Goal: Task Accomplishment & Management: Manage account settings

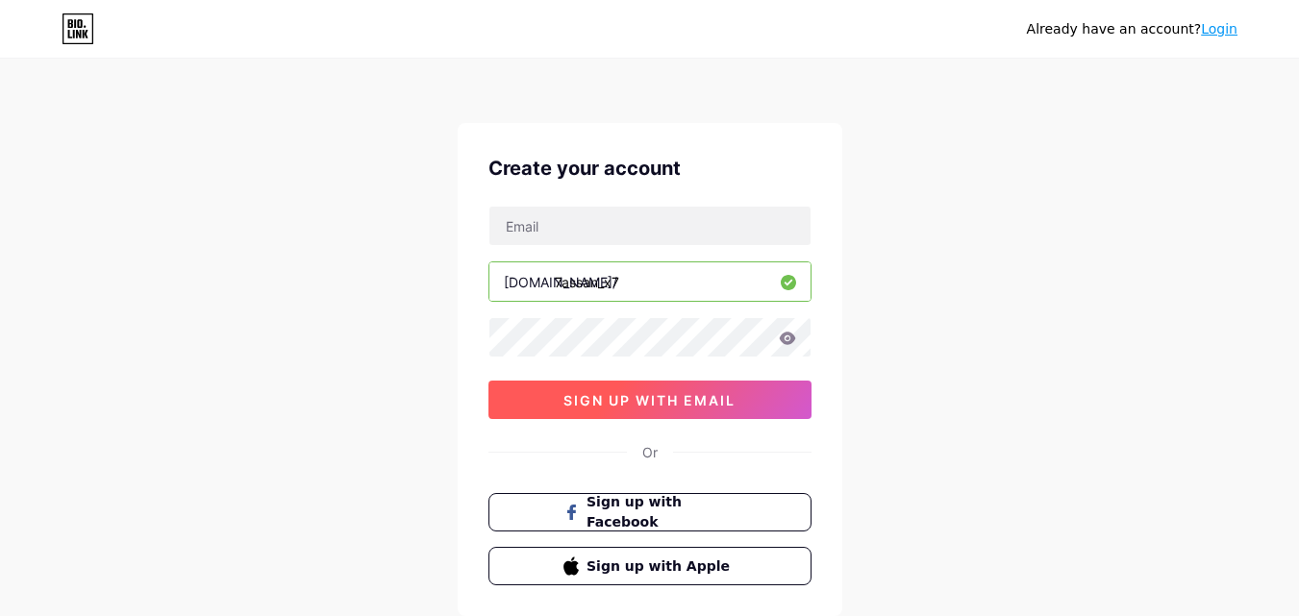
click at [664, 410] on button "sign up with email" at bounding box center [649, 400] width 323 height 38
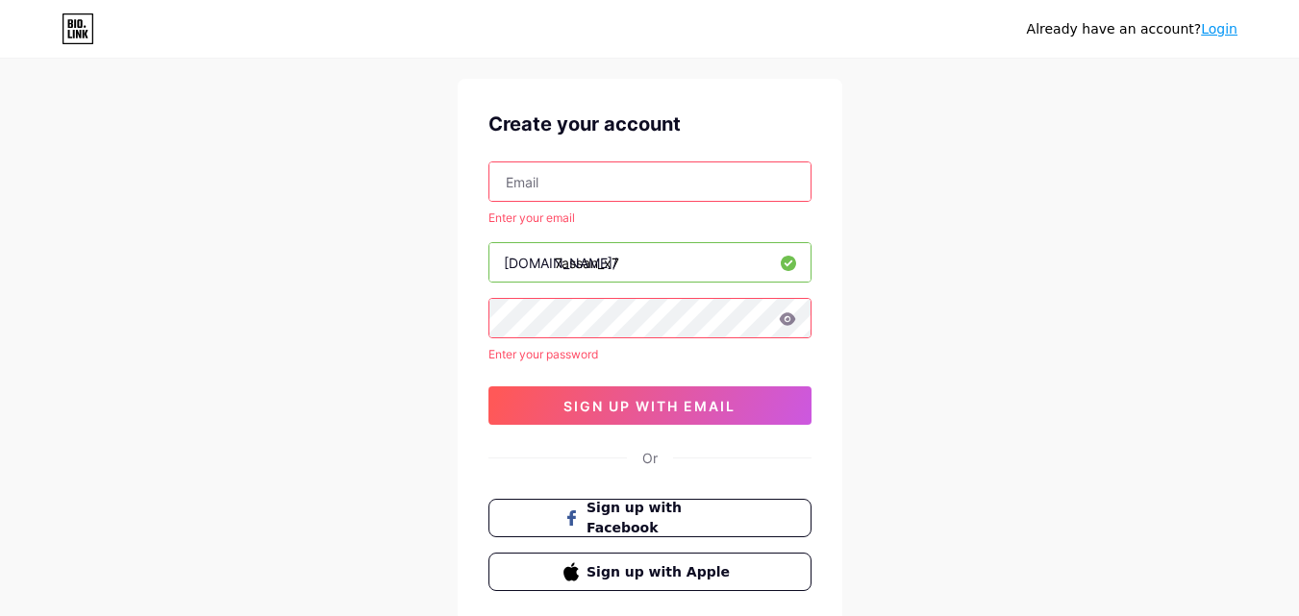
scroll to position [47, 0]
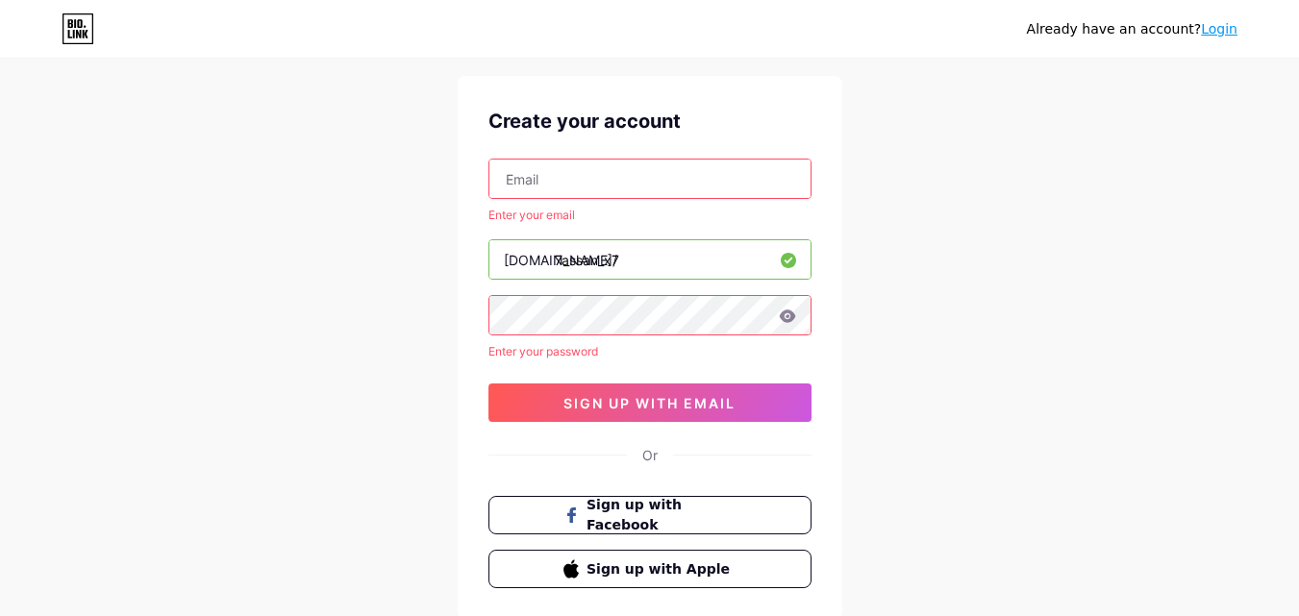
click at [683, 169] on input "text" at bounding box center [649, 179] width 321 height 38
click at [646, 180] on input "tarhassan230@gmail" at bounding box center [649, 179] width 321 height 38
type input "t"
click at [646, 180] on input "text" at bounding box center [649, 179] width 321 height 38
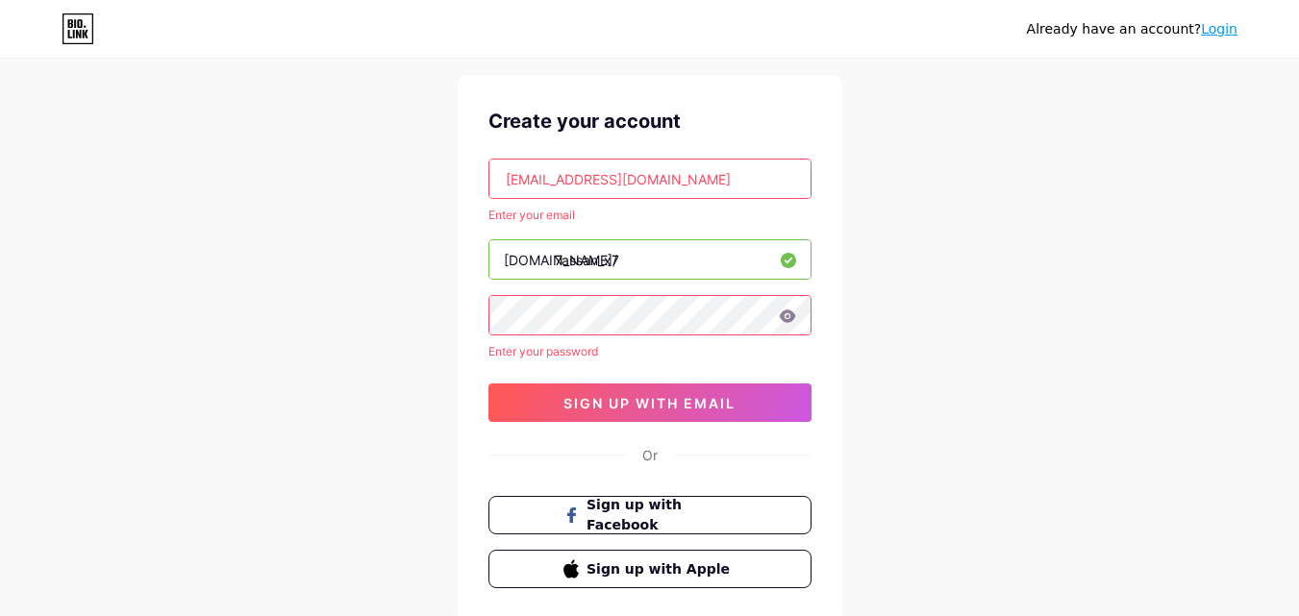
click at [665, 180] on input "tamerh988@gmail.com" at bounding box center [649, 179] width 321 height 38
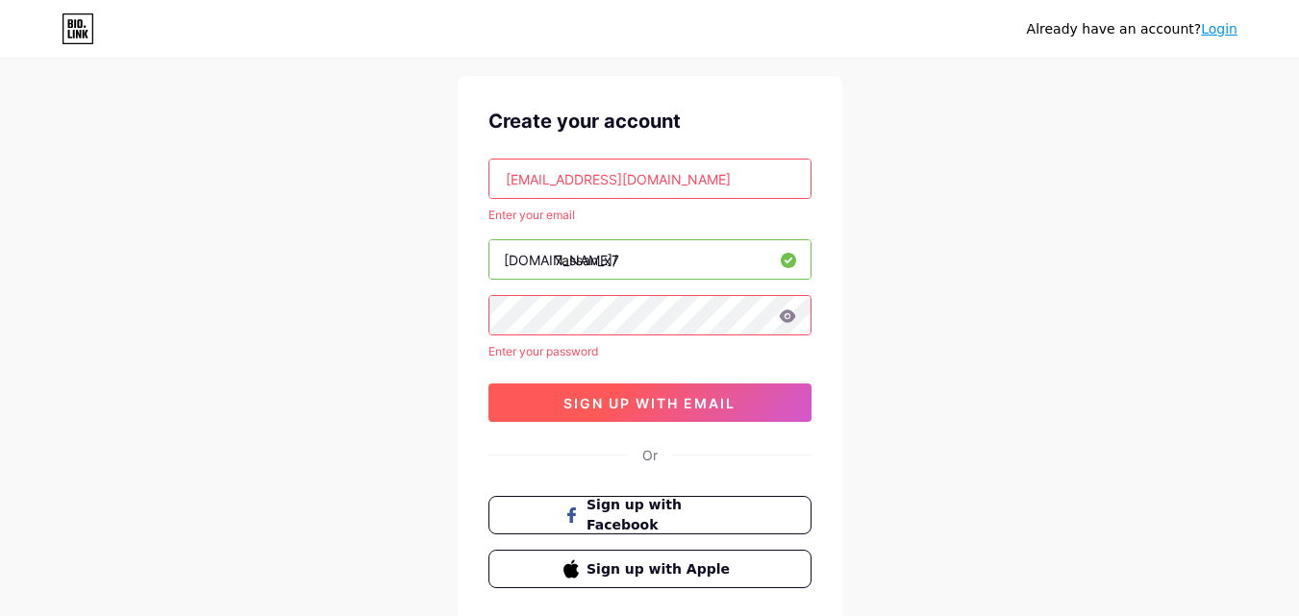
click at [693, 412] on button "sign up with email" at bounding box center [649, 403] width 323 height 38
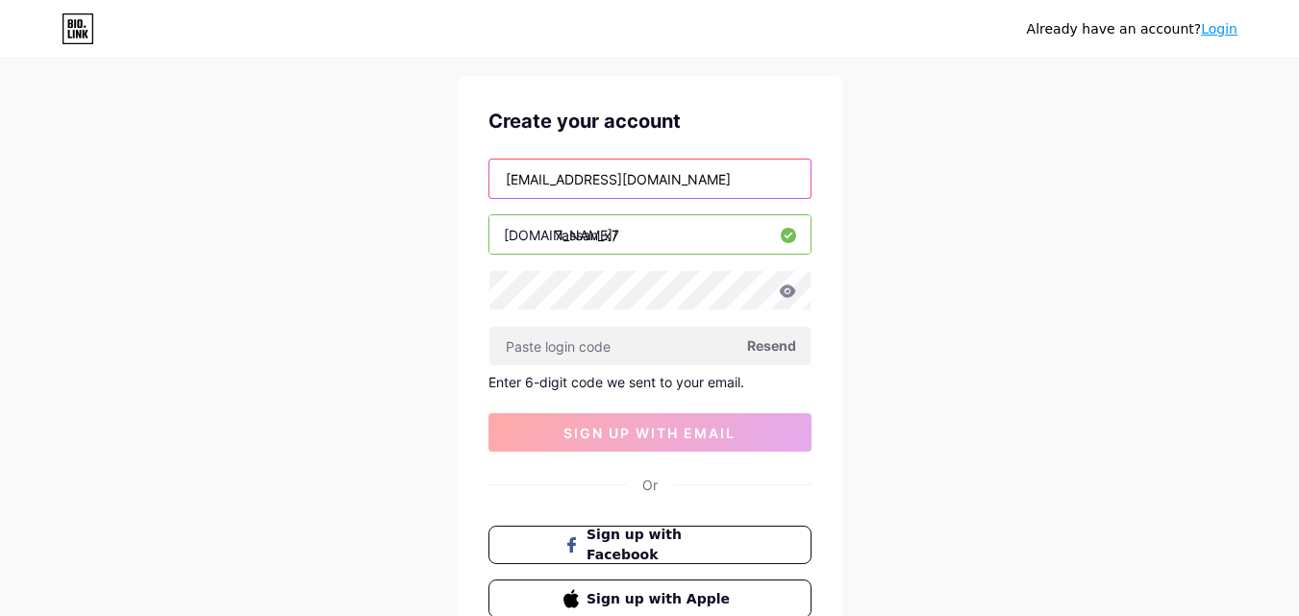
click at [749, 181] on input "tamerh988@gmail.com" at bounding box center [649, 179] width 321 height 38
type input "t"
click at [749, 181] on input "text" at bounding box center [649, 179] width 321 height 38
drag, startPoint x: 749, startPoint y: 181, endPoint x: 882, endPoint y: 242, distance: 146.3
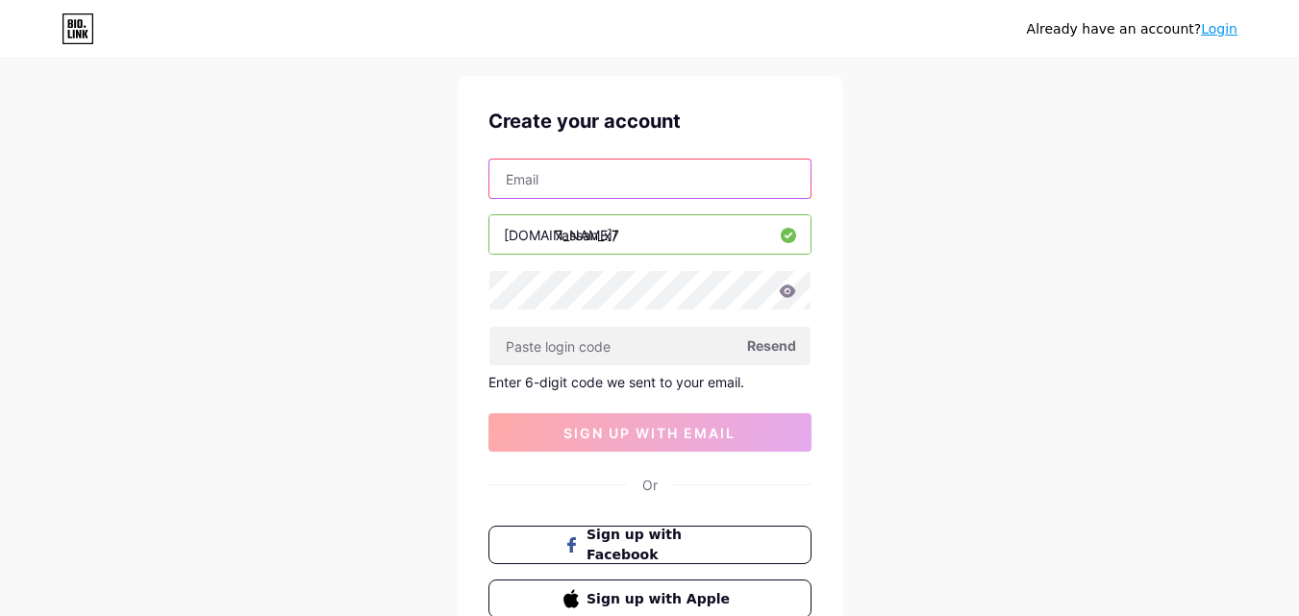
click at [882, 242] on div "Already have an account? Login Create your account bio.link/ 7assan_x7 Resend E…" at bounding box center [649, 360] width 1299 height 815
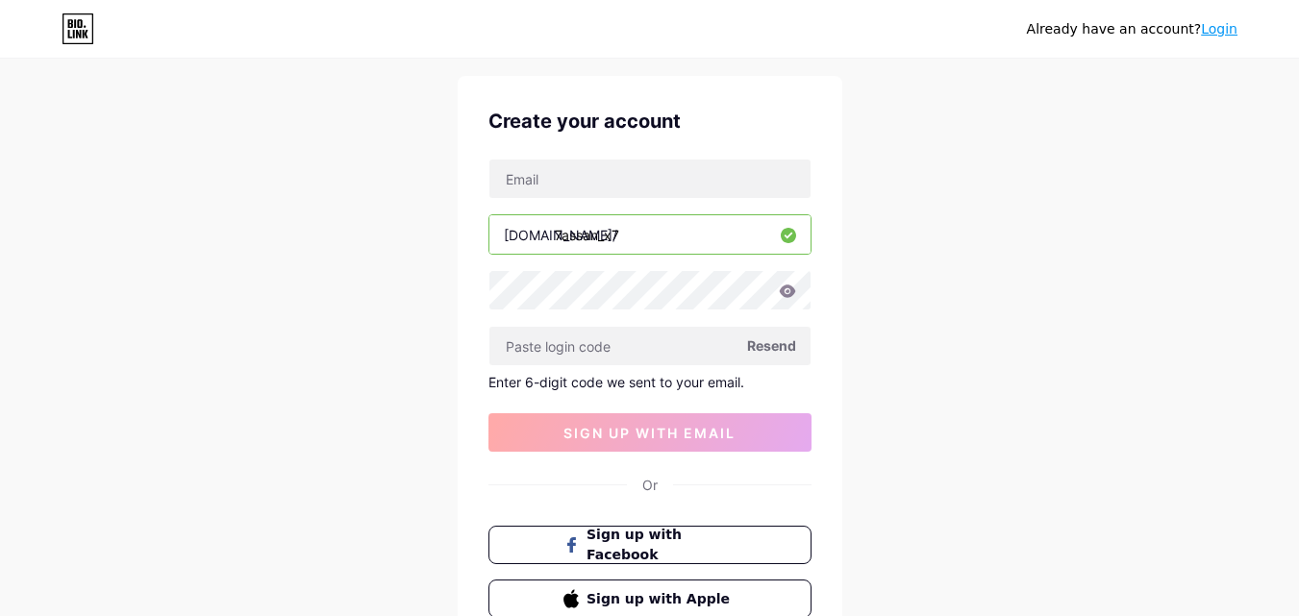
click at [882, 242] on div "Already have an account? Login Create your account bio.link/ 7assan_x7 Resend E…" at bounding box center [649, 360] width 1299 height 815
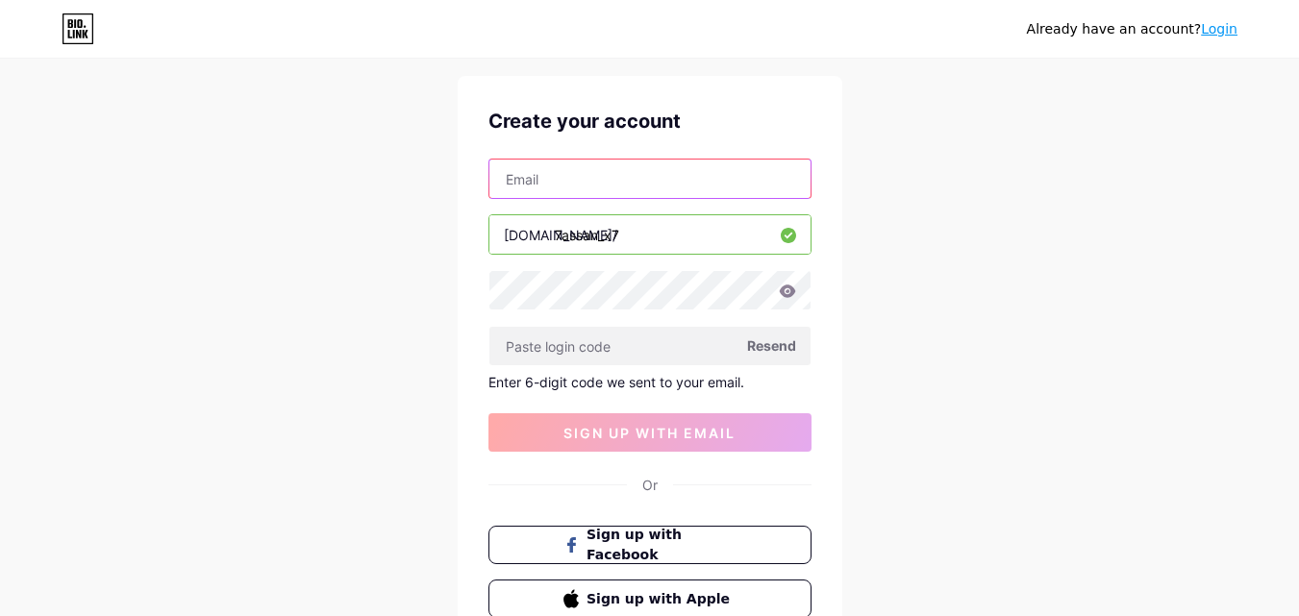
click at [588, 179] on input "text" at bounding box center [649, 179] width 321 height 38
type input "tarhassan230@gmail"
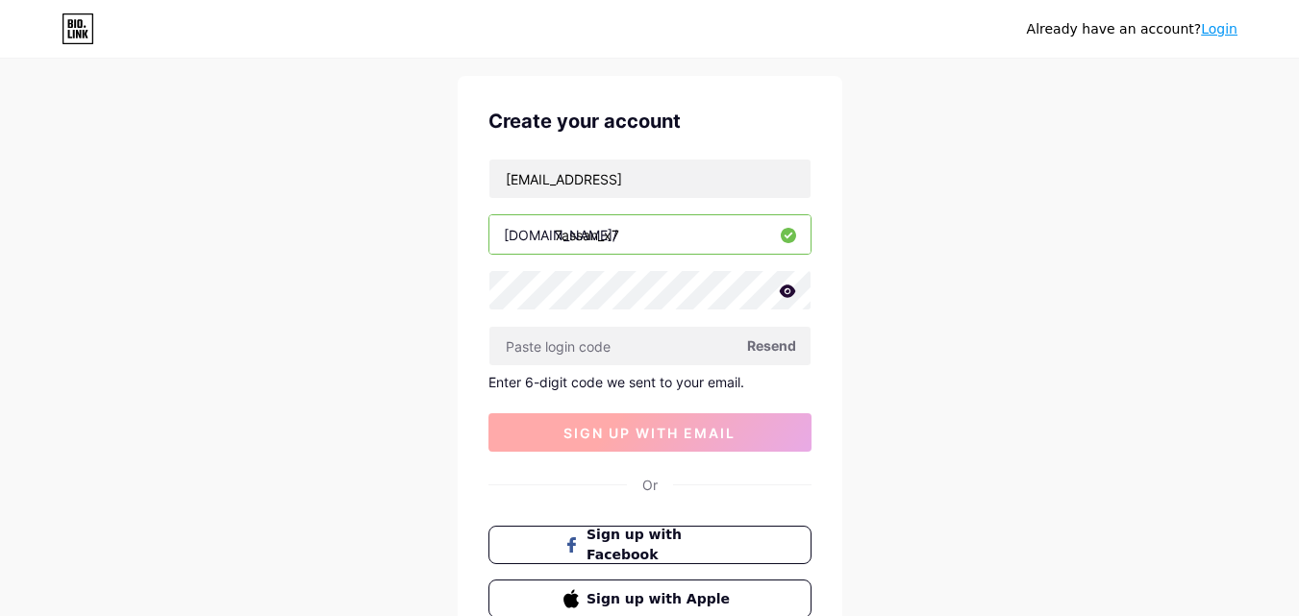
click at [676, 440] on span "sign up with email" at bounding box center [649, 433] width 172 height 16
click at [689, 543] on span "Sign up with Facebook" at bounding box center [661, 545] width 151 height 41
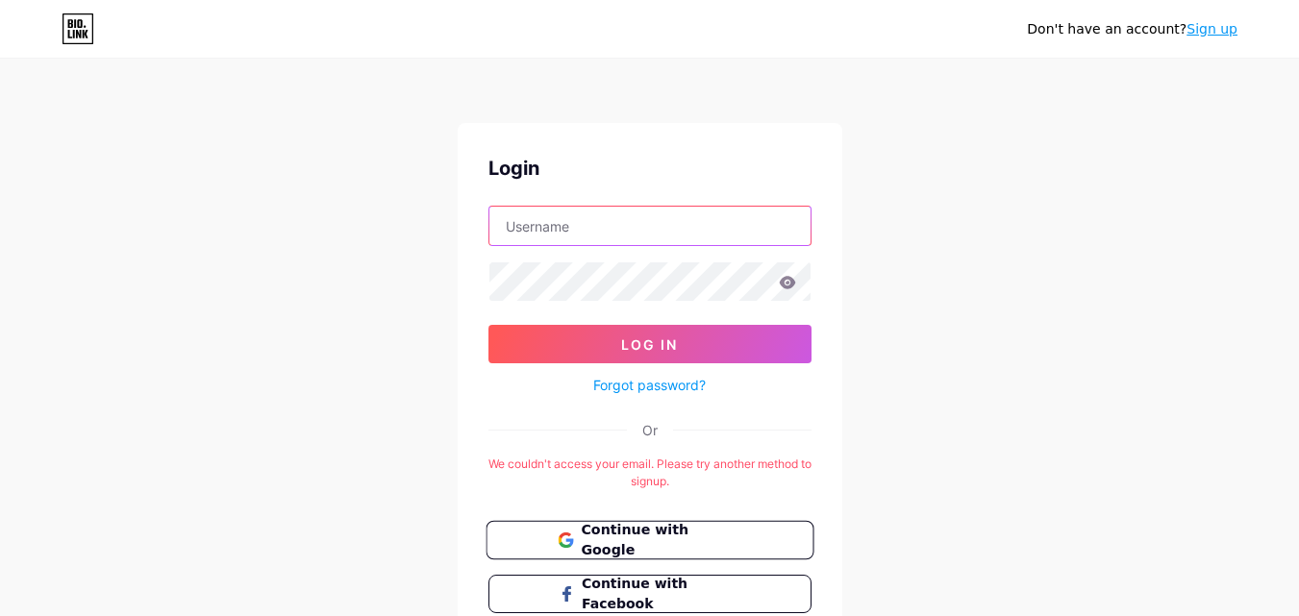
type input "tamerh988@gmail.com"
click at [693, 546] on span "Continue with Google" at bounding box center [661, 540] width 161 height 41
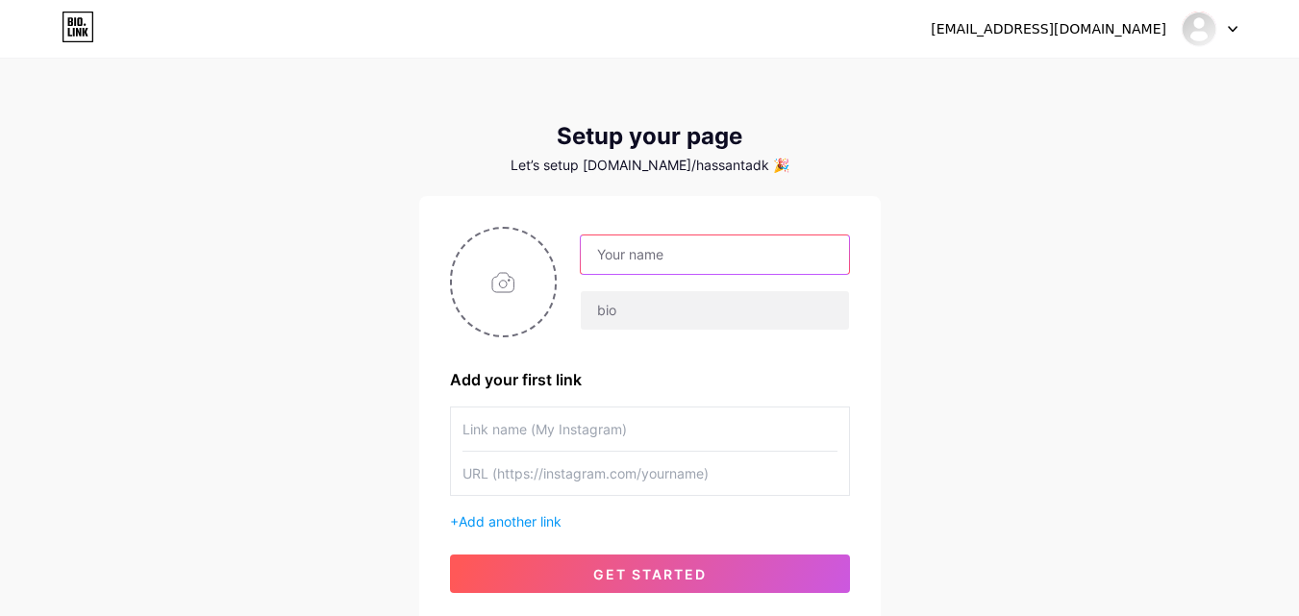
click at [663, 251] on input "text" at bounding box center [714, 255] width 267 height 38
type input "7"
drag, startPoint x: 662, startPoint y: 248, endPoint x: 624, endPoint y: 251, distance: 38.6
click at [624, 251] on input "text" at bounding box center [714, 255] width 267 height 38
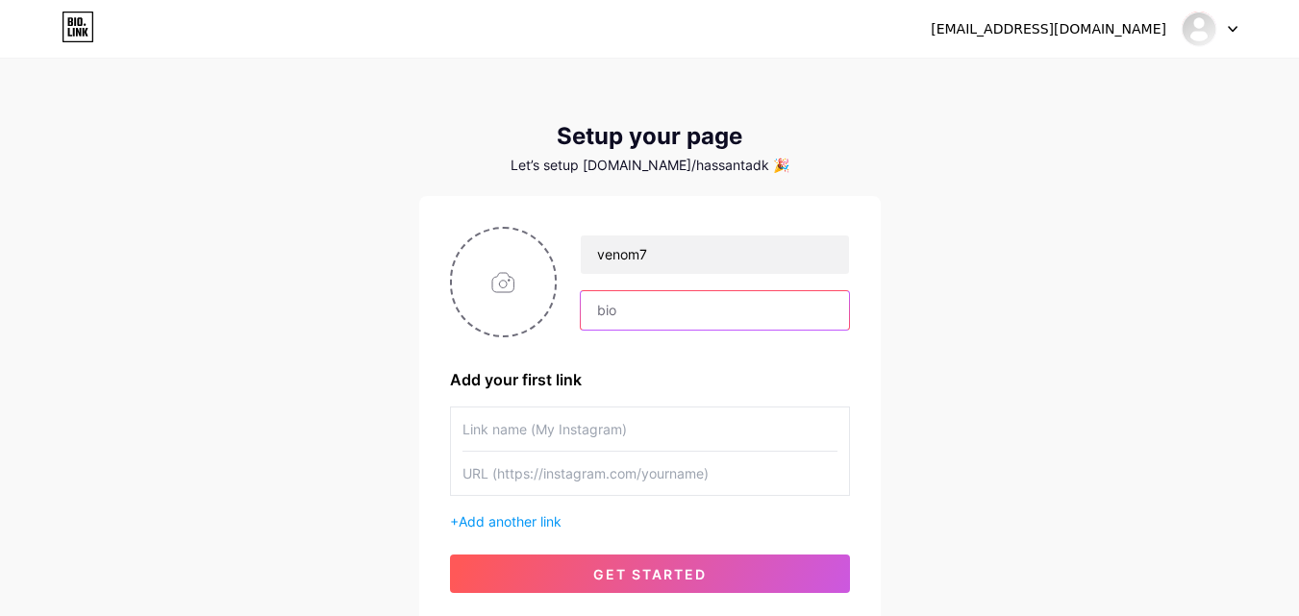
click at [638, 306] on input "text" at bounding box center [714, 310] width 267 height 38
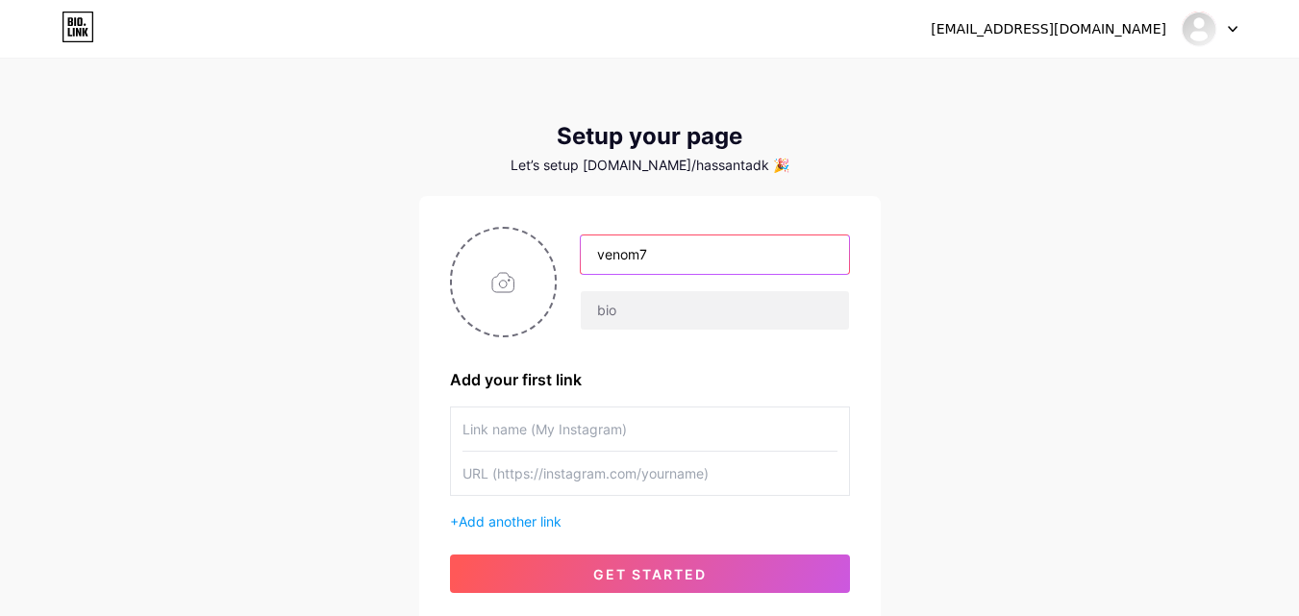
click at [655, 264] on input "venom7" at bounding box center [714, 255] width 267 height 38
type input "venom"
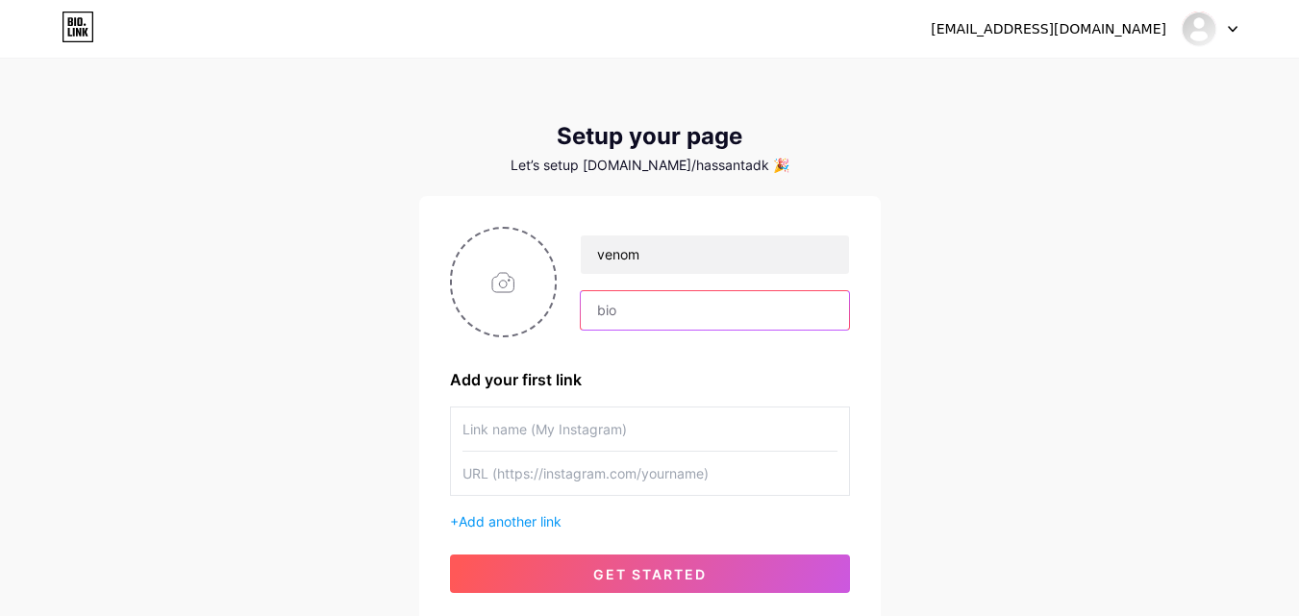
click at [654, 308] on input "text" at bounding box center [714, 310] width 267 height 38
click at [626, 310] on input "text" at bounding box center [714, 310] width 267 height 38
paste input "🚀 Hassan Tamer | 17 y/o 🏎 Cars • Lifestyle • Glow Up 📍 Egyp"
type input "🚀 Hassan Tamer | 17 y/o 🏎 Cars • Lifestyle • Glow Up 📍 Egypt"
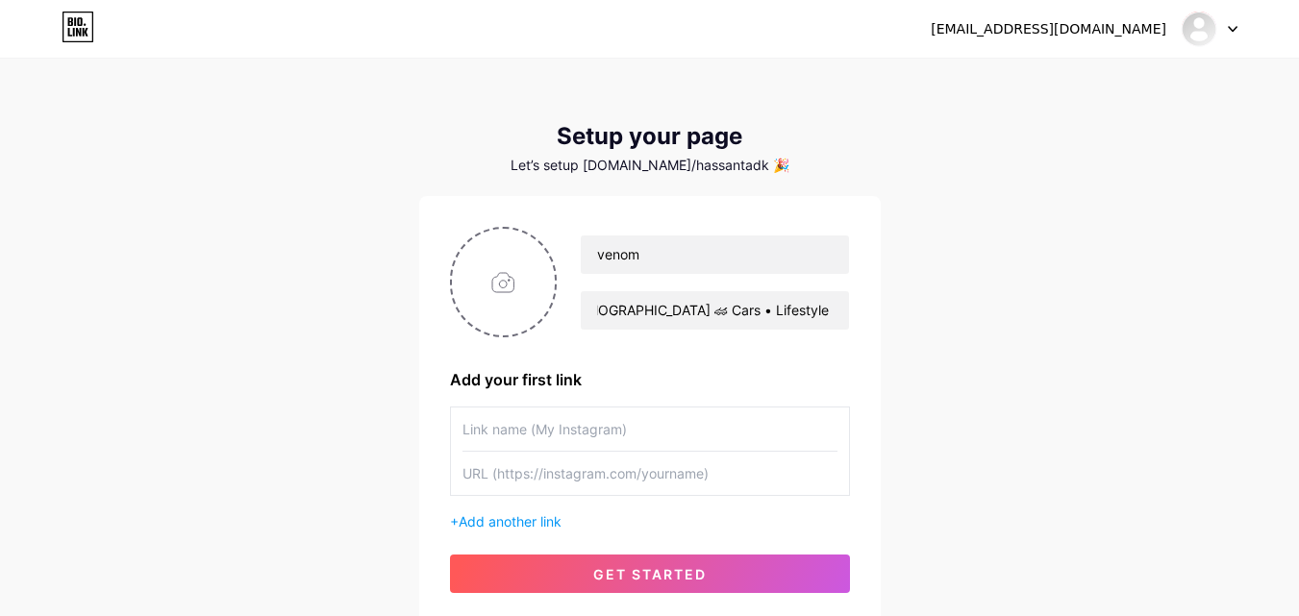
scroll to position [0, 0]
click at [602, 428] on input "text" at bounding box center [649, 429] width 375 height 43
paste input "https://www.instagram.com/7.assan_x7?igsh=MWMzYnlhejc4ZWFnZw=="
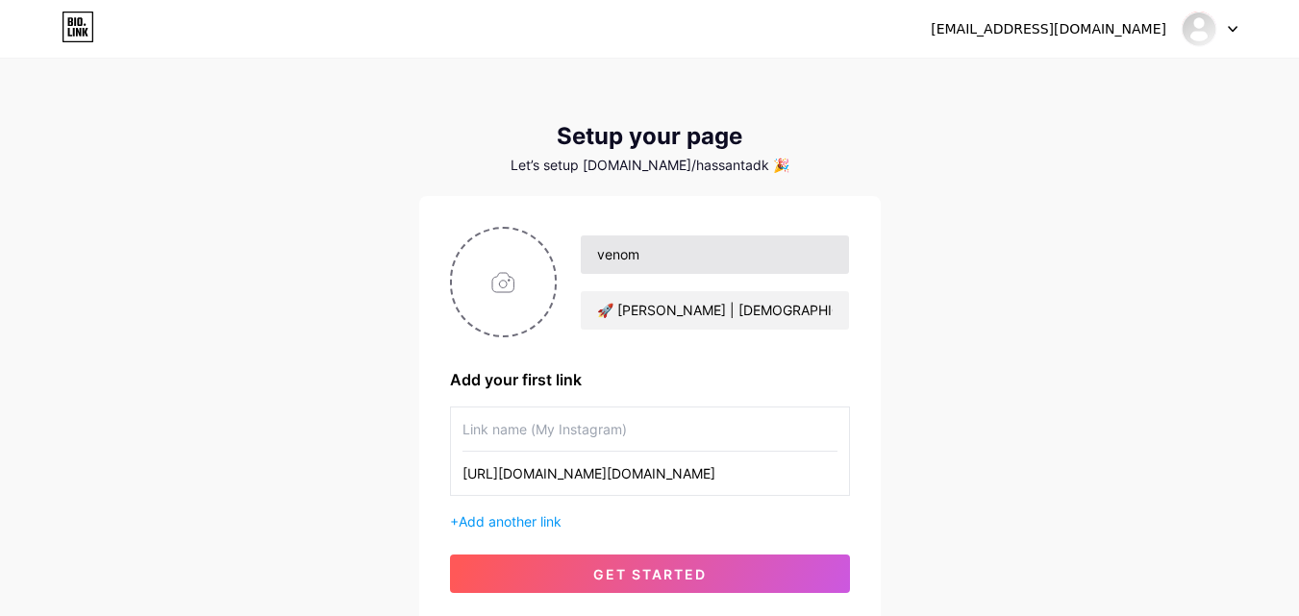
scroll to position [0, 88]
type input "https://www.instagram.com/7.assan_x7?igsh=MWMzYnlhejc4ZWFnZw=="
click at [500, 275] on input "file" at bounding box center [504, 282] width 104 height 107
click at [493, 305] on input "file" at bounding box center [504, 282] width 104 height 107
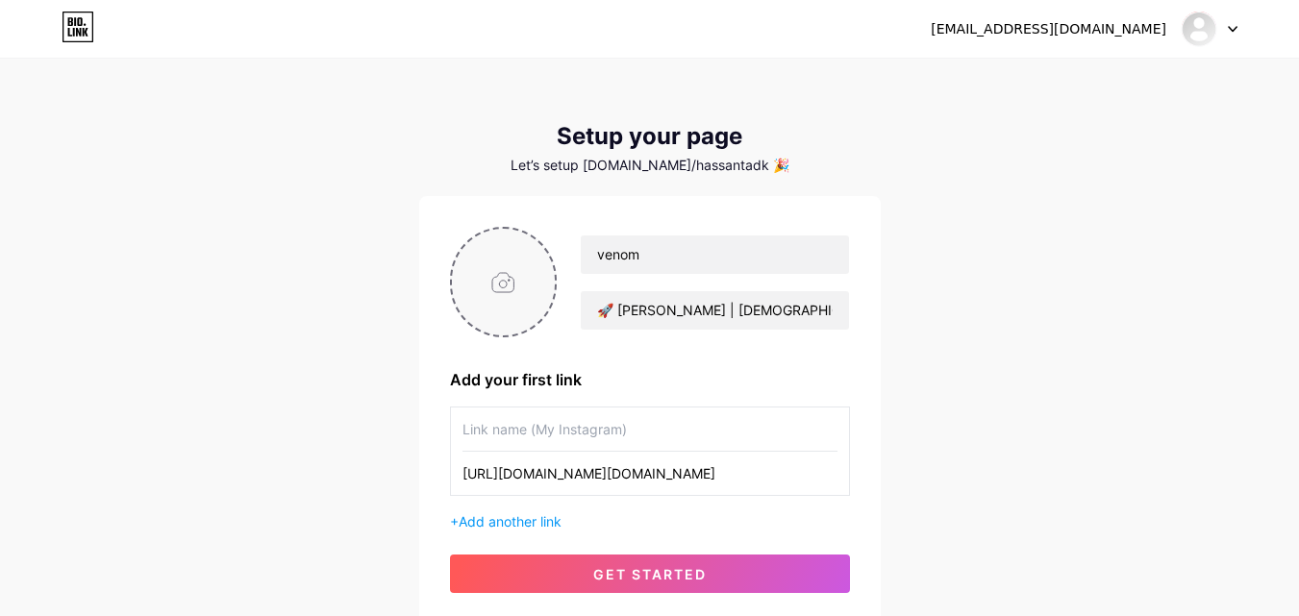
type input "C:\fakepath\WhatsApp Image 2025-08-11 at 15.44.03_27c13d8c.jpg"
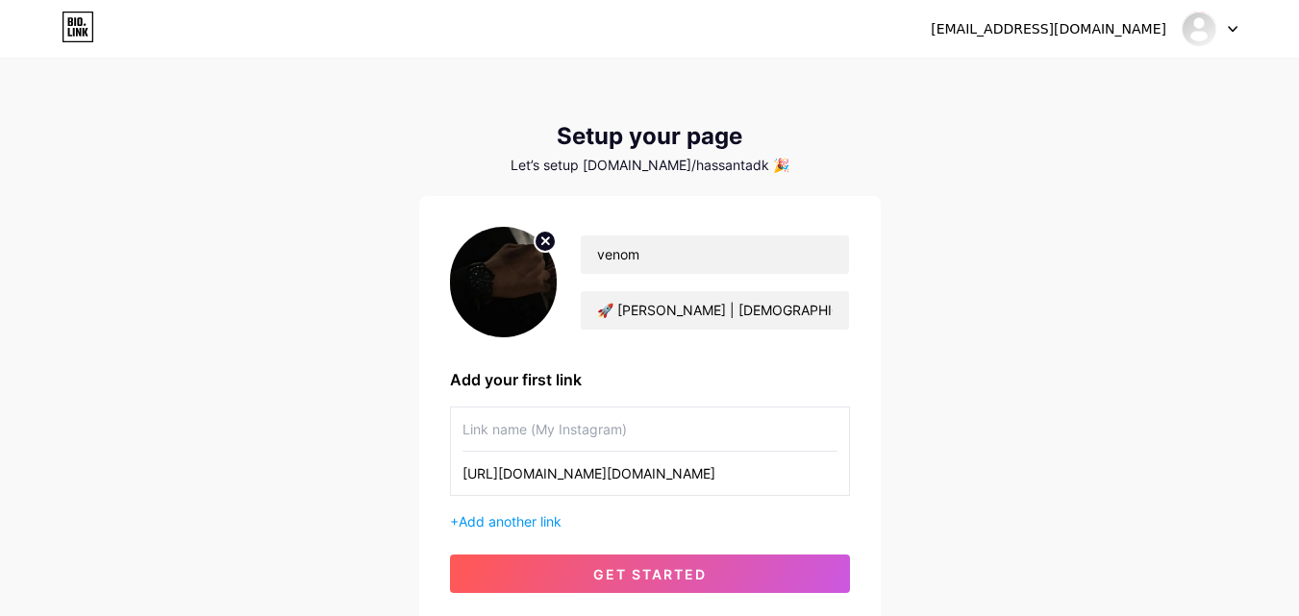
click at [542, 244] on icon at bounding box center [545, 240] width 7 height 7
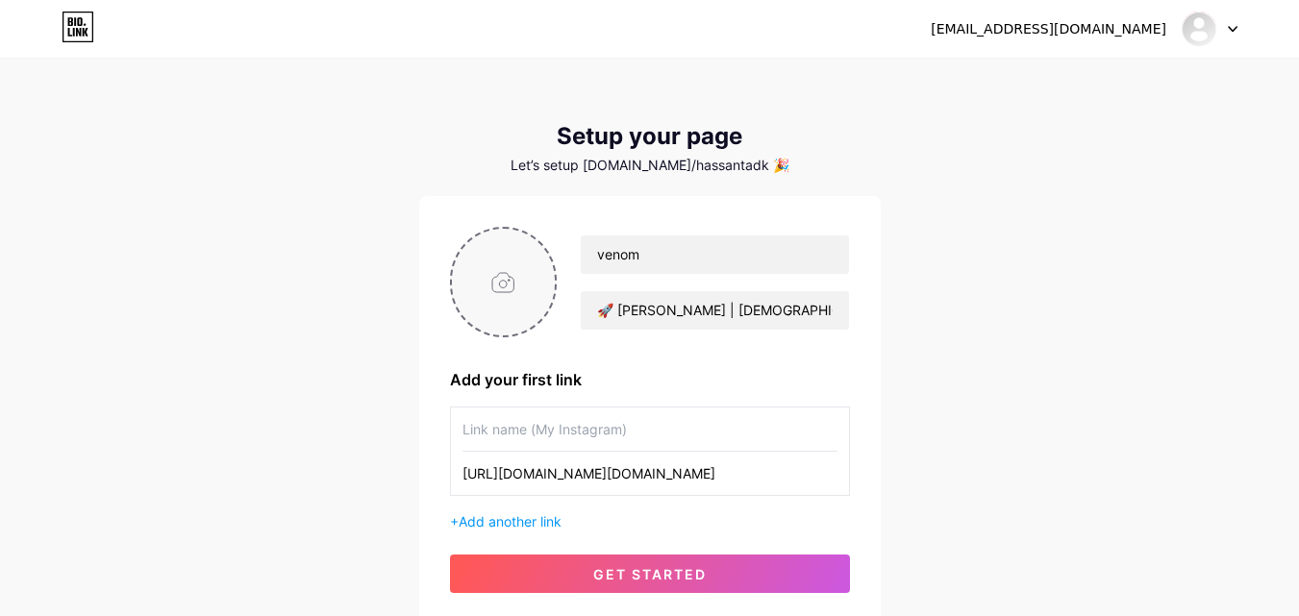
click at [486, 271] on input "file" at bounding box center [504, 282] width 104 height 107
type input "C:\fakepath\WhatsApp Image 2025-07-28 at 15.44.40_d6ba950a.jpg"
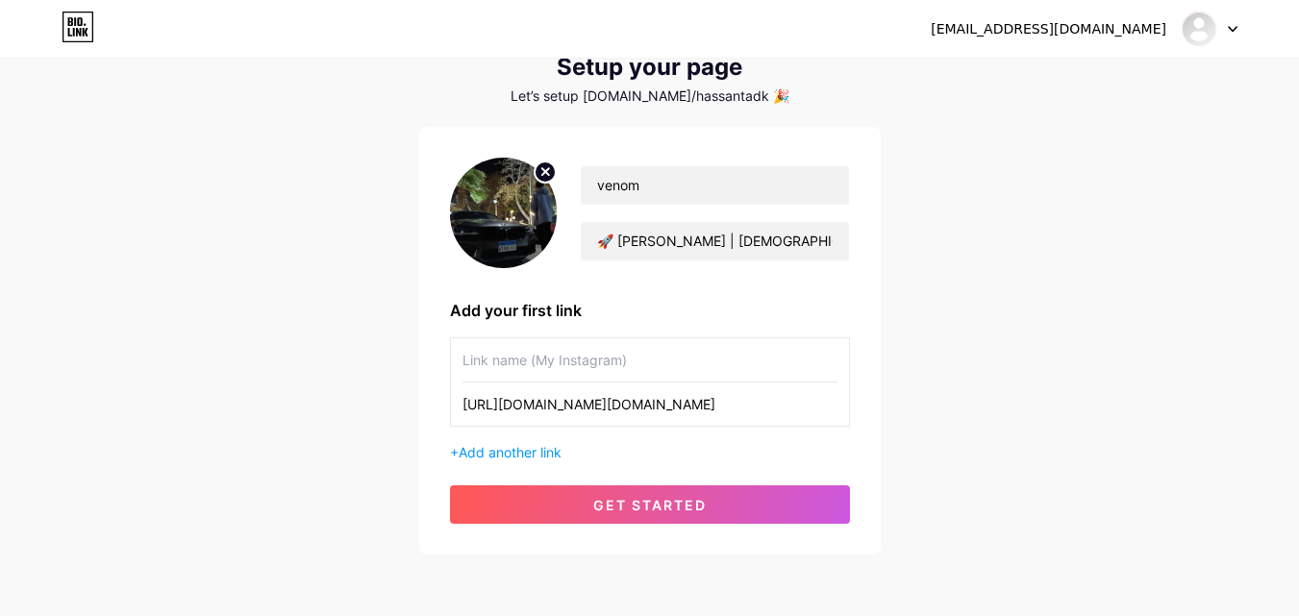
scroll to position [74, 0]
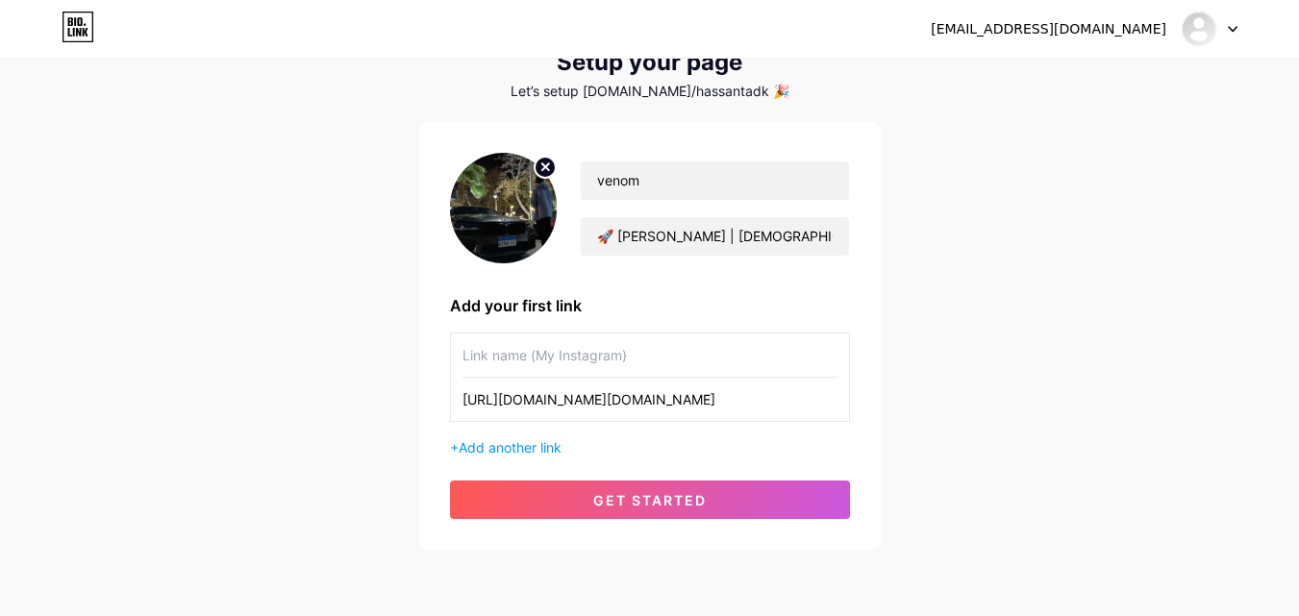
click at [575, 447] on div "+ Add another link" at bounding box center [650, 447] width 400 height 20
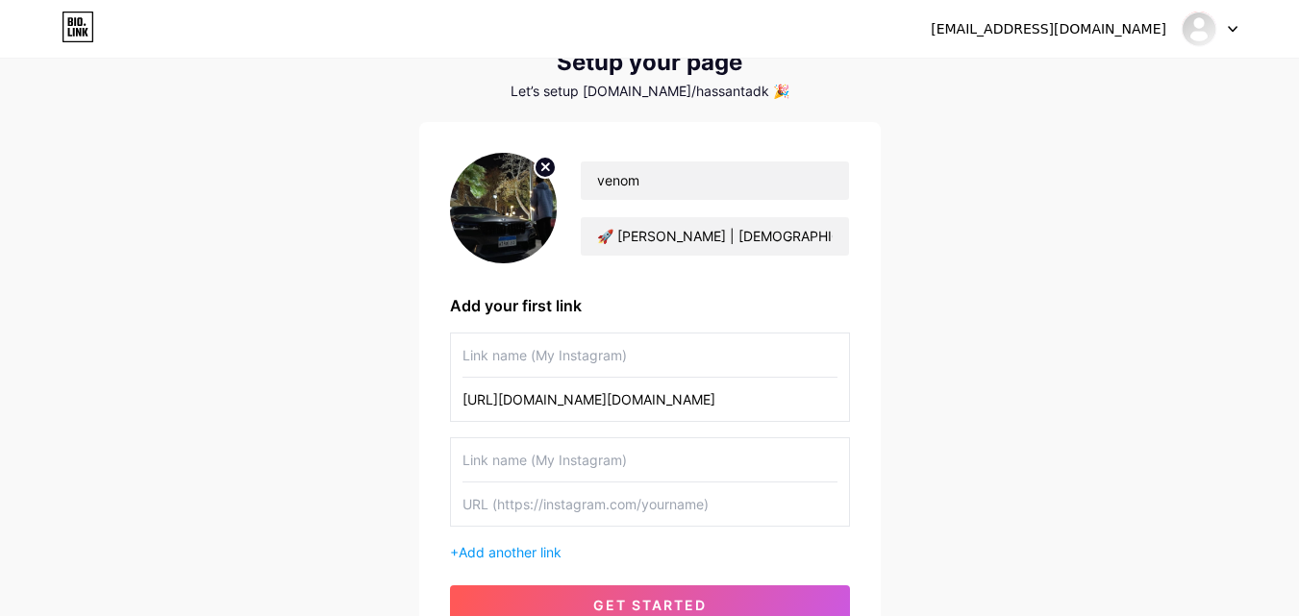
click at [485, 359] on input "text" at bounding box center [649, 355] width 375 height 43
type input "instagram"
click at [496, 460] on input "text" at bounding box center [649, 459] width 375 height 43
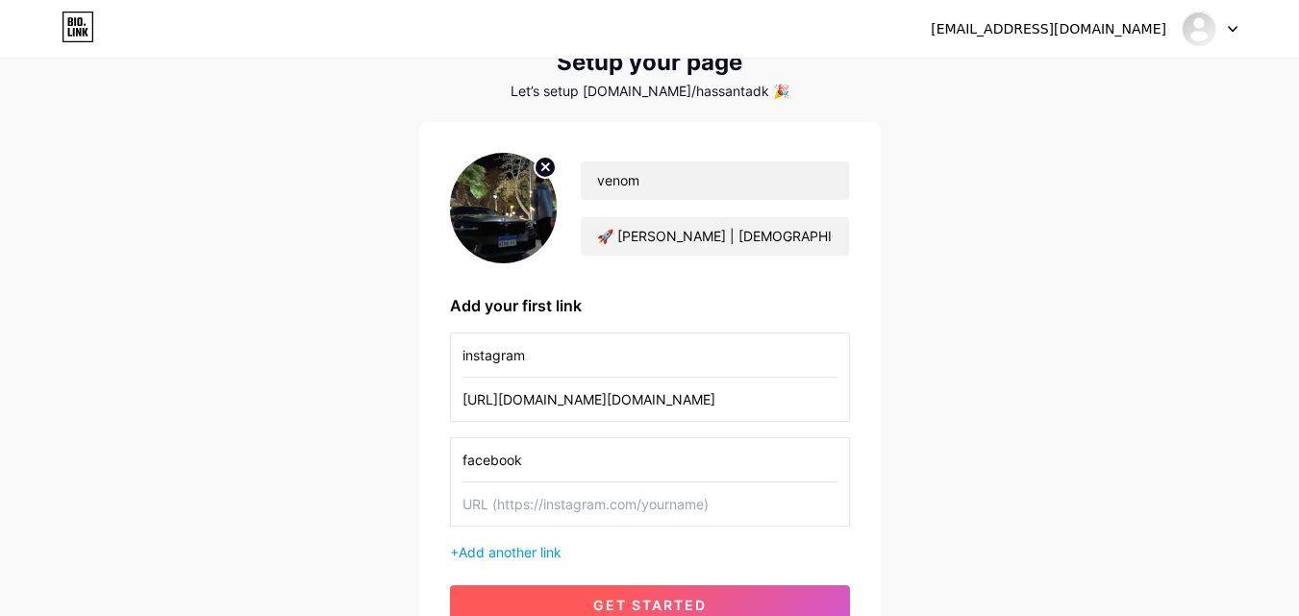
type input "facebook"
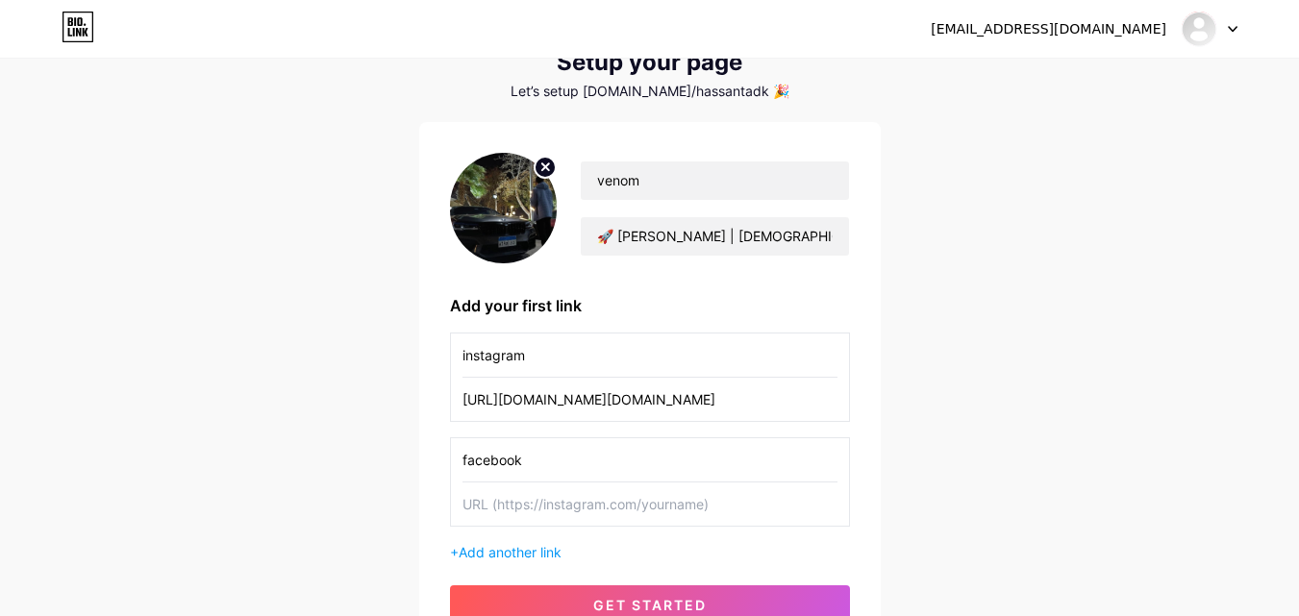
paste input "[URL][DOMAIN_NAME]"
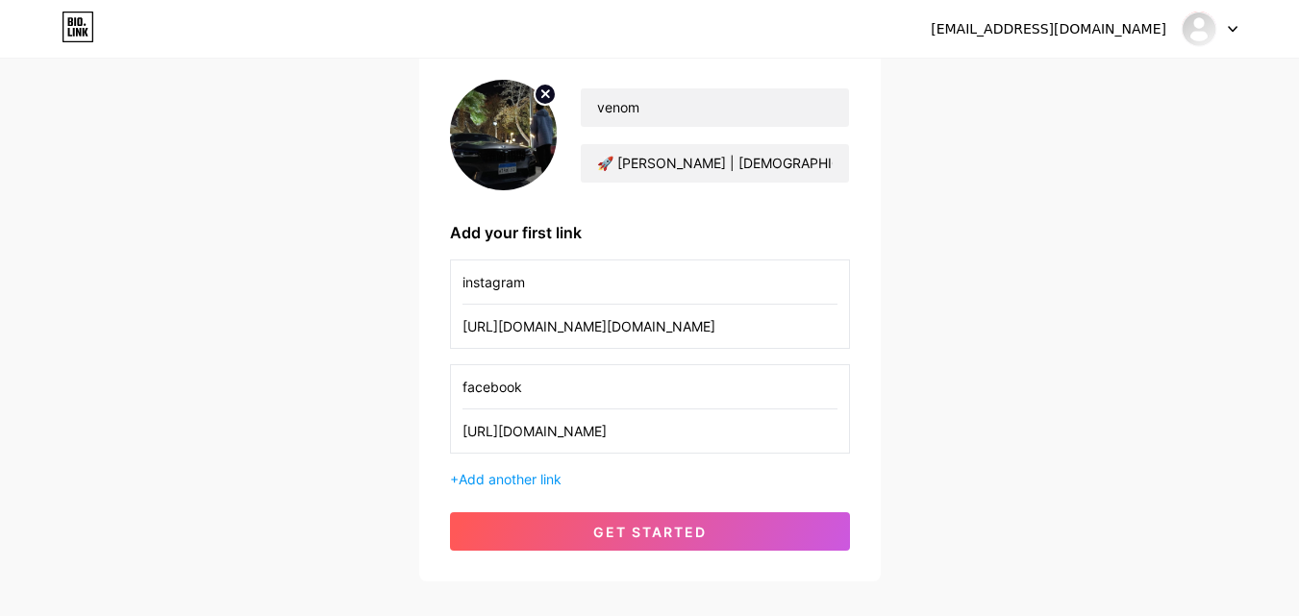
scroll to position [161, 0]
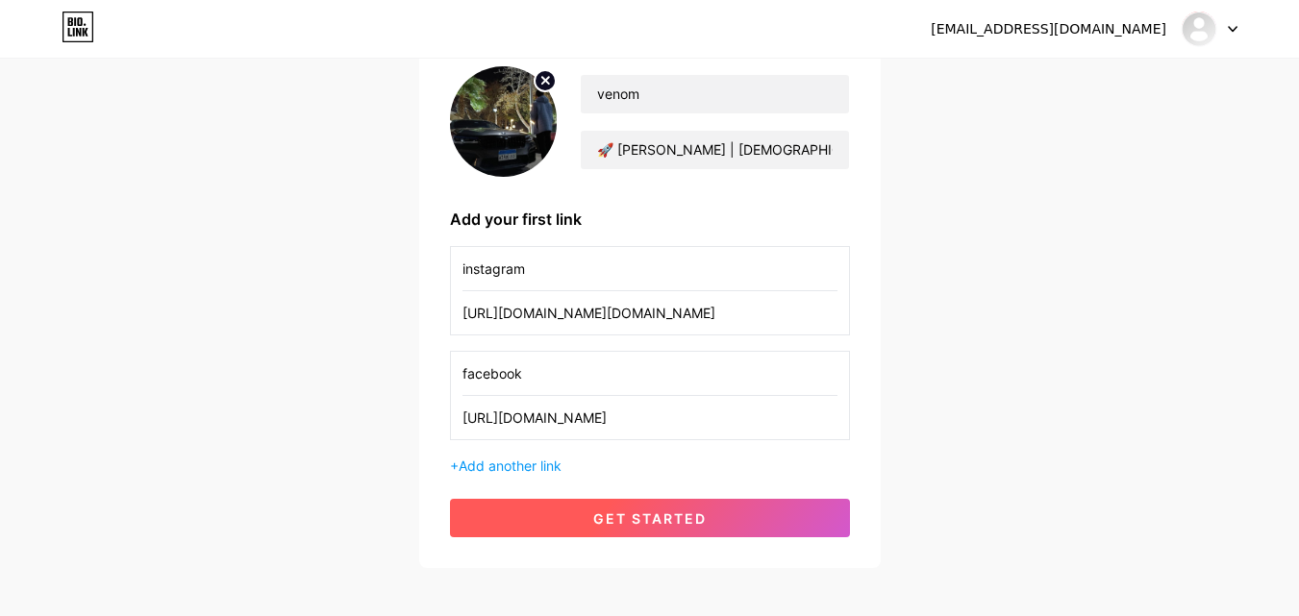
type input "[URL][DOMAIN_NAME]"
click at [610, 512] on span "get started" at bounding box center [649, 519] width 113 height 16
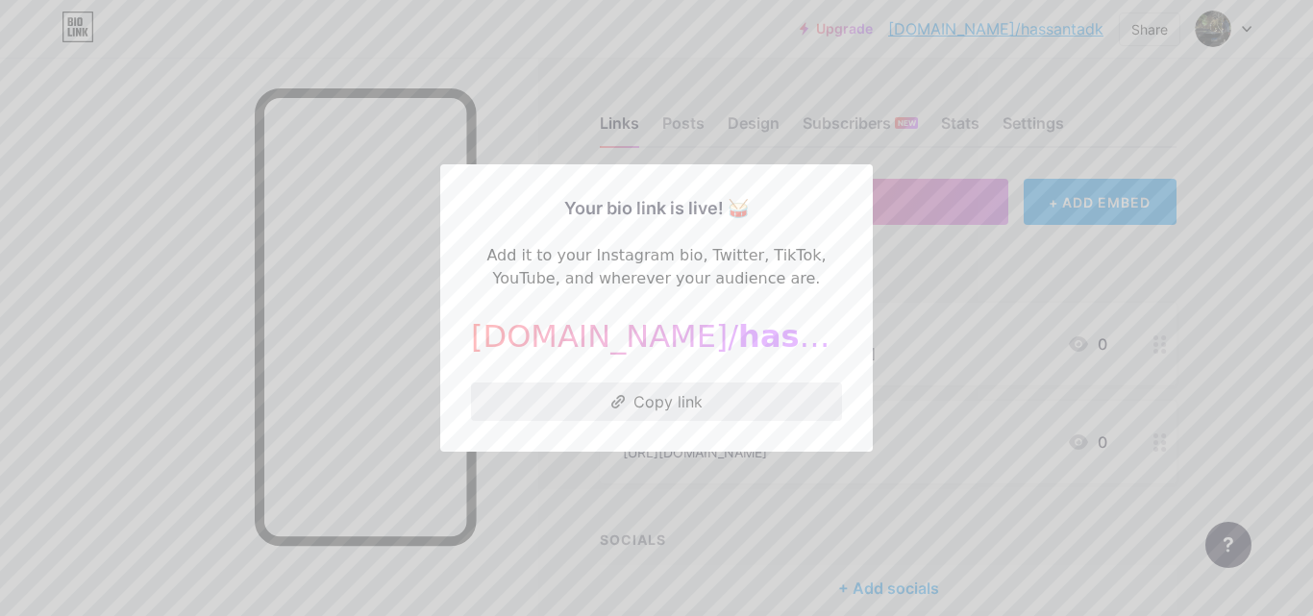
click at [670, 402] on button "Copy link" at bounding box center [656, 402] width 371 height 38
click at [961, 380] on div at bounding box center [656, 308] width 1313 height 616
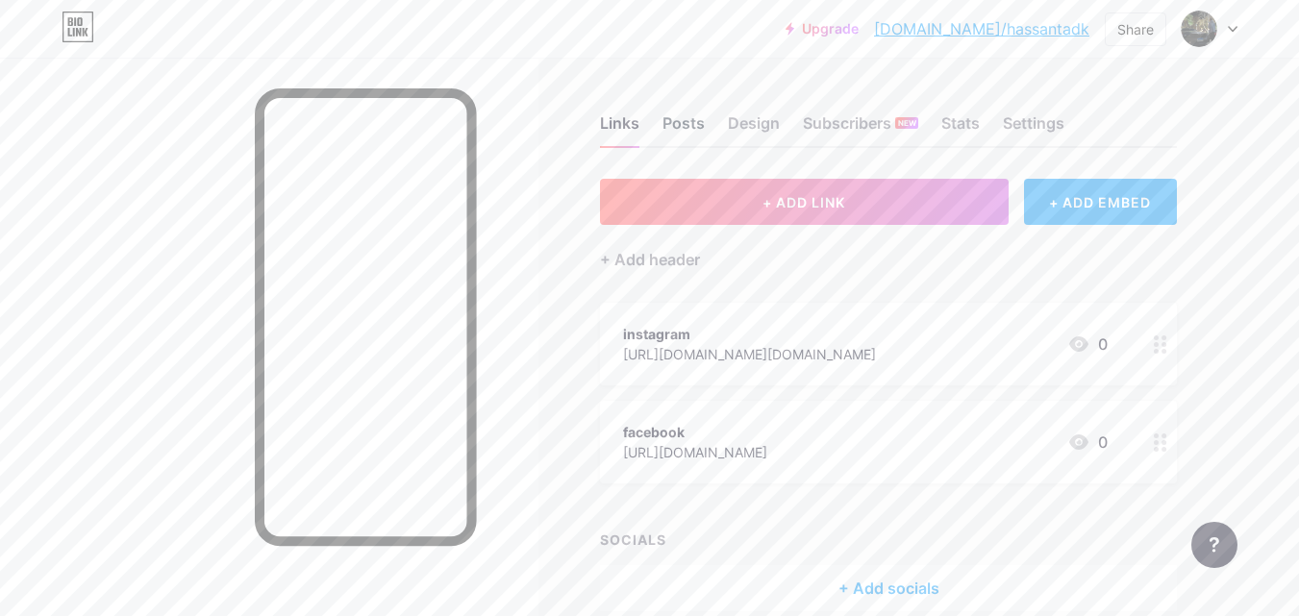
click at [668, 129] on div "Posts" at bounding box center [683, 129] width 42 height 35
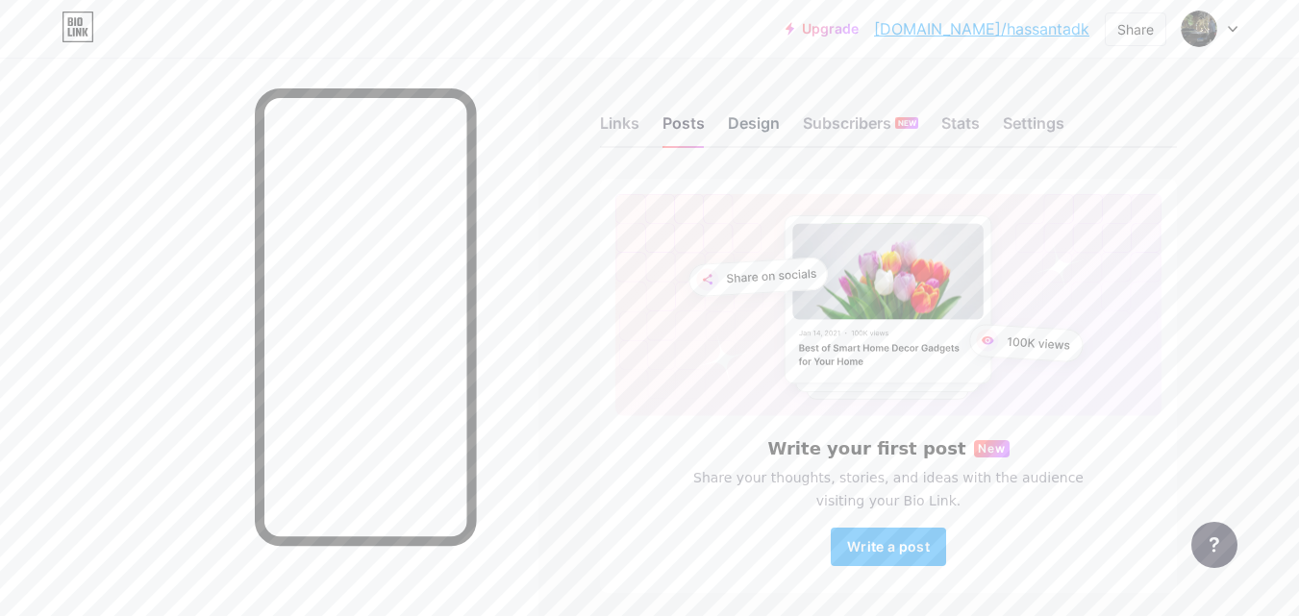
click at [752, 127] on div "Design" at bounding box center [754, 129] width 52 height 35
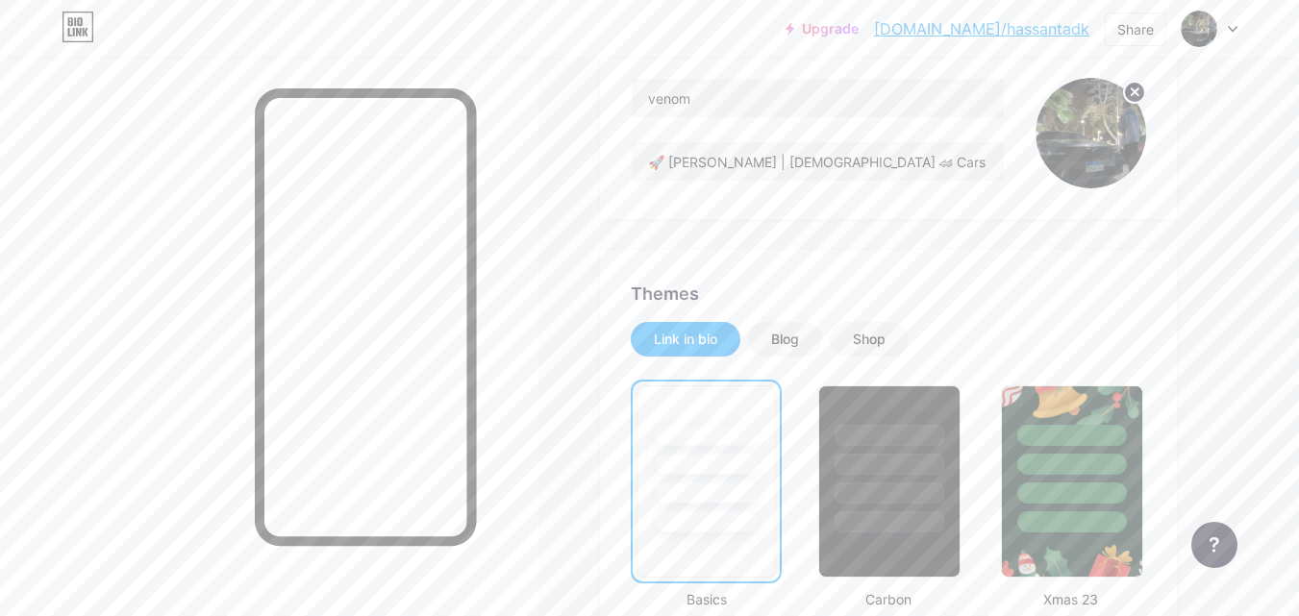
scroll to position [248, 0]
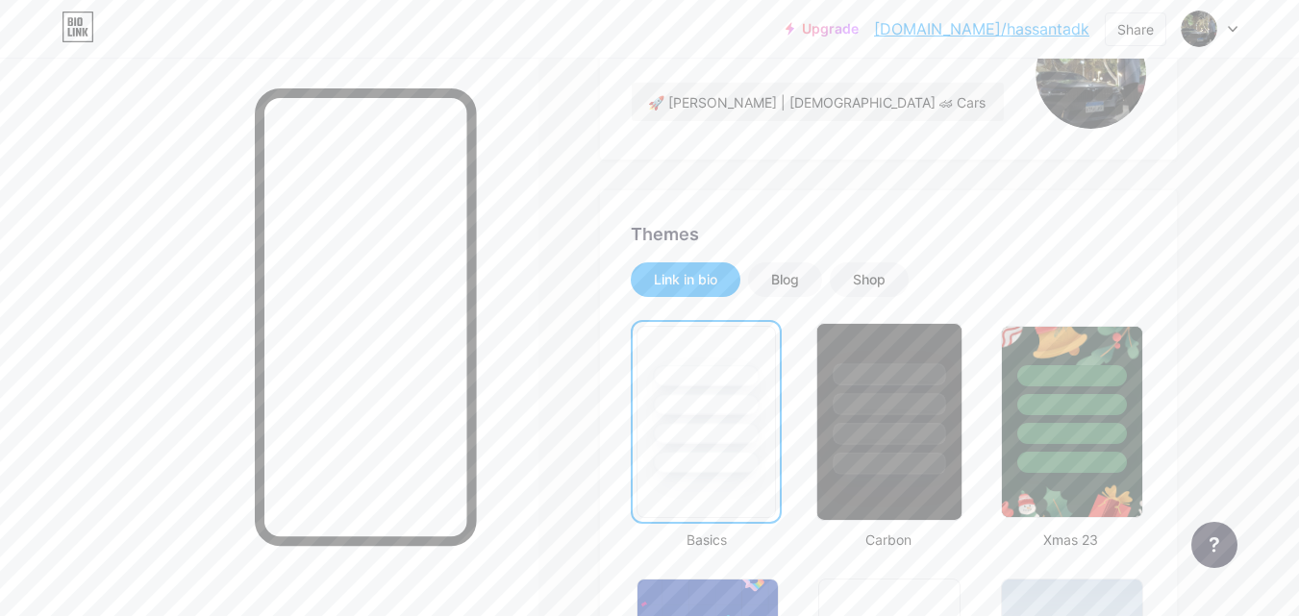
click at [932, 425] on div at bounding box center [890, 434] width 112 height 22
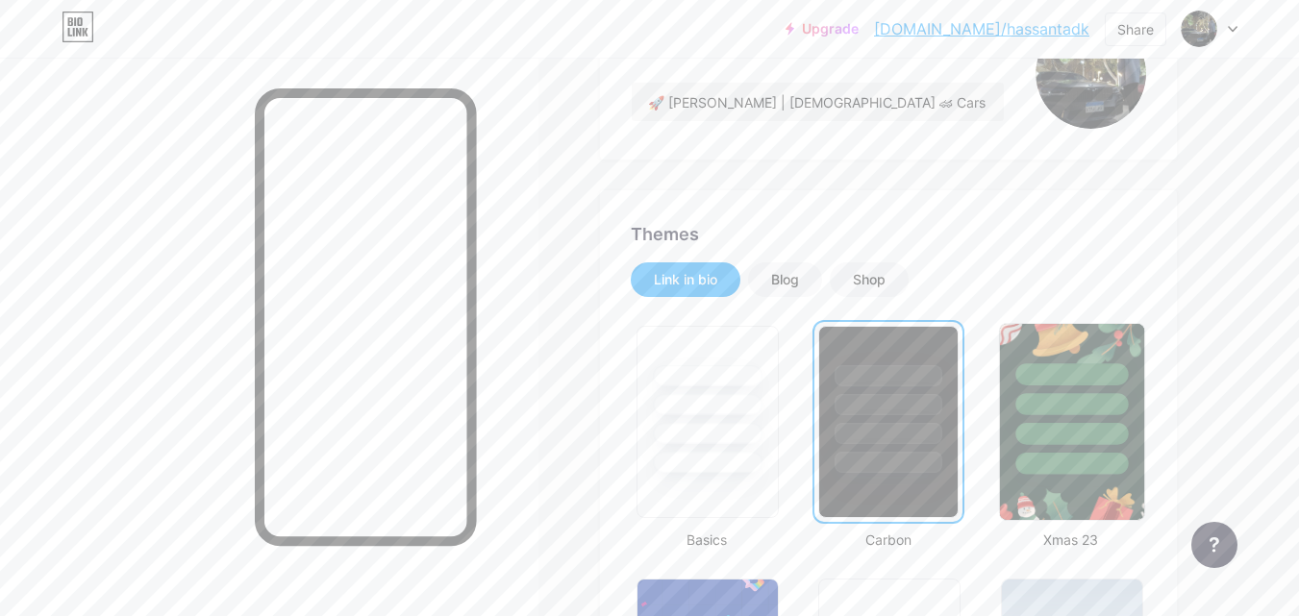
click at [1076, 422] on div at bounding box center [1071, 399] width 144 height 151
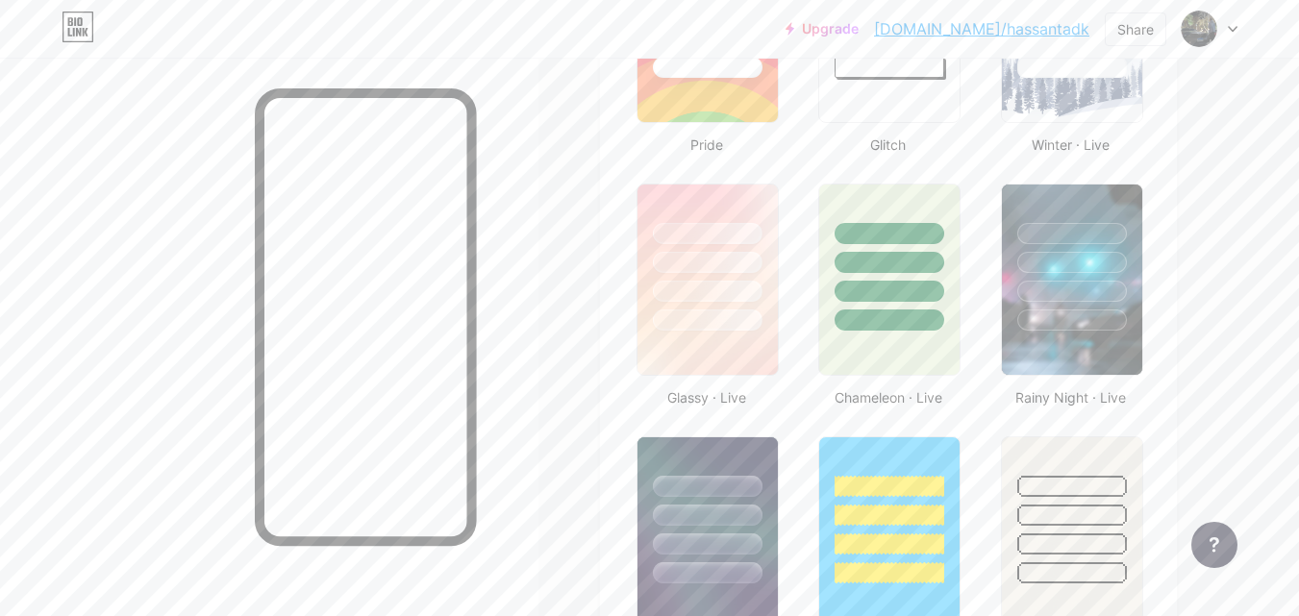
scroll to position [917, 0]
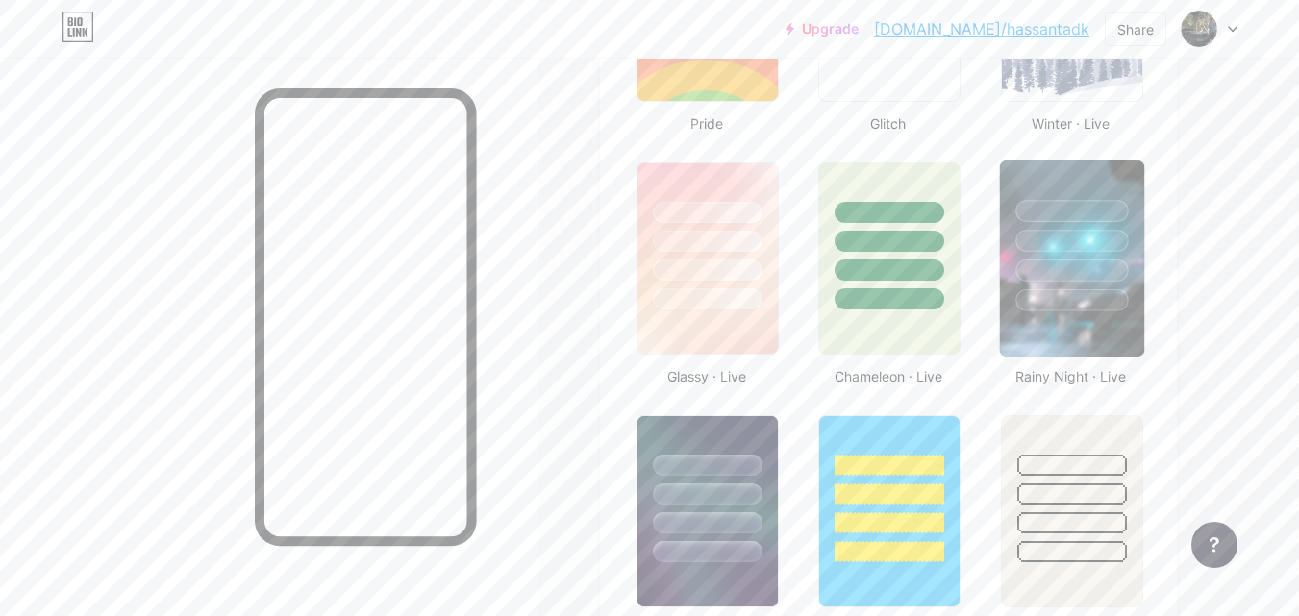
click at [1020, 295] on div at bounding box center [1071, 300] width 112 height 22
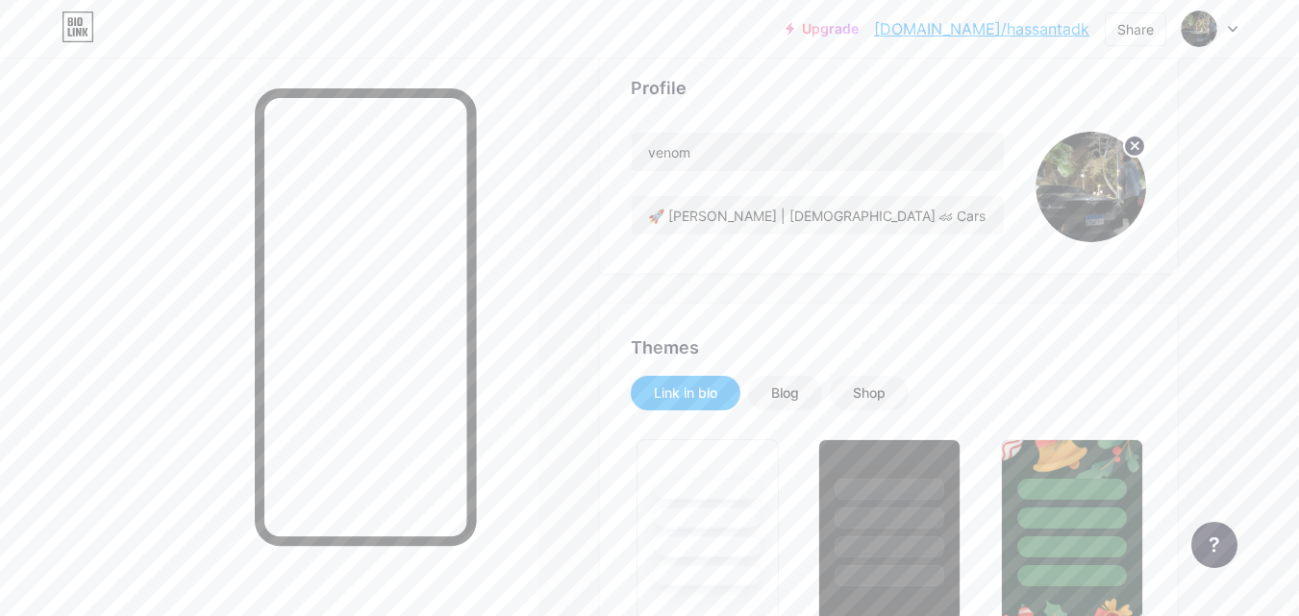
scroll to position [70, 0]
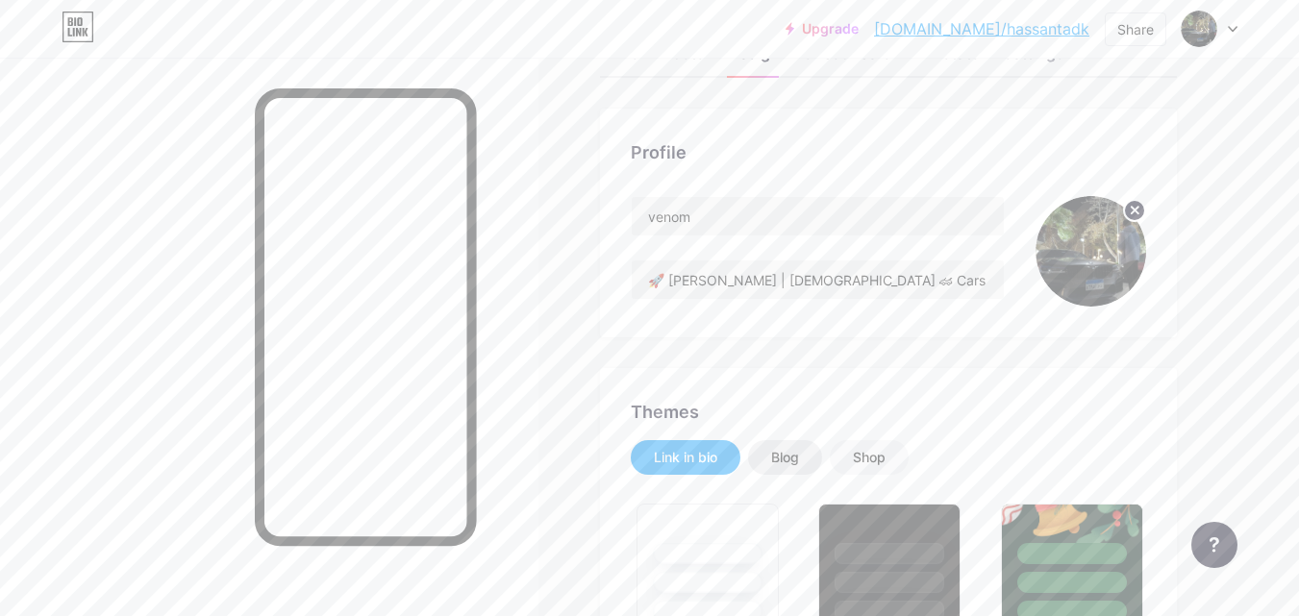
click at [769, 461] on div "Blog" at bounding box center [785, 457] width 74 height 35
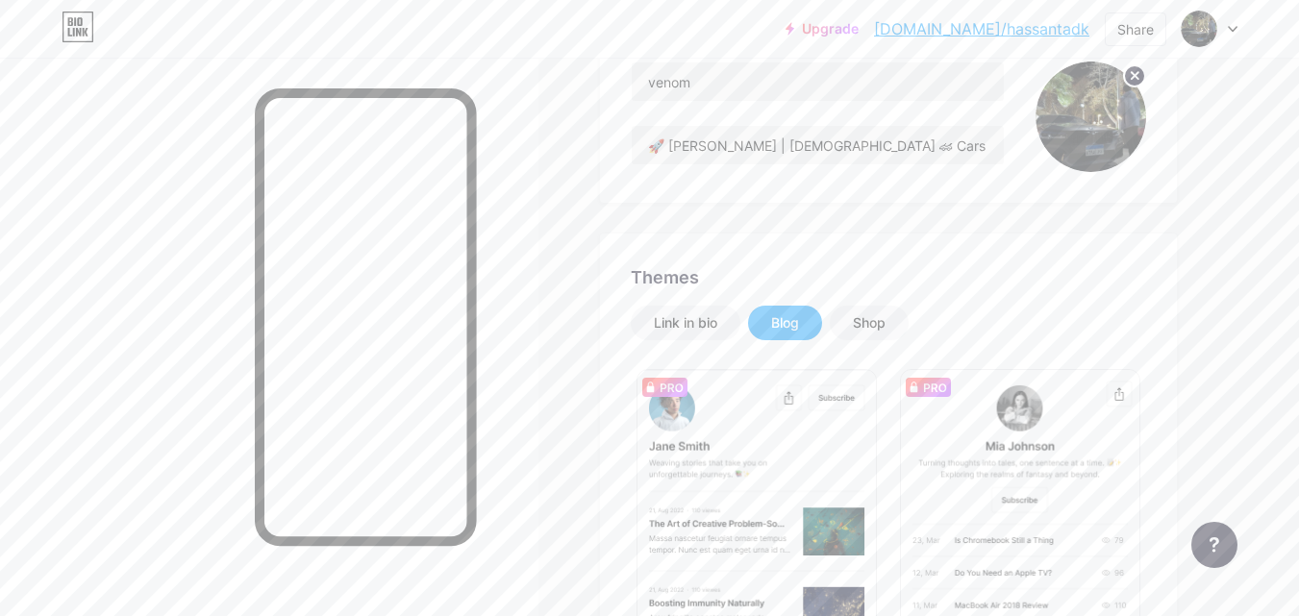
scroll to position [201, 0]
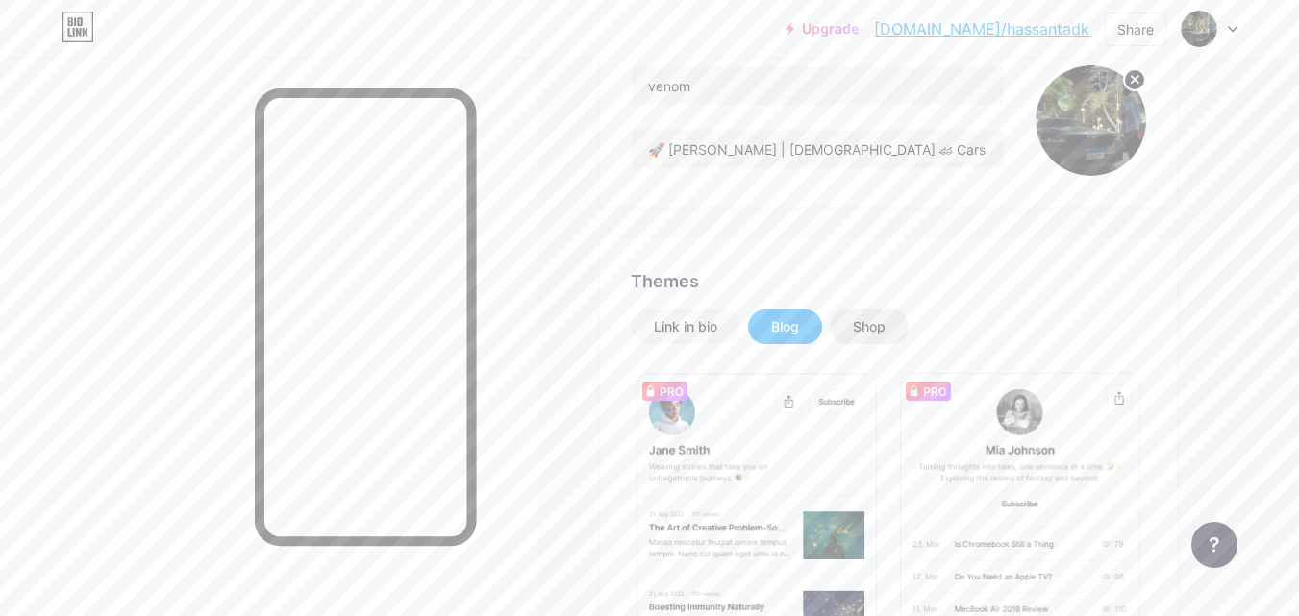
click at [903, 321] on div "Shop" at bounding box center [869, 327] width 79 height 35
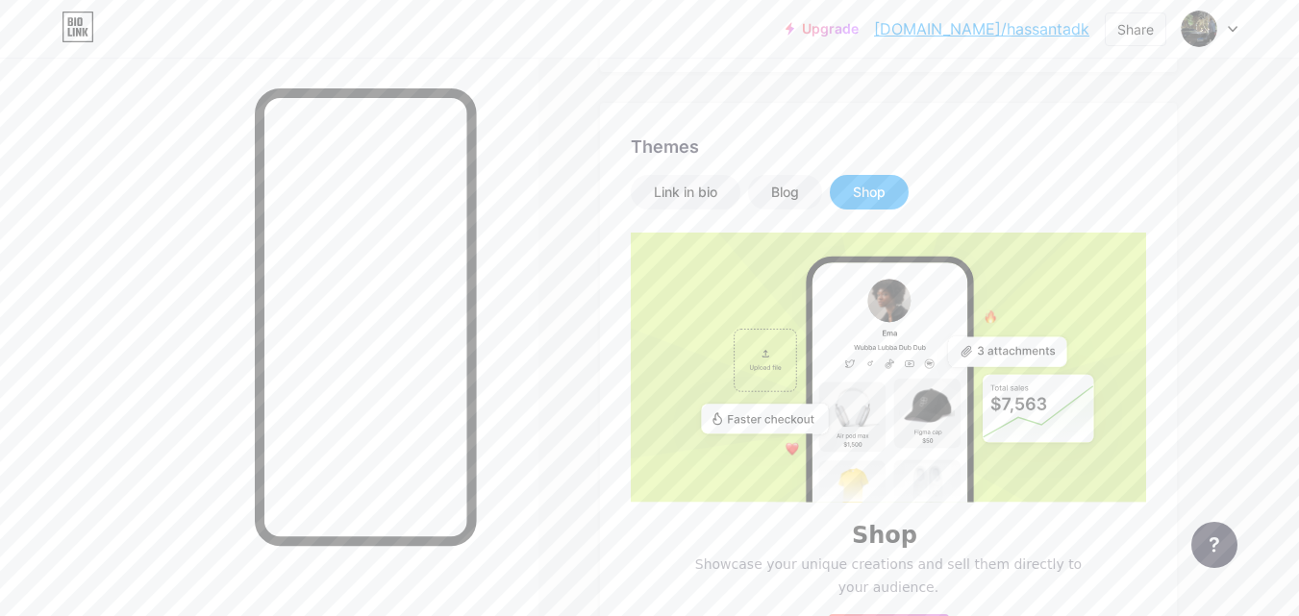
scroll to position [346, 0]
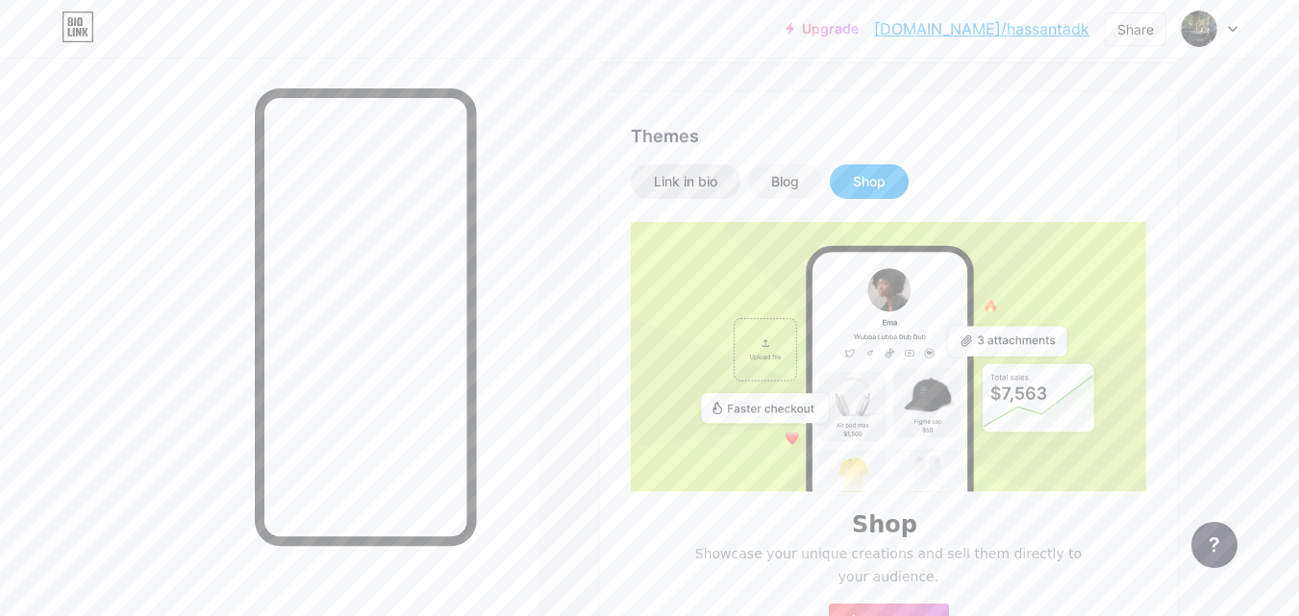
click at [697, 180] on div "Link in bio" at bounding box center [685, 181] width 63 height 19
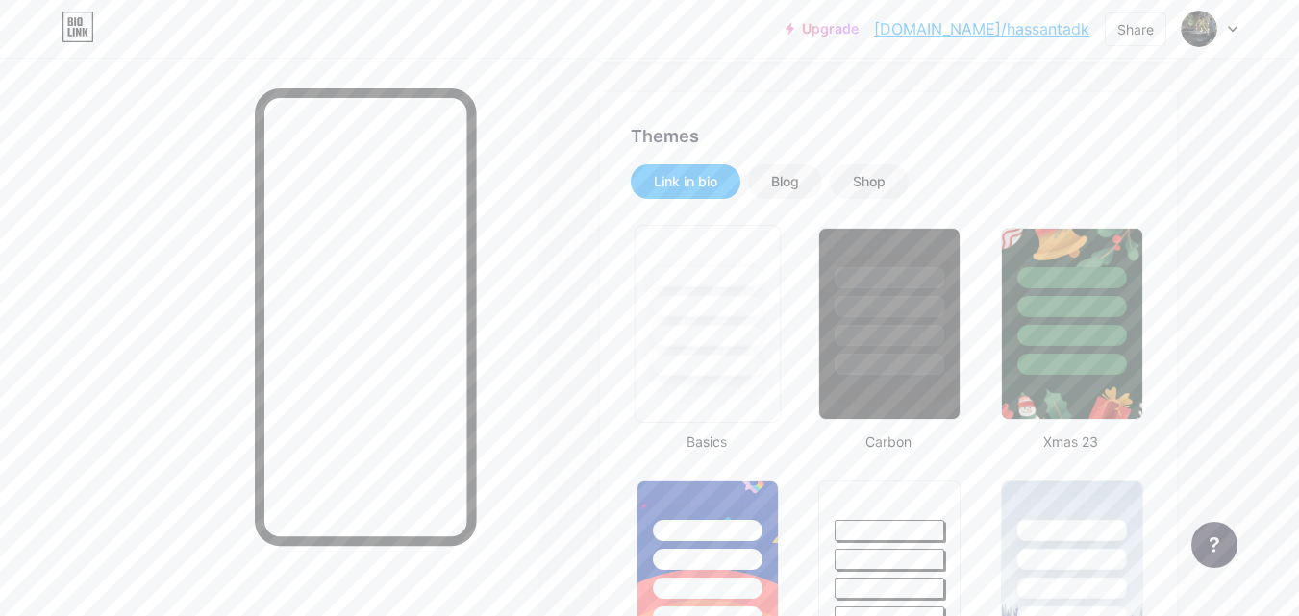
click at [722, 333] on div at bounding box center [707, 336] width 112 height 22
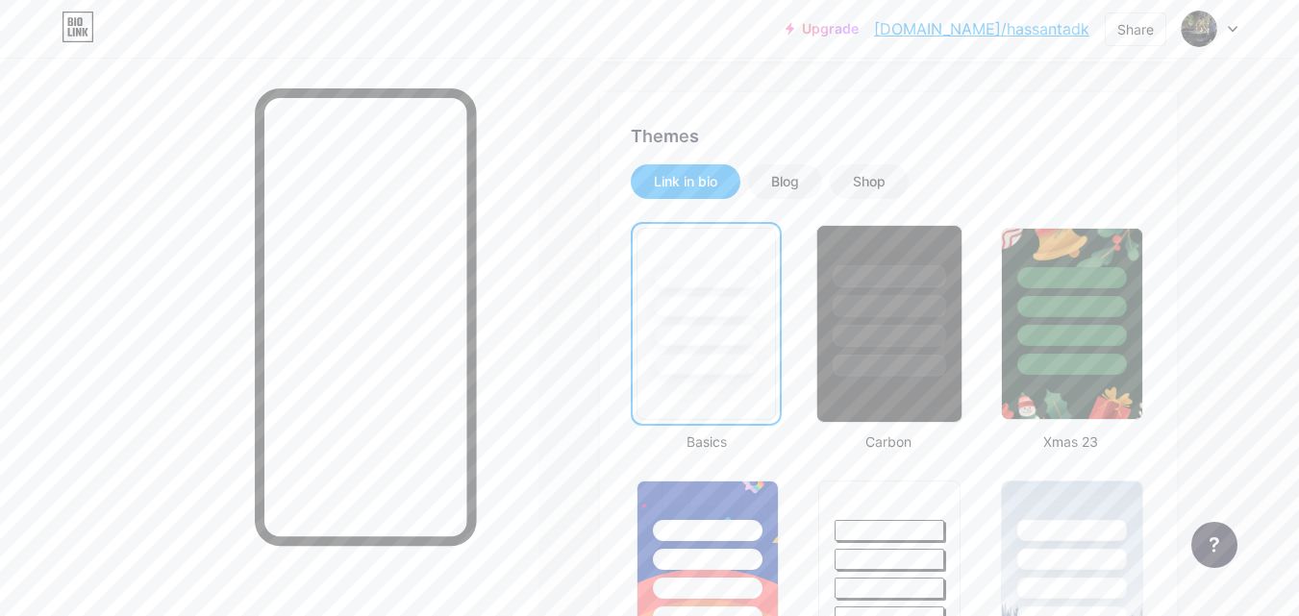
click at [882, 347] on div at bounding box center [889, 301] width 144 height 151
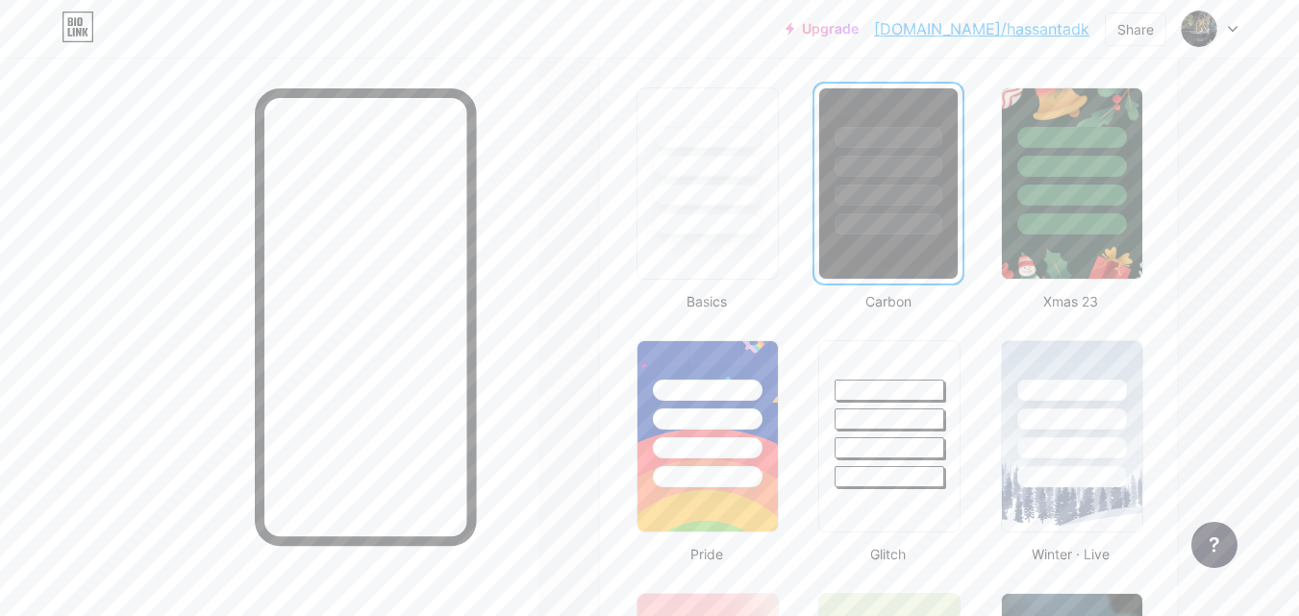
scroll to position [497, 0]
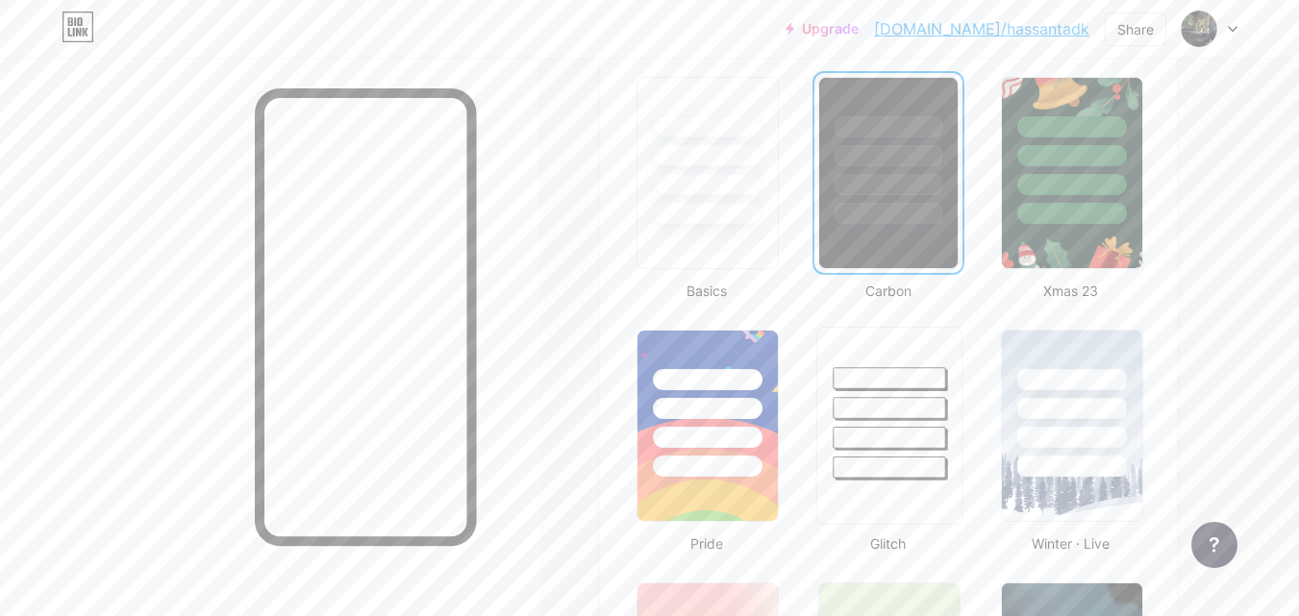
click at [905, 386] on div at bounding box center [890, 378] width 112 height 22
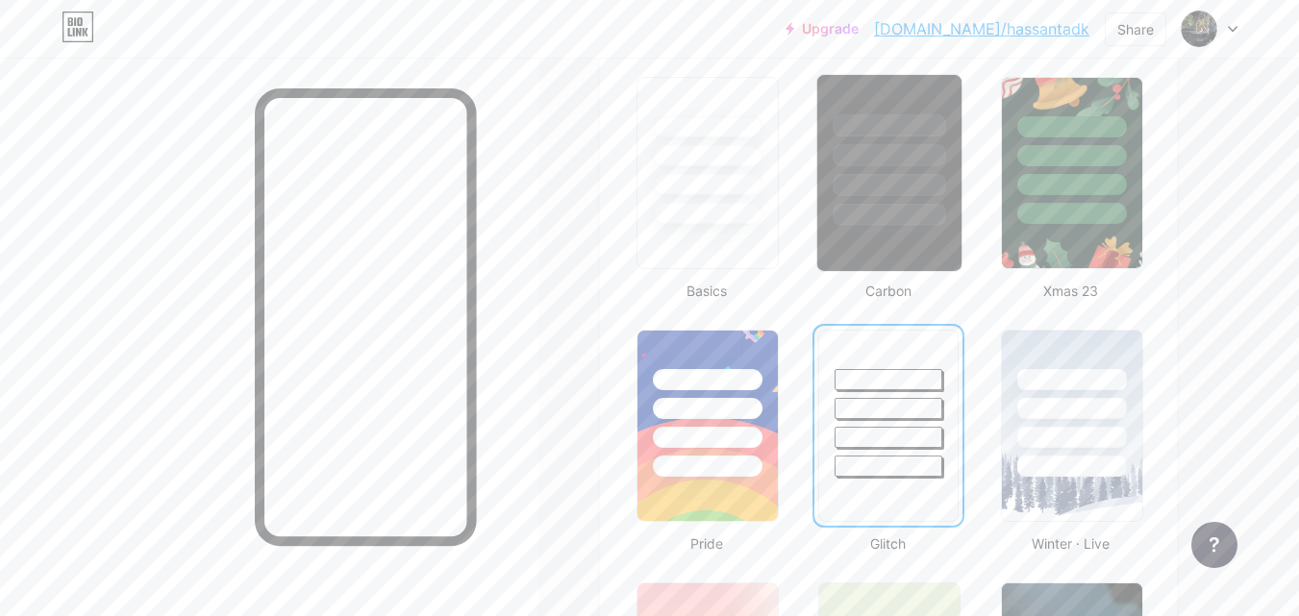
click at [867, 235] on div at bounding box center [889, 173] width 146 height 198
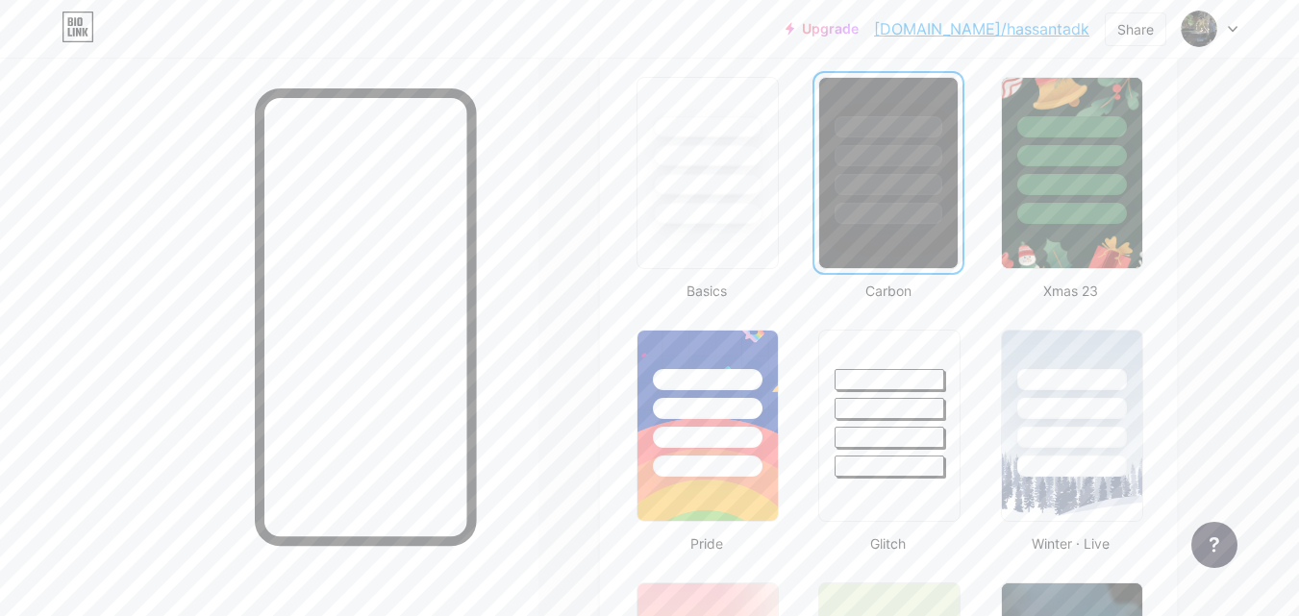
drag, startPoint x: 1297, startPoint y: 200, endPoint x: 1301, endPoint y: 177, distance: 23.4
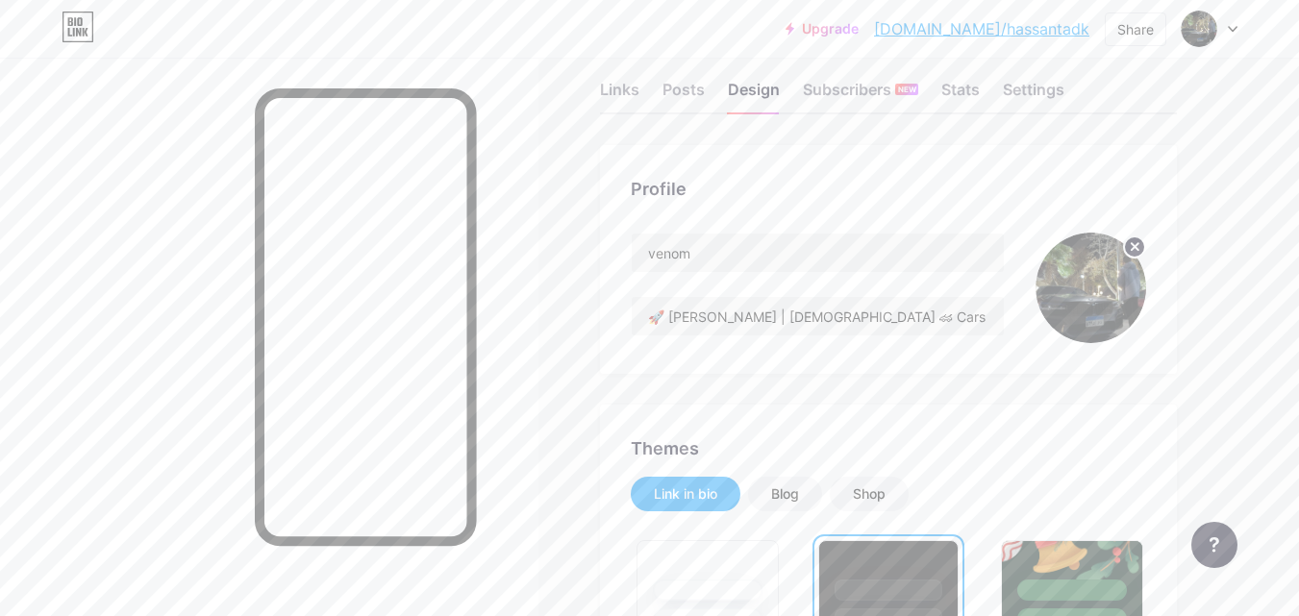
scroll to position [0, 0]
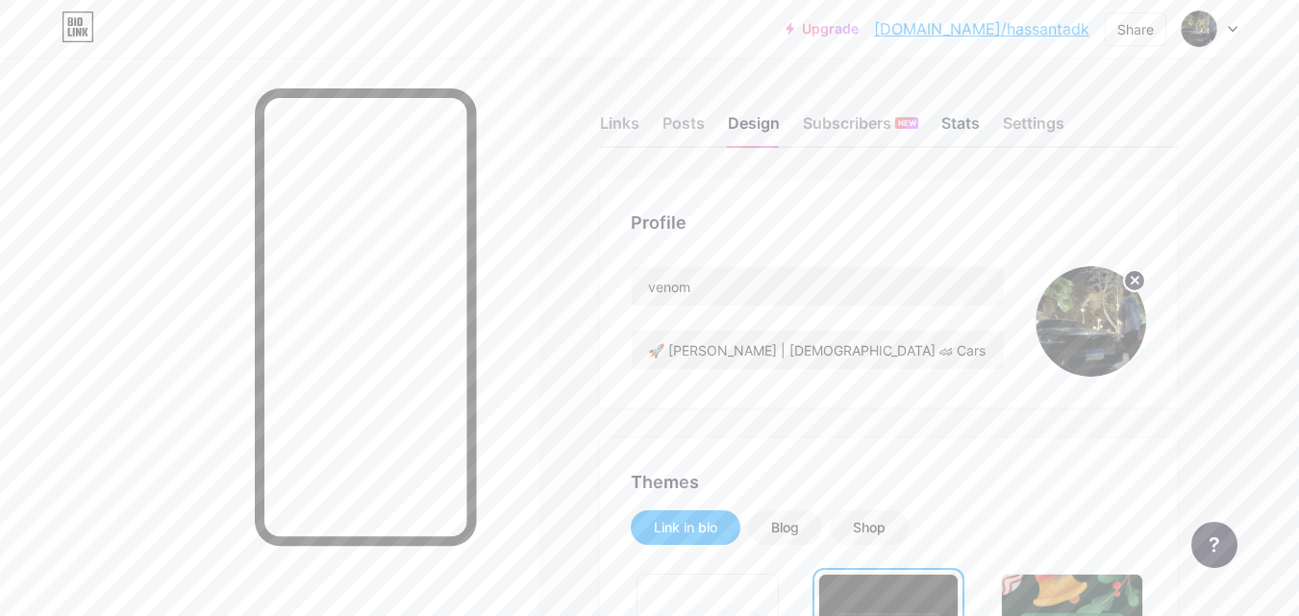
click at [966, 125] on div "Stats" at bounding box center [960, 129] width 38 height 35
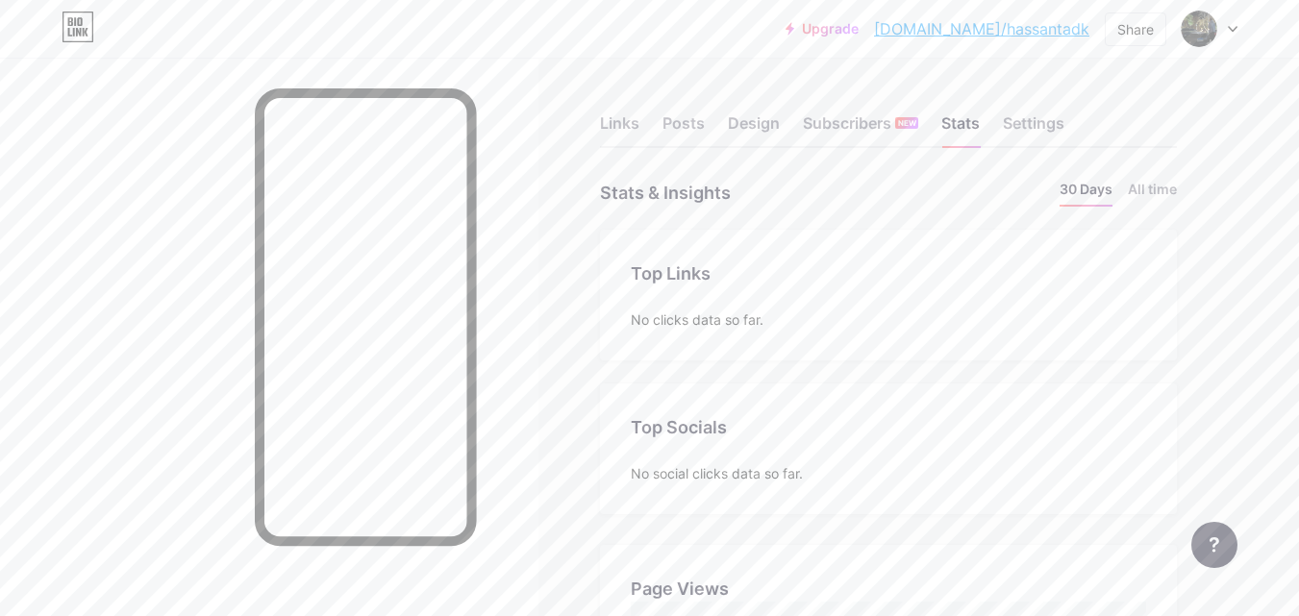
scroll to position [15, 0]
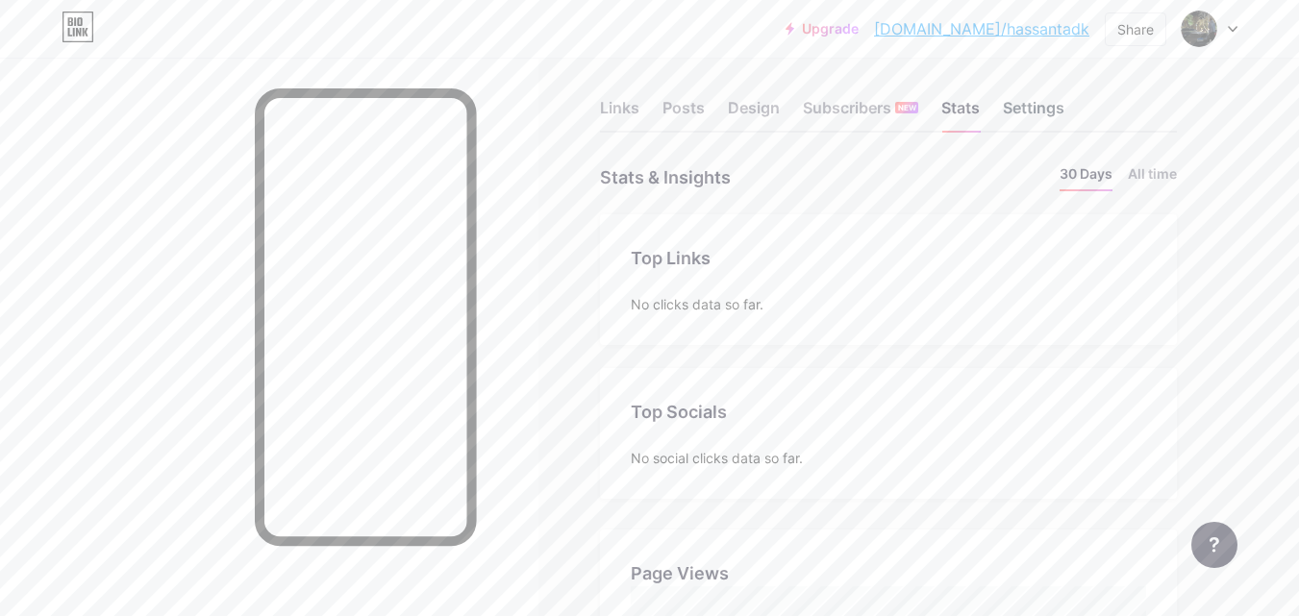
click at [1058, 102] on div "Settings" at bounding box center [1034, 113] width 62 height 35
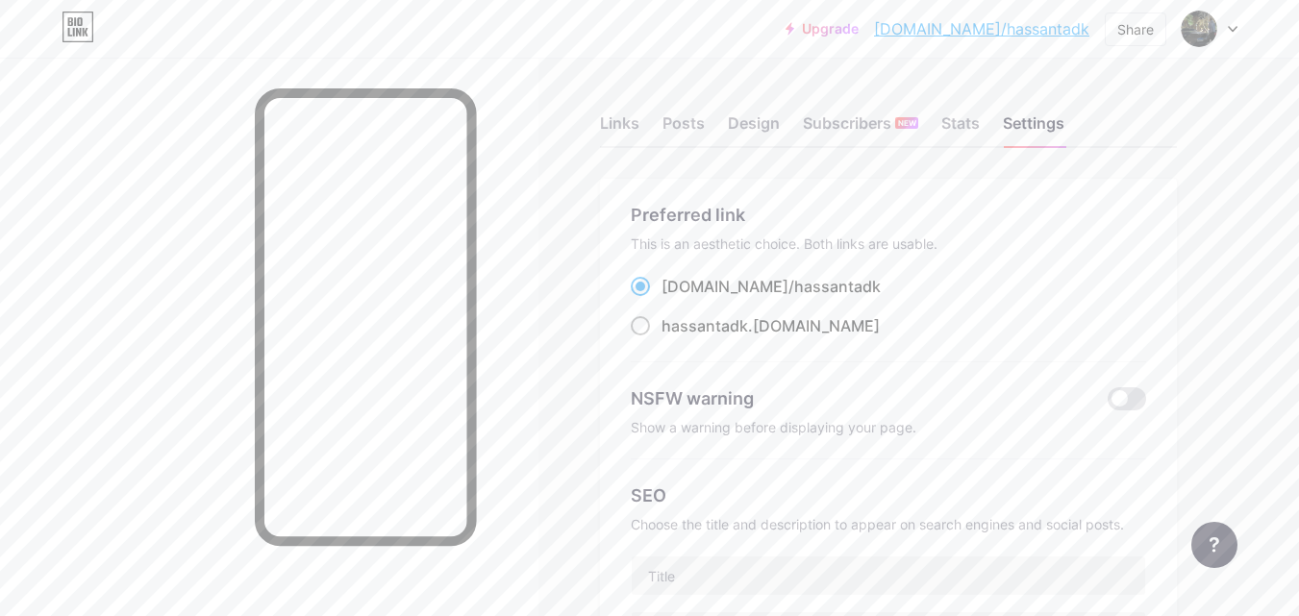
click at [636, 321] on span at bounding box center [640, 325] width 19 height 19
click at [661, 337] on input "hassantadk .bio.link" at bounding box center [667, 343] width 12 height 12
radio input "true"
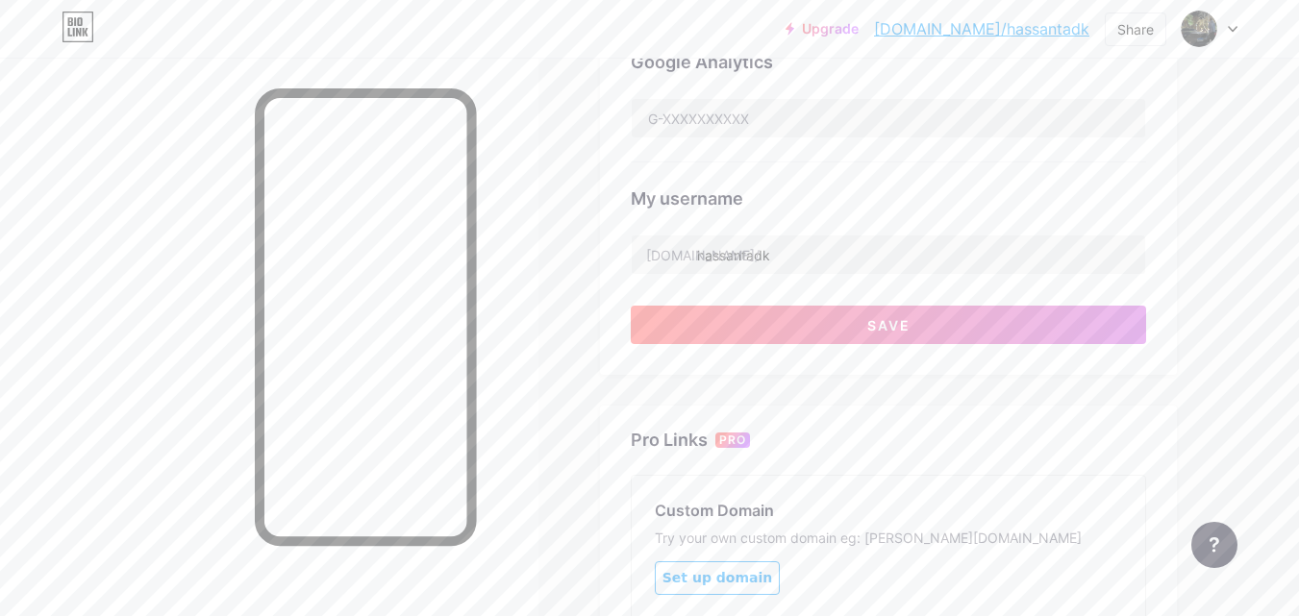
scroll to position [645, 0]
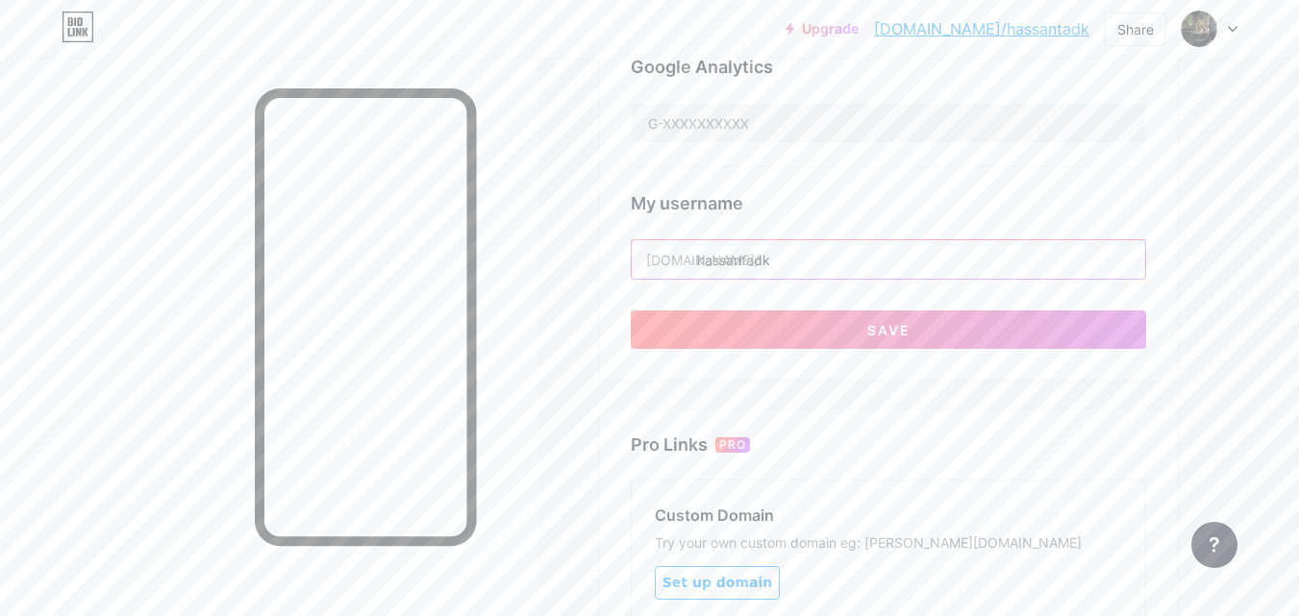
click at [803, 261] on input "hassantadk" at bounding box center [888, 259] width 513 height 38
type input "h"
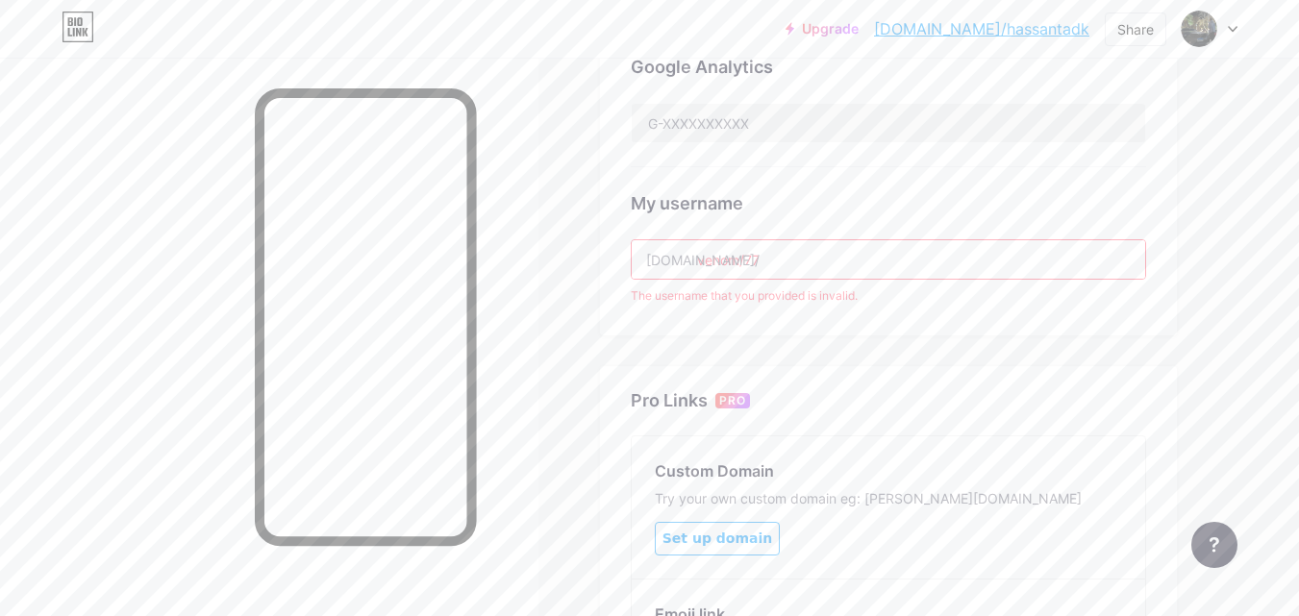
click at [744, 258] on input "venom/77" at bounding box center [888, 259] width 513 height 38
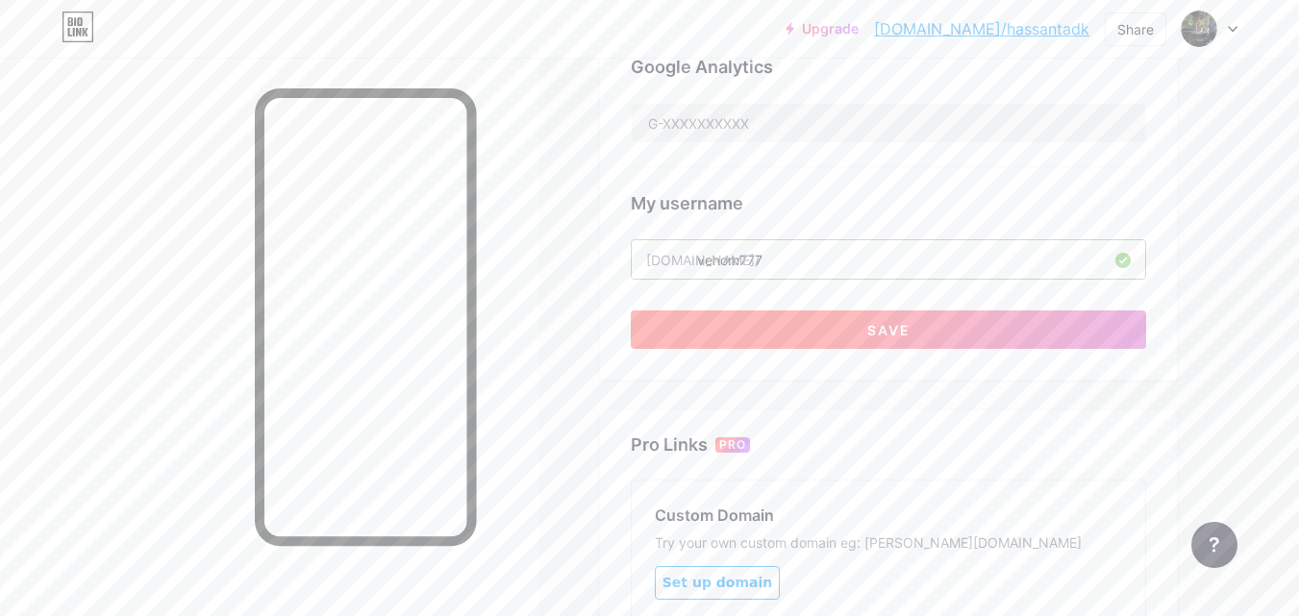
type input "venom777"
click at [791, 326] on button "Save" at bounding box center [888, 330] width 515 height 38
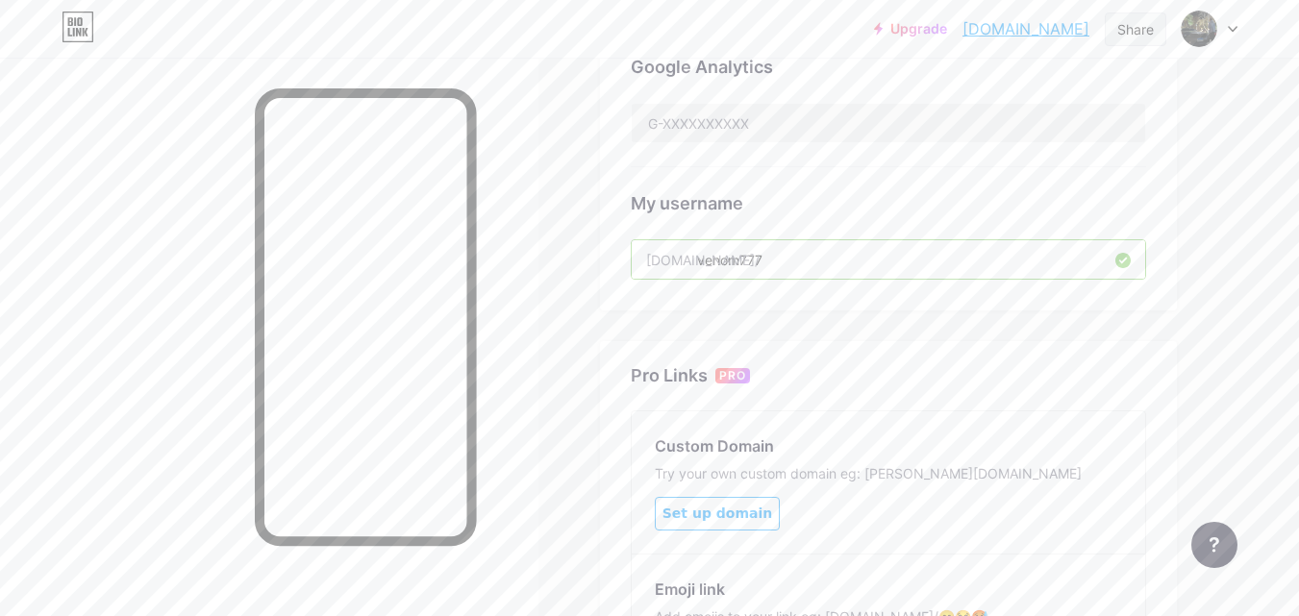
click at [1121, 30] on div "Share" at bounding box center [1135, 29] width 37 height 20
click at [1040, 92] on div "Copy link" at bounding box center [1022, 99] width 287 height 46
click at [1042, 139] on div "Get my QR code" at bounding box center [1000, 145] width 120 height 23
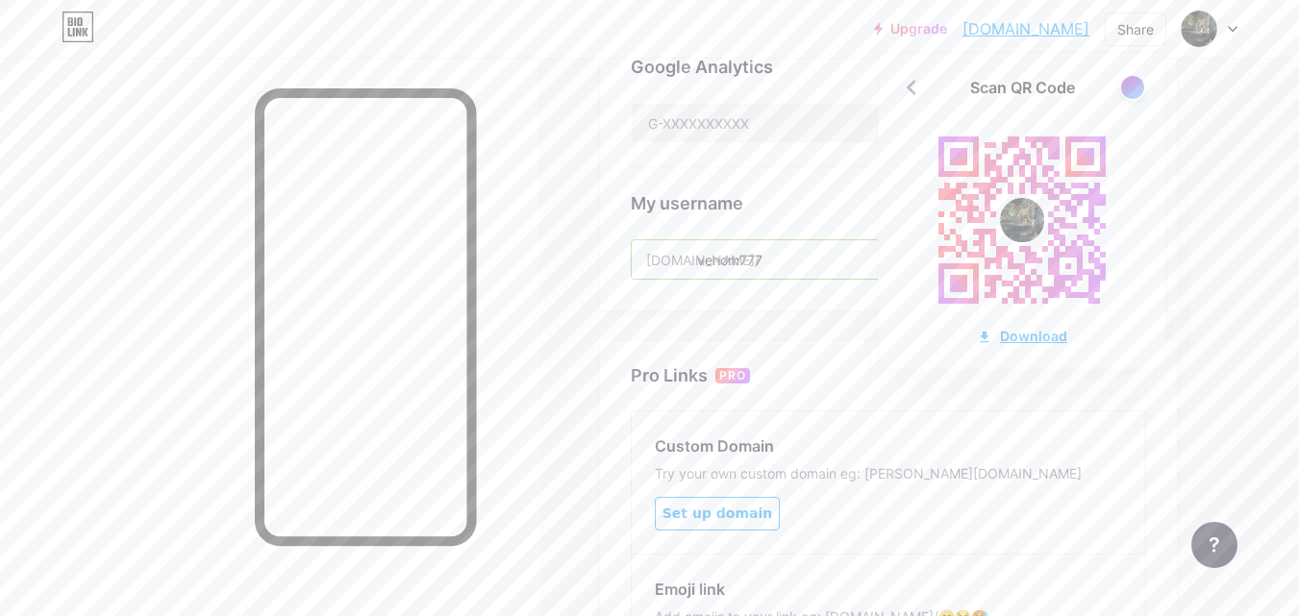
click at [1019, 335] on div "Download" at bounding box center [1022, 336] width 90 height 20
click at [1209, 16] on img at bounding box center [1199, 28] width 31 height 31
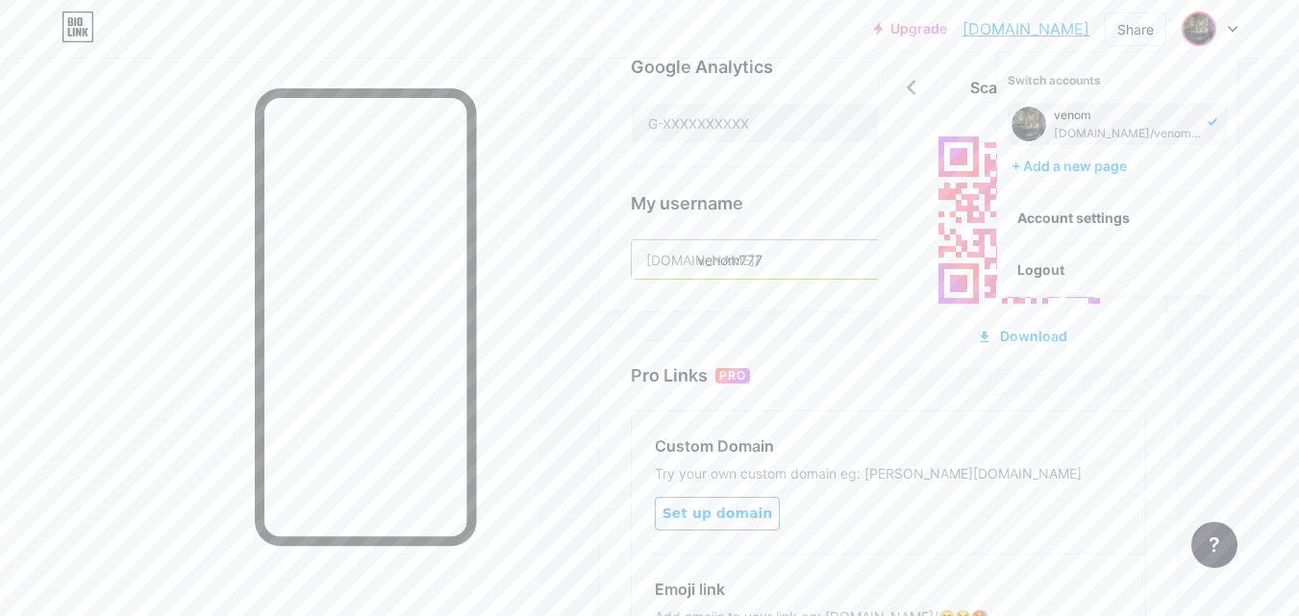
click at [1269, 319] on div "Upgrade venom777.bio.li... venom777.bio.link Share Scan QR Code Download Switch…" at bounding box center [649, 108] width 1299 height 1506
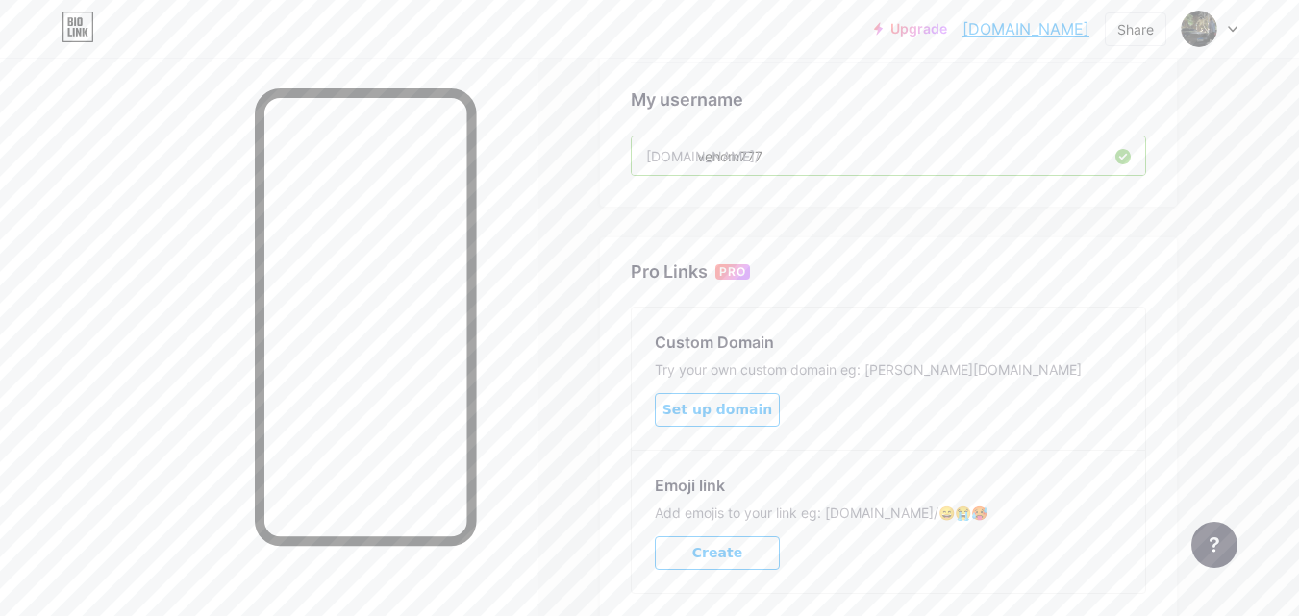
scroll to position [752, 0]
click at [695, 547] on button "Create" at bounding box center [717, 551] width 125 height 34
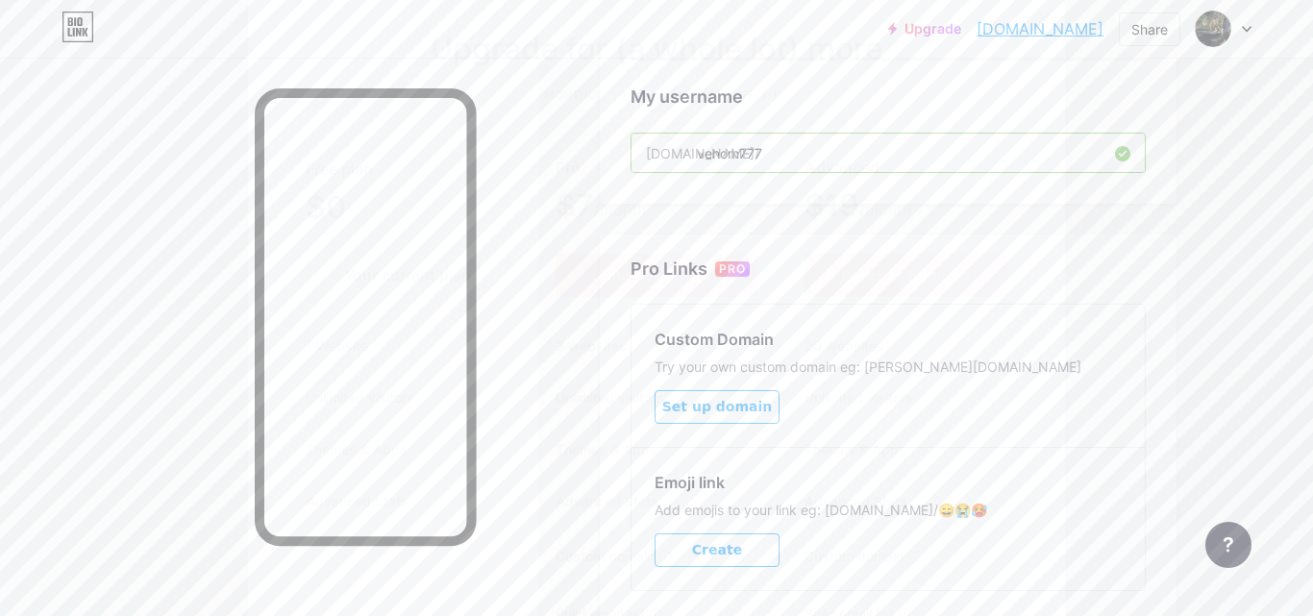
click at [410, 287] on div "Your current plan" at bounding box center [407, 275] width 203 height 43
drag, startPoint x: 415, startPoint y: 276, endPoint x: 383, endPoint y: 348, distance: 79.2
click at [383, 348] on div "Free plan $0 /month Your current plan 1 Website Unlimited visitors Themes & App…" at bounding box center [407, 476] width 249 height 679
click at [383, 348] on span "1 Website" at bounding box center [337, 346] width 109 height 20
click at [358, 196] on span "$0 /month" at bounding box center [352, 209] width 92 height 27
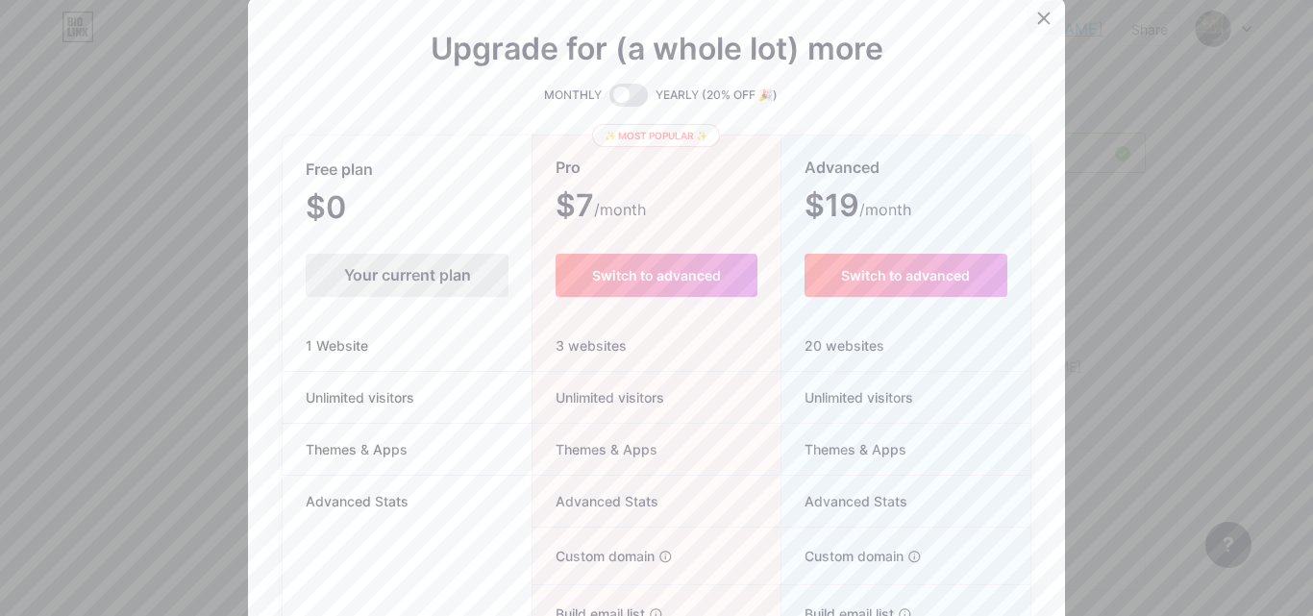
click at [1044, 18] on icon at bounding box center [1043, 18] width 15 height 15
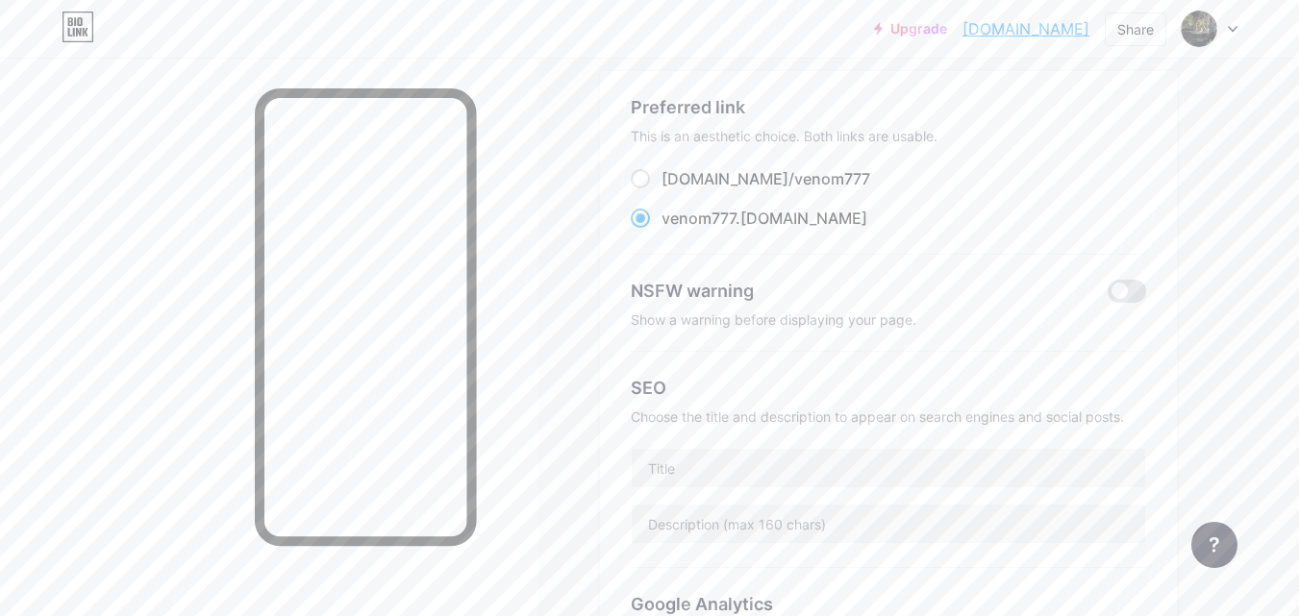
scroll to position [111, 0]
click at [1127, 291] on span at bounding box center [1127, 288] width 38 height 23
click at [1108, 293] on input "checkbox" at bounding box center [1108, 293] width 0 height 0
click at [1135, 284] on span at bounding box center [1127, 288] width 38 height 23
click at [1108, 293] on input "checkbox" at bounding box center [1108, 293] width 0 height 0
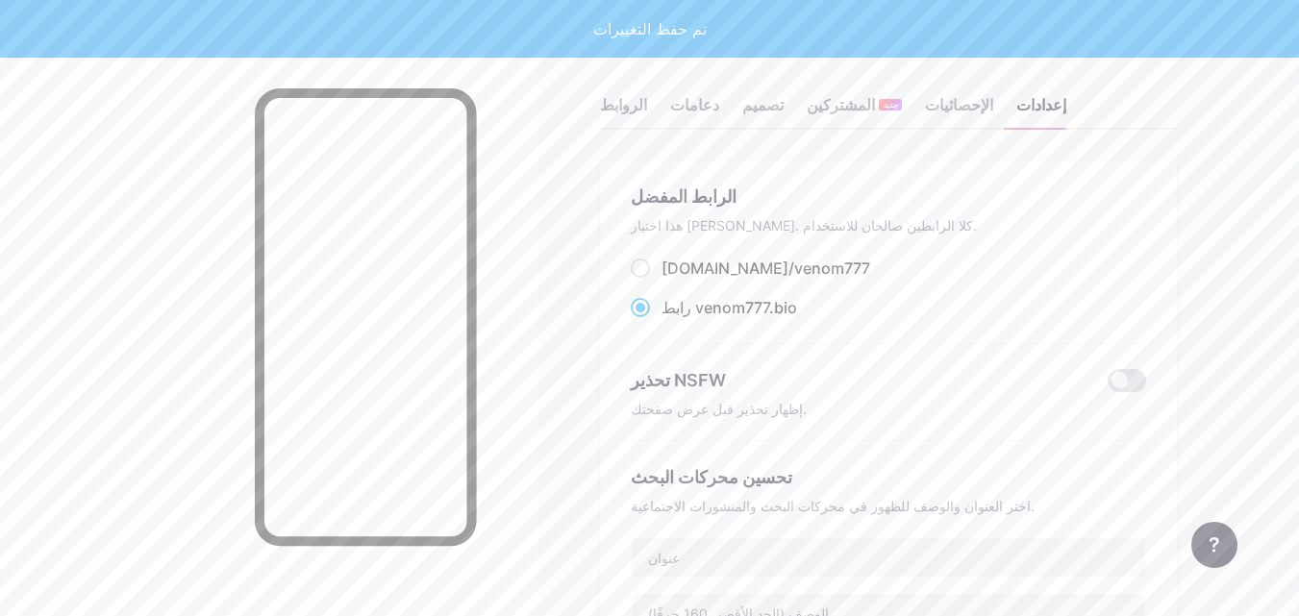
scroll to position [0, 0]
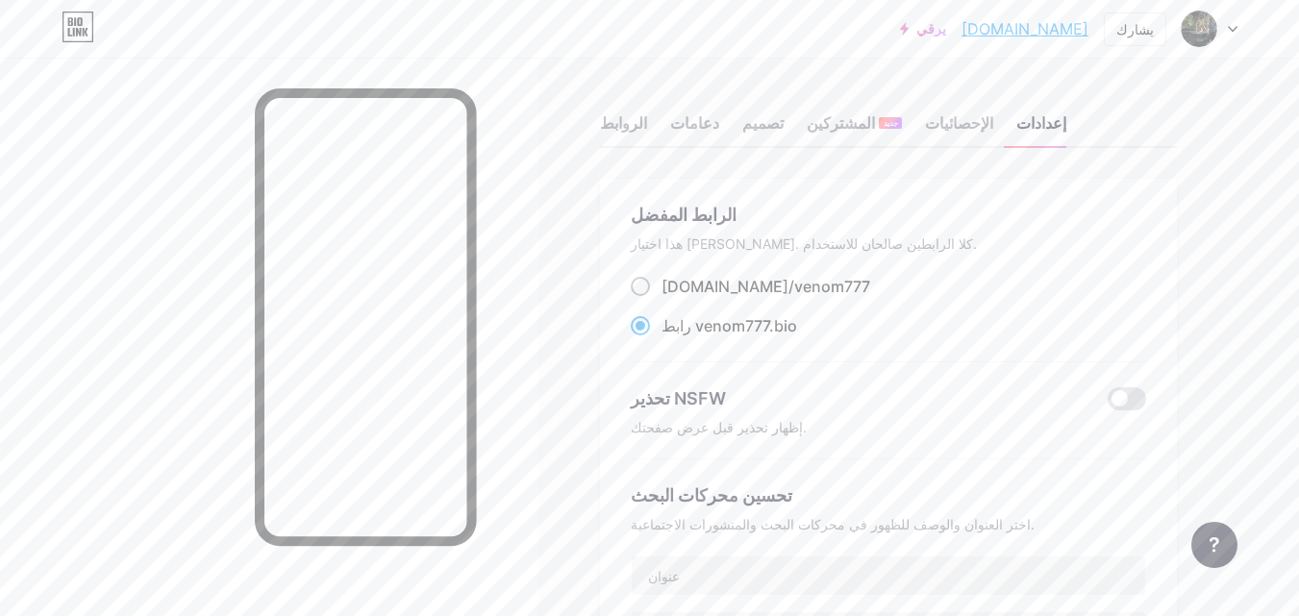
click at [758, 283] on font "[DOMAIN_NAME]/venom777" at bounding box center [765, 286] width 209 height 19
click at [674, 298] on input "bio.link/venom777 ​" at bounding box center [667, 304] width 12 height 12
radio input "true"
click at [1156, 33] on div "يشارك" at bounding box center [1135, 29] width 62 height 34
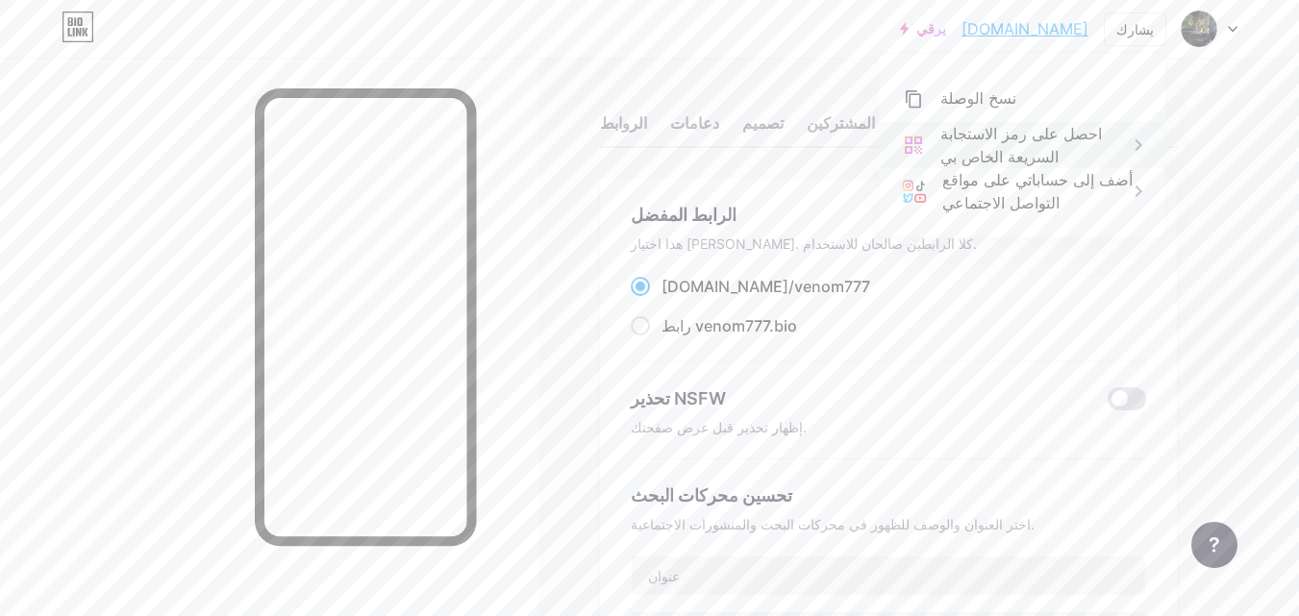
click at [1083, 142] on font "احصل على رمز الاستجابة السريعة الخاص بي" at bounding box center [1021, 145] width 162 height 42
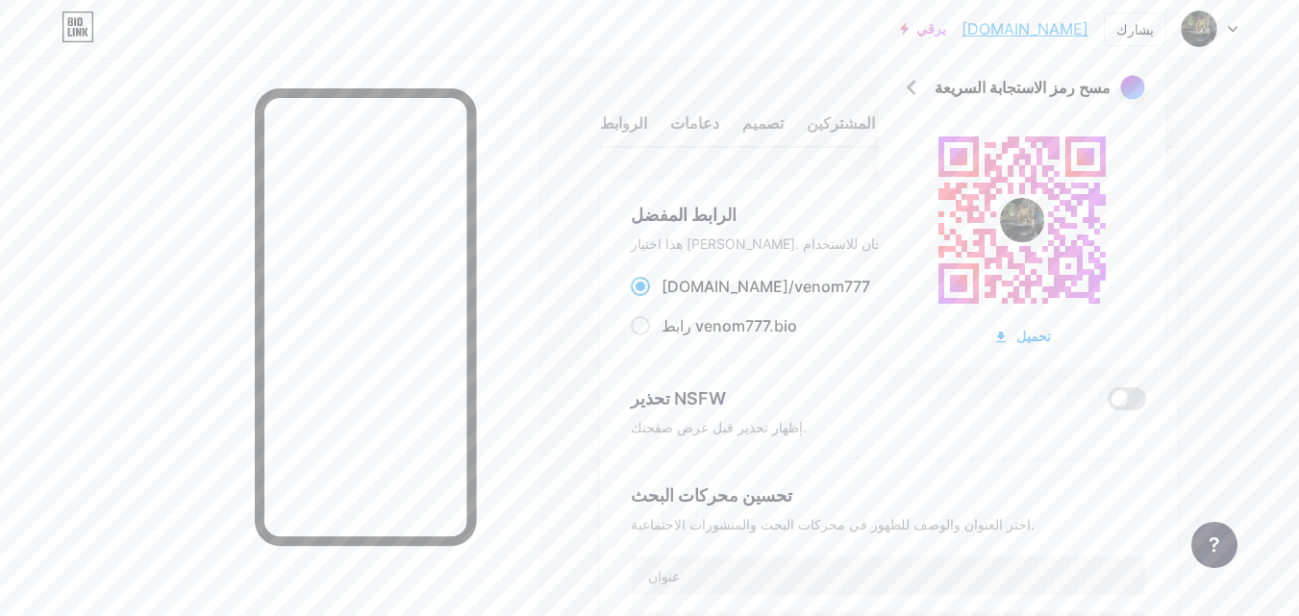
click at [1129, 96] on div at bounding box center [1132, 87] width 24 height 24
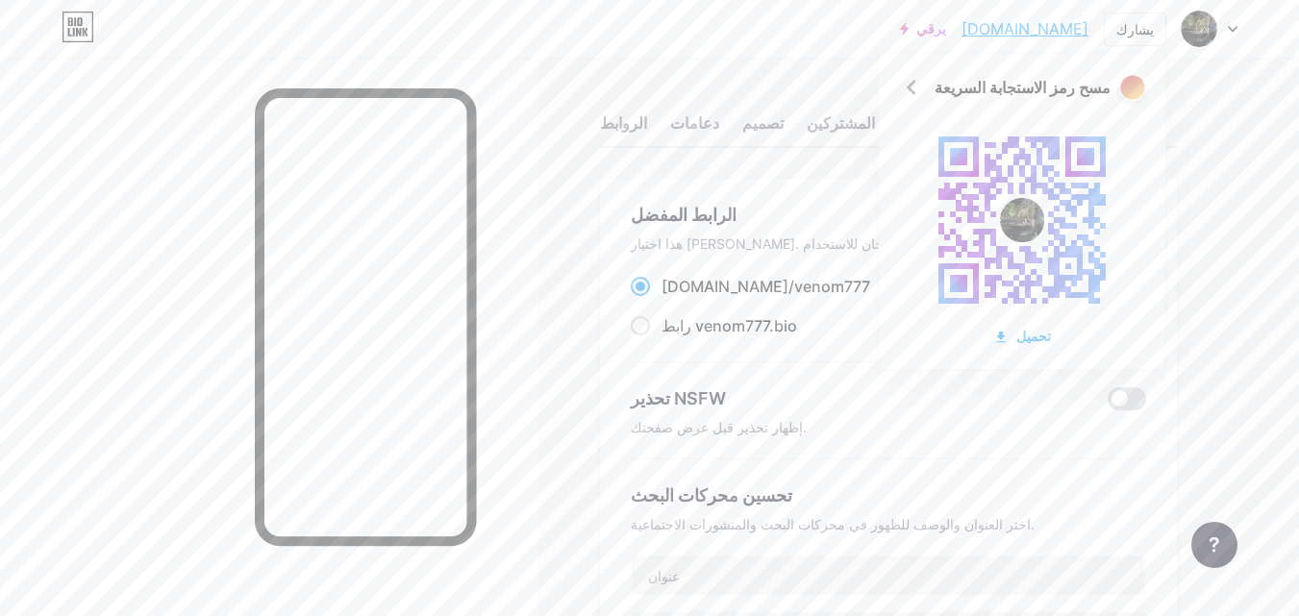
click at [1129, 96] on div at bounding box center [1132, 87] width 24 height 24
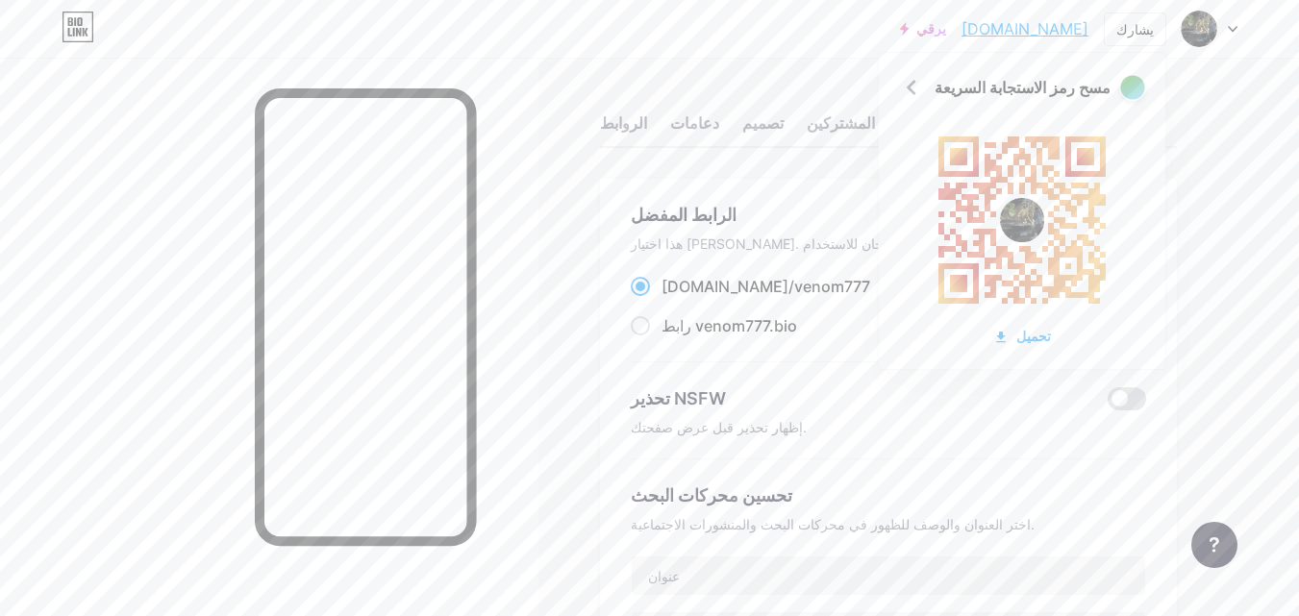
click at [1129, 96] on div at bounding box center [1132, 87] width 24 height 24
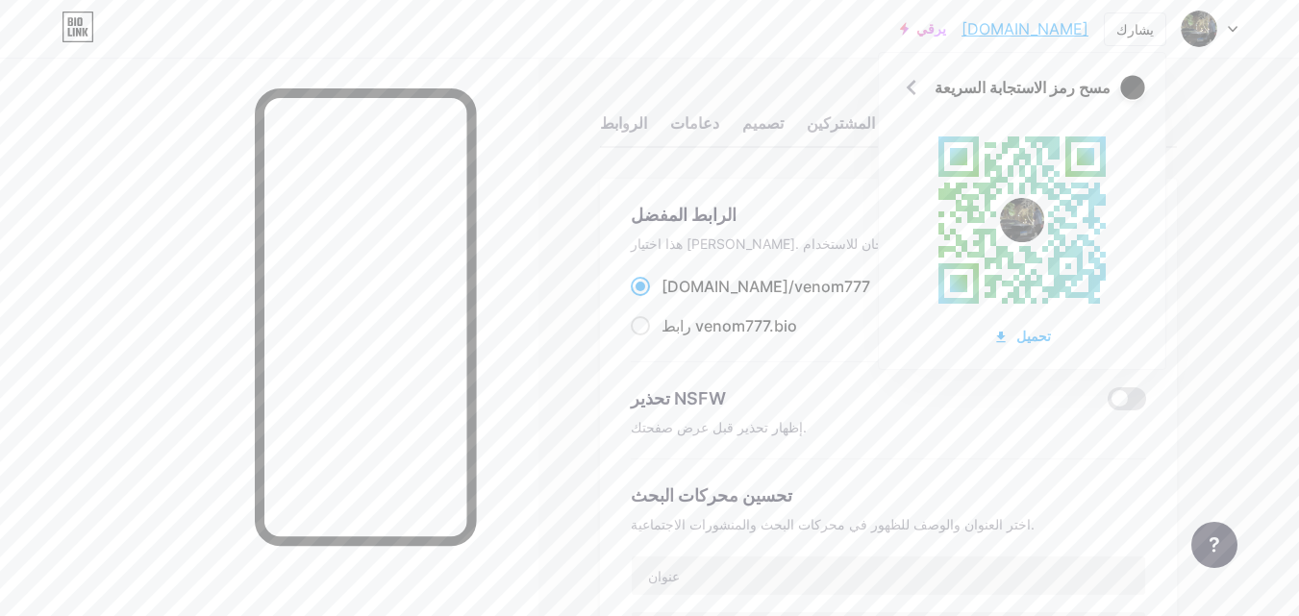
click at [1129, 96] on div at bounding box center [1132, 87] width 24 height 24
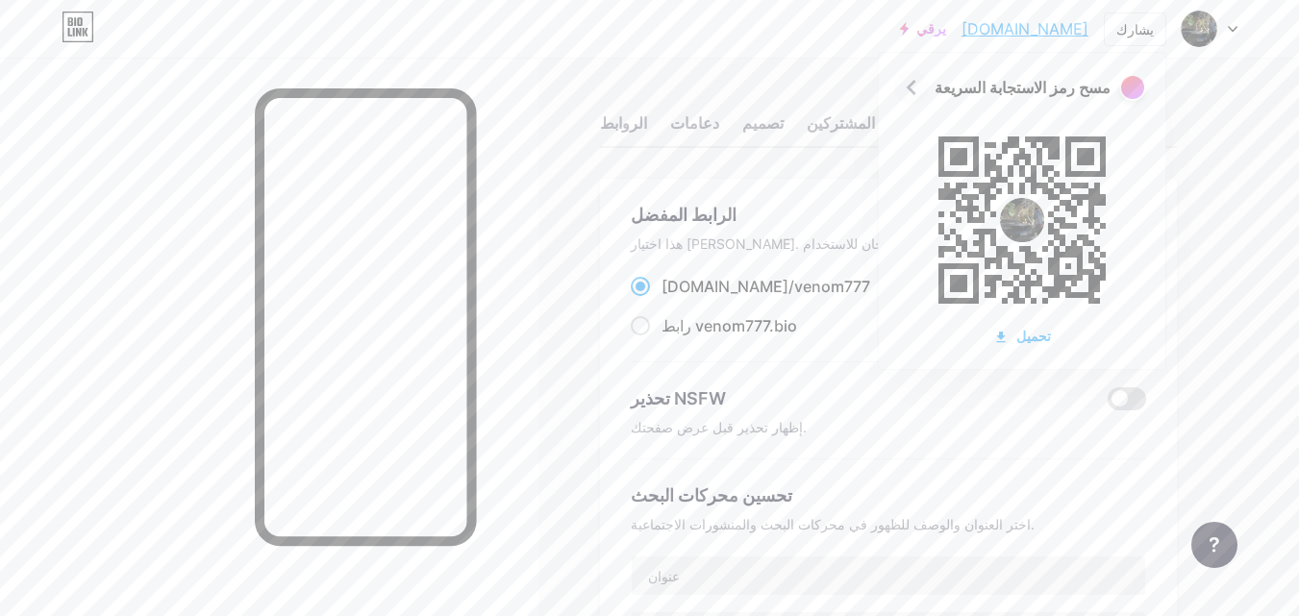
click at [913, 87] on icon at bounding box center [911, 87] width 31 height 31
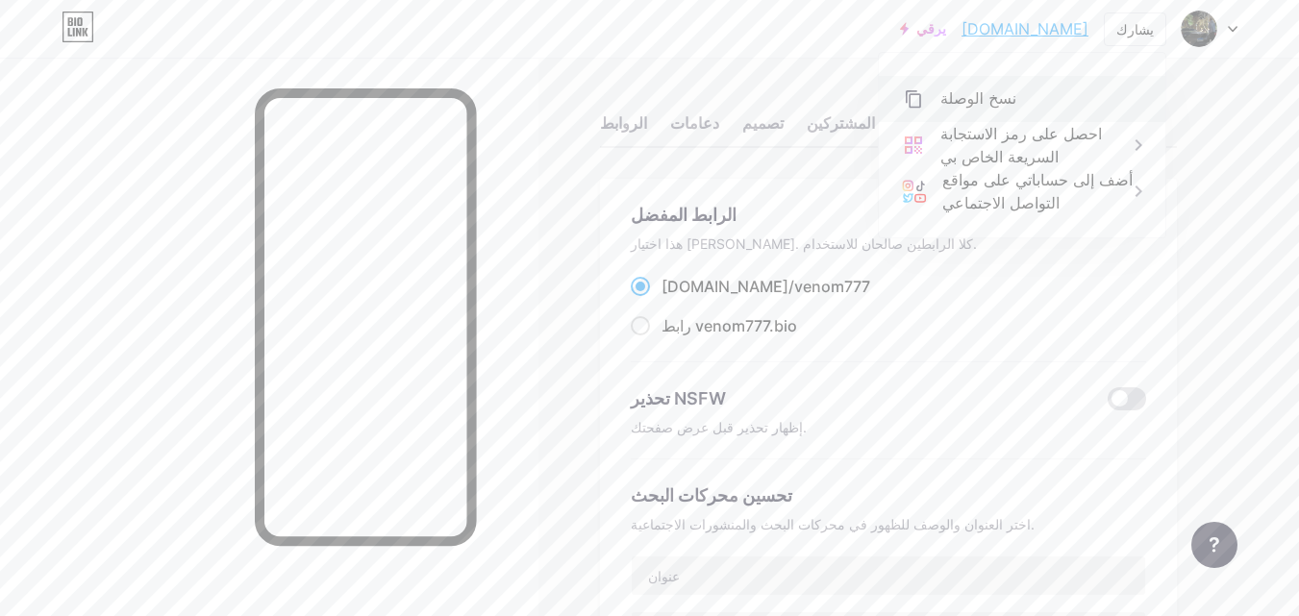
click at [1067, 115] on div "نسخ الوصلة" at bounding box center [1022, 99] width 287 height 46
click at [969, 91] on font "نسخ الوصلة" at bounding box center [978, 98] width 76 height 18
click at [909, 106] on icon at bounding box center [913, 98] width 23 height 23
click at [607, 129] on font "الروابط" at bounding box center [623, 122] width 47 height 19
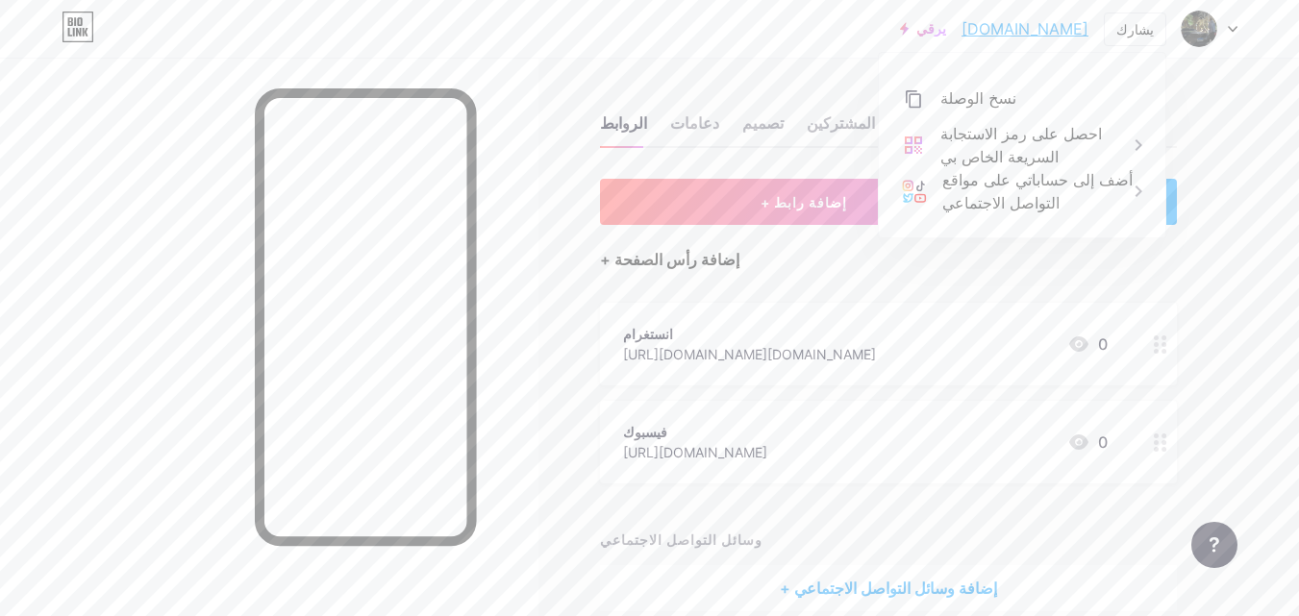
click at [657, 266] on font "+ إضافة رأس الصفحة" at bounding box center [669, 259] width 139 height 19
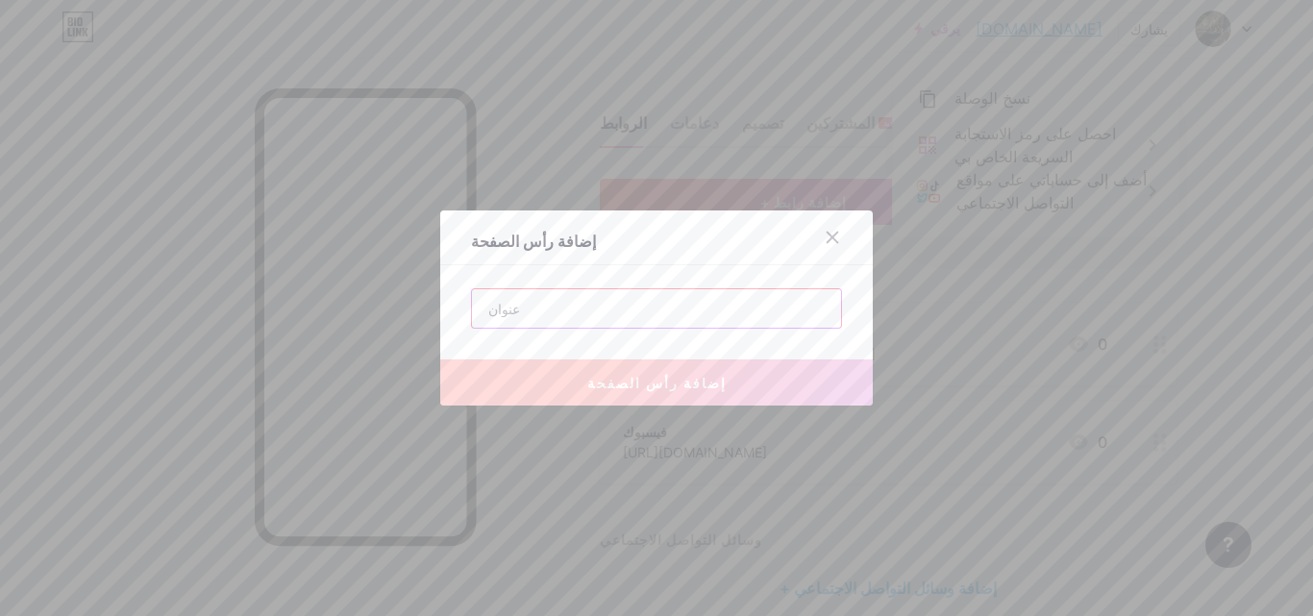
click at [629, 316] on input "text" at bounding box center [656, 308] width 369 height 38
click at [501, 313] on input "text" at bounding box center [656, 308] width 369 height 38
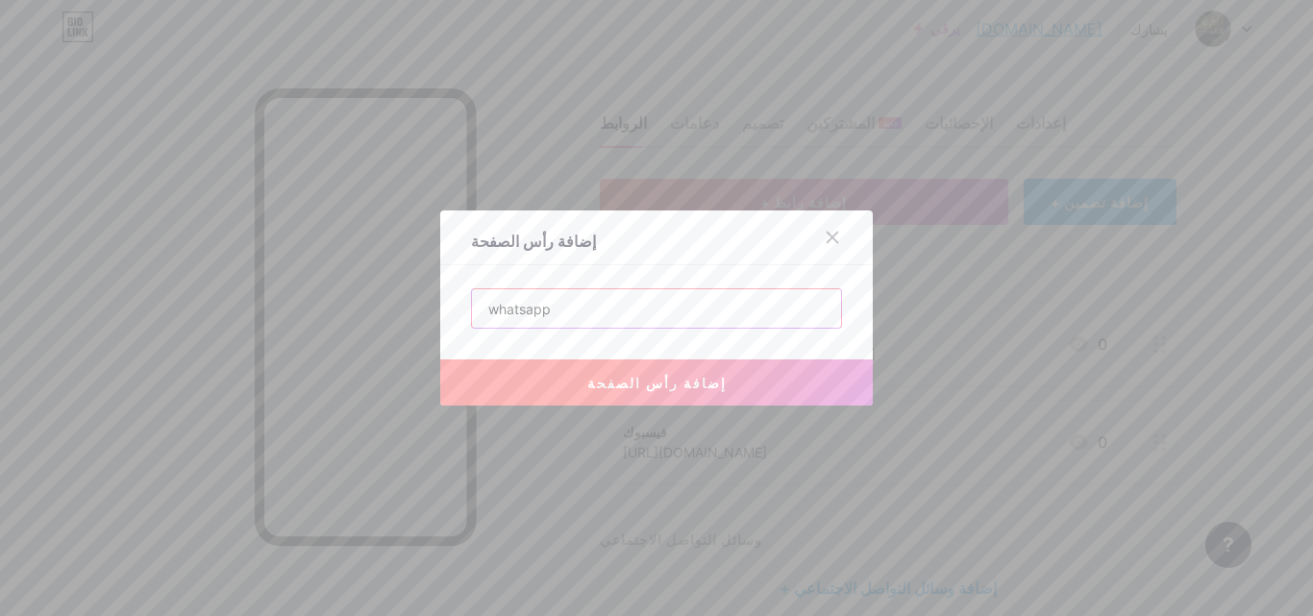
type input "whatsapp"
click at [587, 390] on button "إضافة رأس الصفحة" at bounding box center [656, 383] width 433 height 46
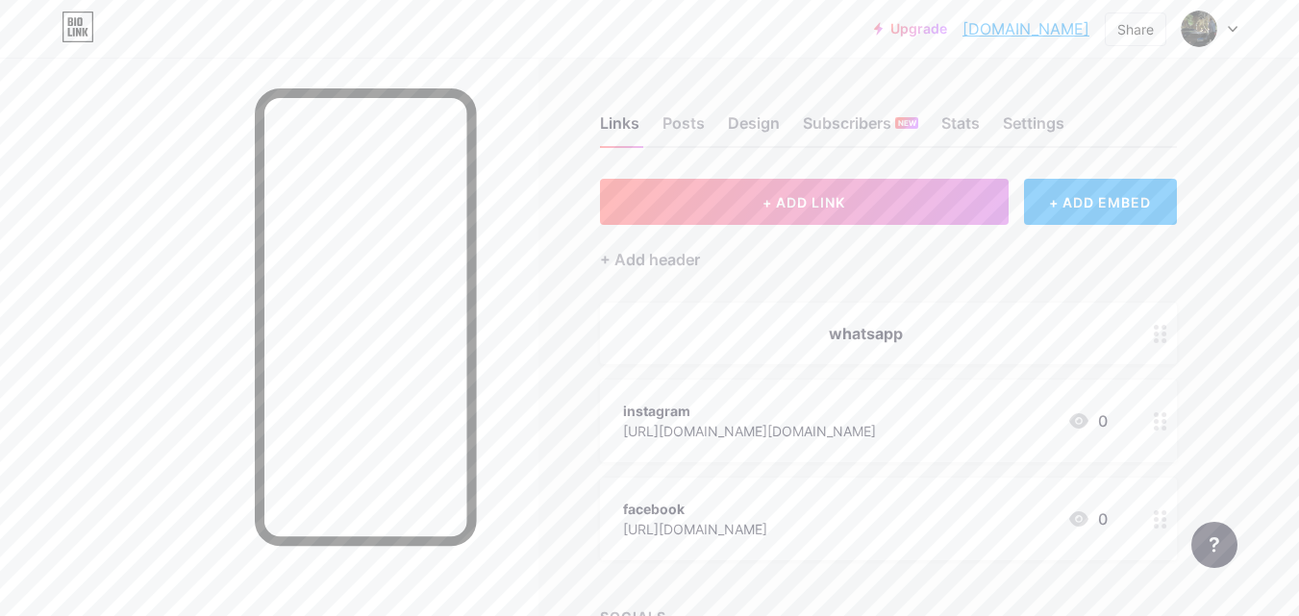
click at [1168, 339] on div at bounding box center [1160, 334] width 33 height 62
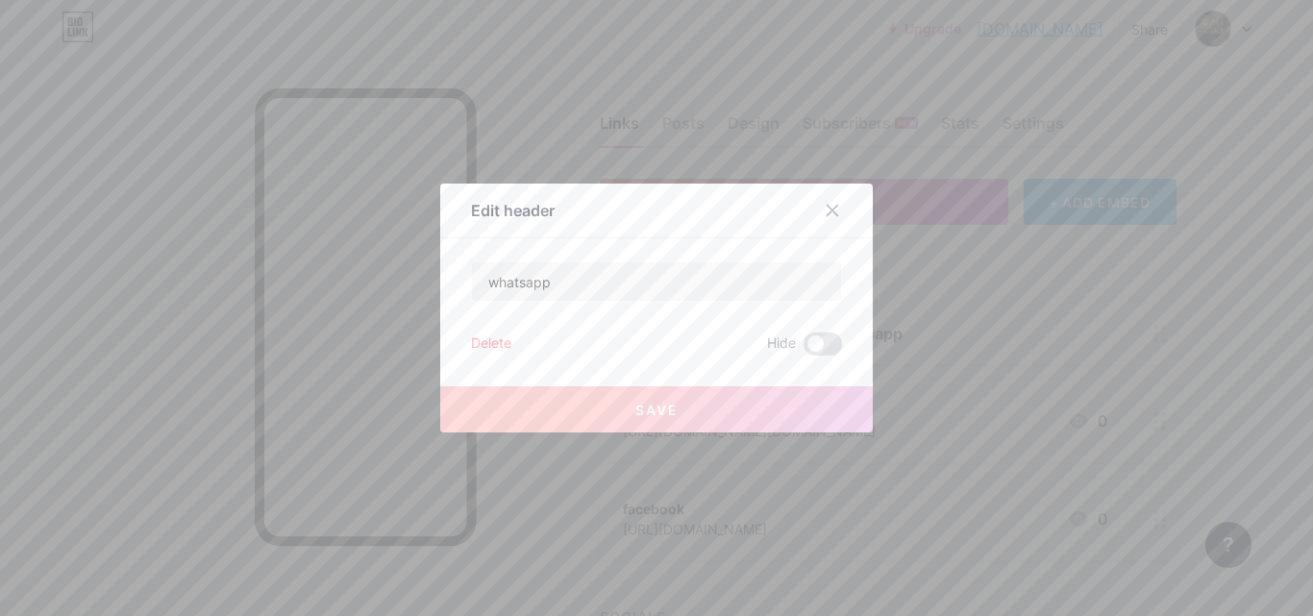
click at [498, 338] on div "Delete" at bounding box center [491, 344] width 40 height 23
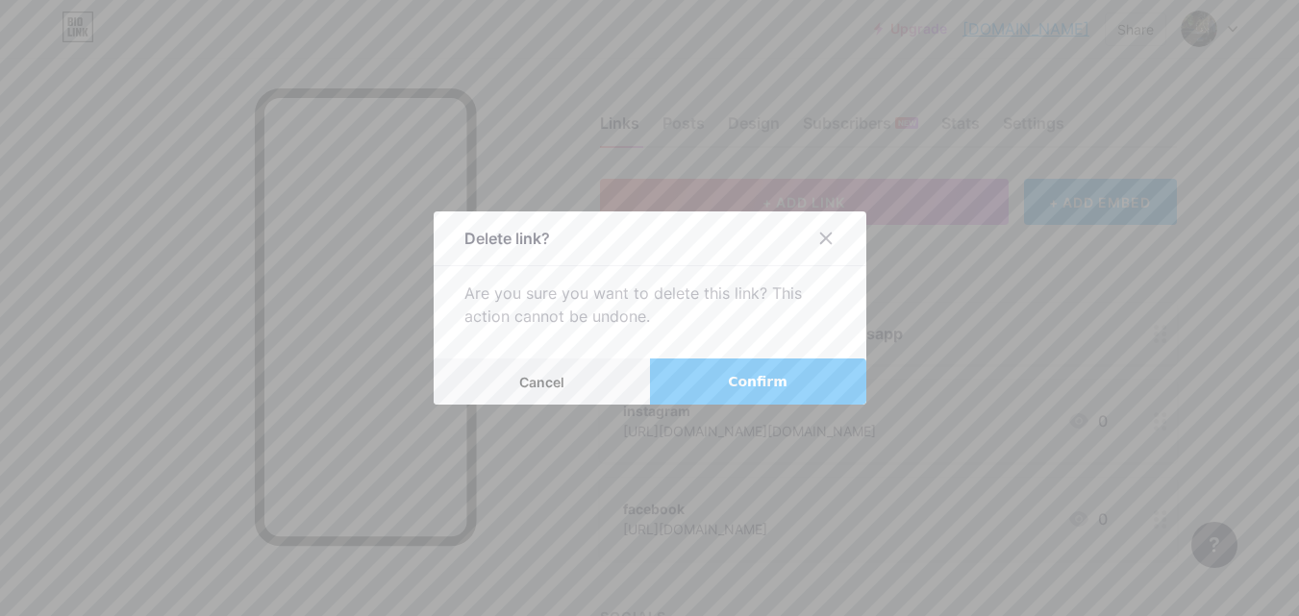
click at [689, 390] on button "Confirm" at bounding box center [758, 382] width 216 height 46
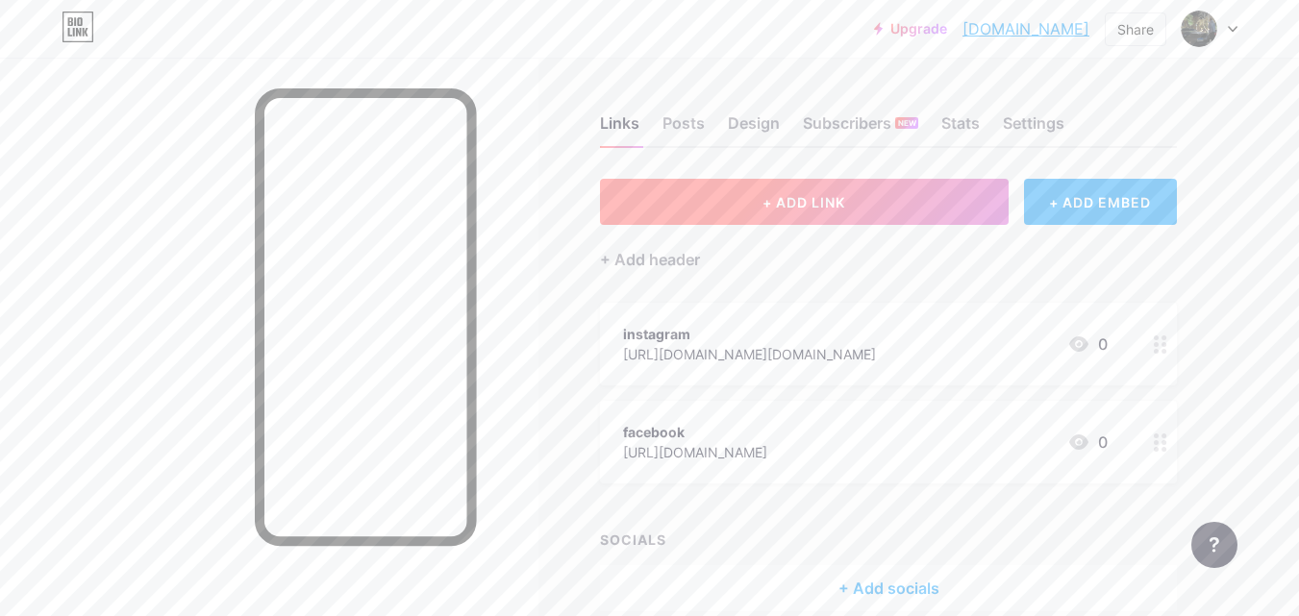
click at [890, 214] on button "+ ADD LINK" at bounding box center [804, 202] width 409 height 46
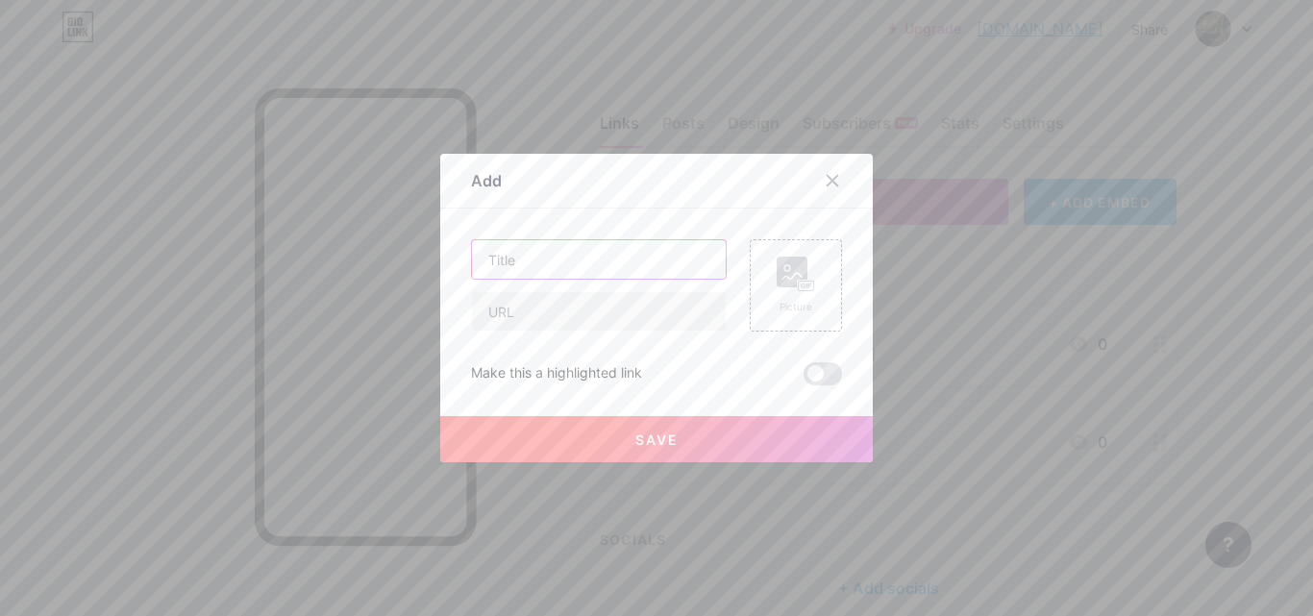
click at [596, 260] on input "text" at bounding box center [599, 259] width 254 height 38
type input "whatsapp"
click at [564, 312] on input "text" at bounding box center [599, 311] width 254 height 38
type input "01065850147"
click at [612, 433] on button "Save" at bounding box center [656, 439] width 433 height 46
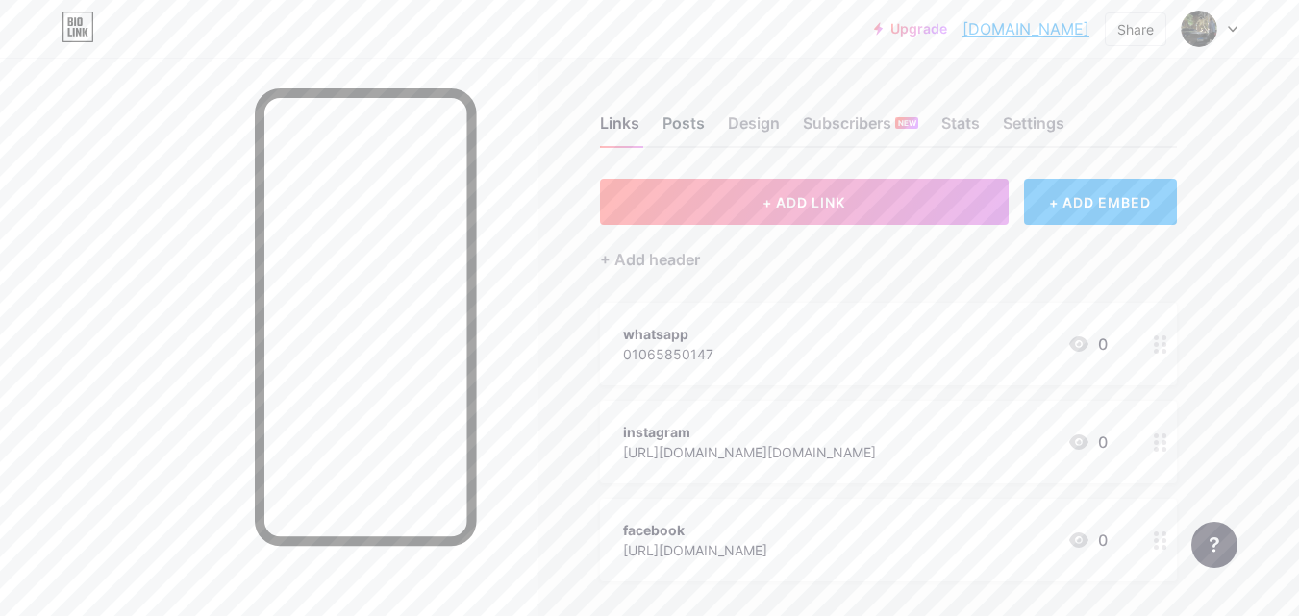
click at [699, 132] on div "Posts" at bounding box center [683, 129] width 42 height 35
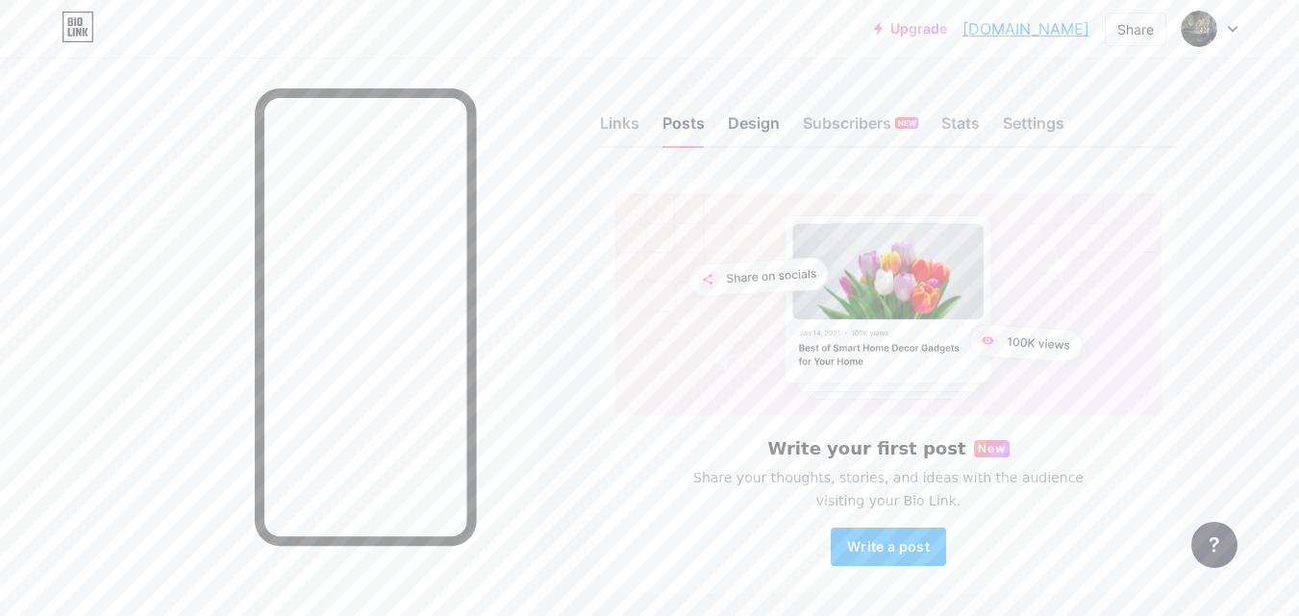
click at [755, 127] on div "Design" at bounding box center [754, 129] width 52 height 35
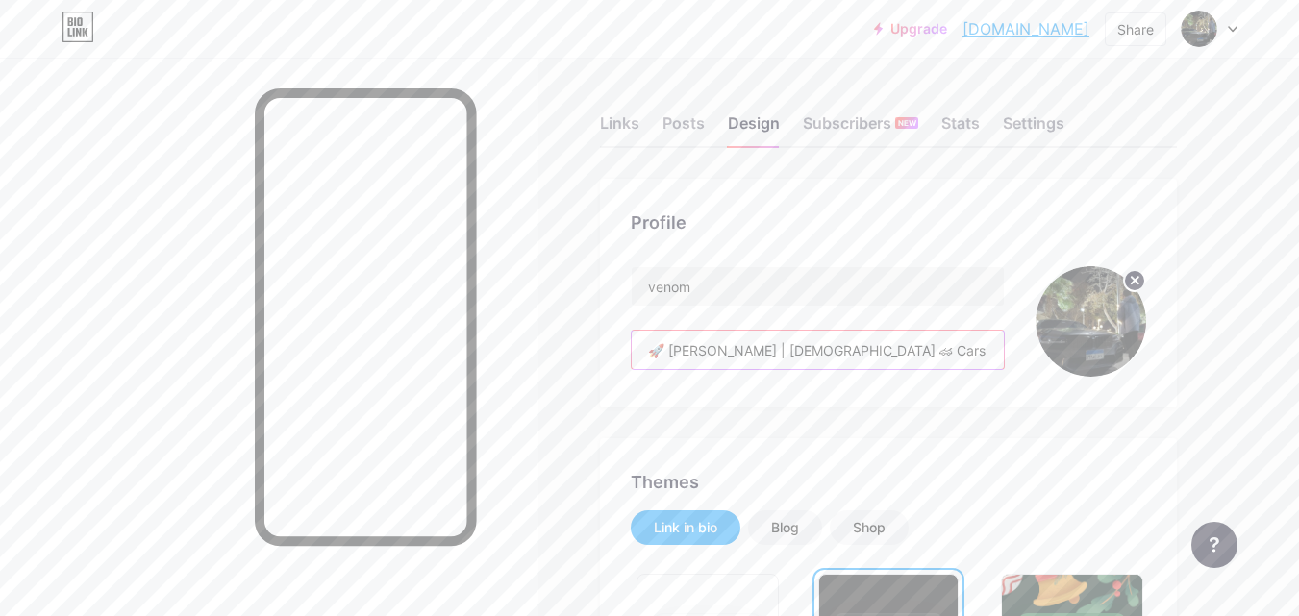
click at [990, 352] on input "🚀 Hassan Tamer | 17 y/o 🏎 Cars • Lifestyle • Glow Up 📍 Egypt" at bounding box center [818, 350] width 372 height 38
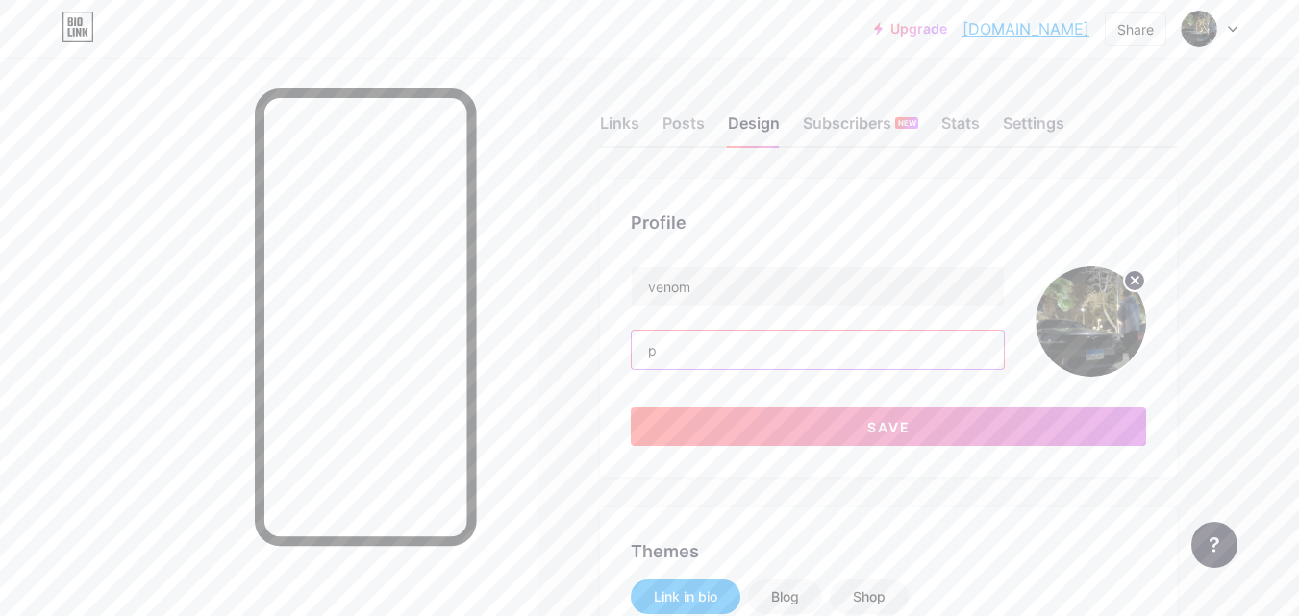
type input "p"
type input "h"
paste input "Karate Champion"
click at [528, 520] on div at bounding box center [269, 366] width 538 height 616
click at [886, 352] on input "Hassan Tamer 17y/o Karate Champion" at bounding box center [818, 350] width 372 height 38
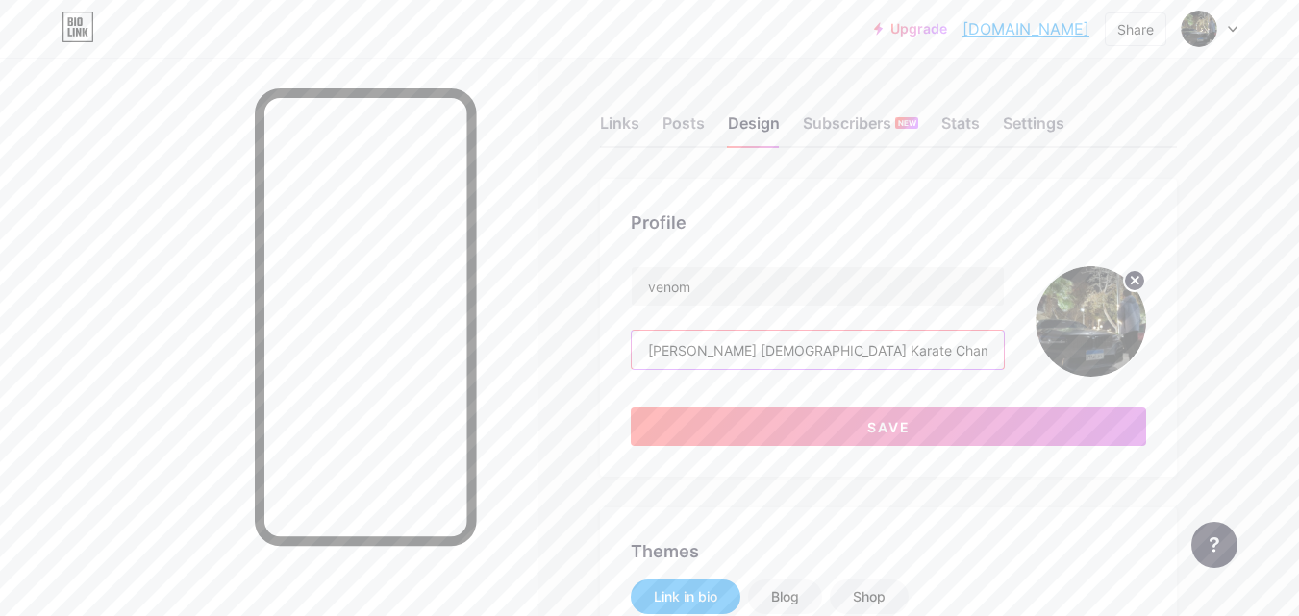
paste input "🥋"
type input "H"
paste input "Hassan Tamer | 17 y/o | Karate Champion 🥋 | BMW Lover"
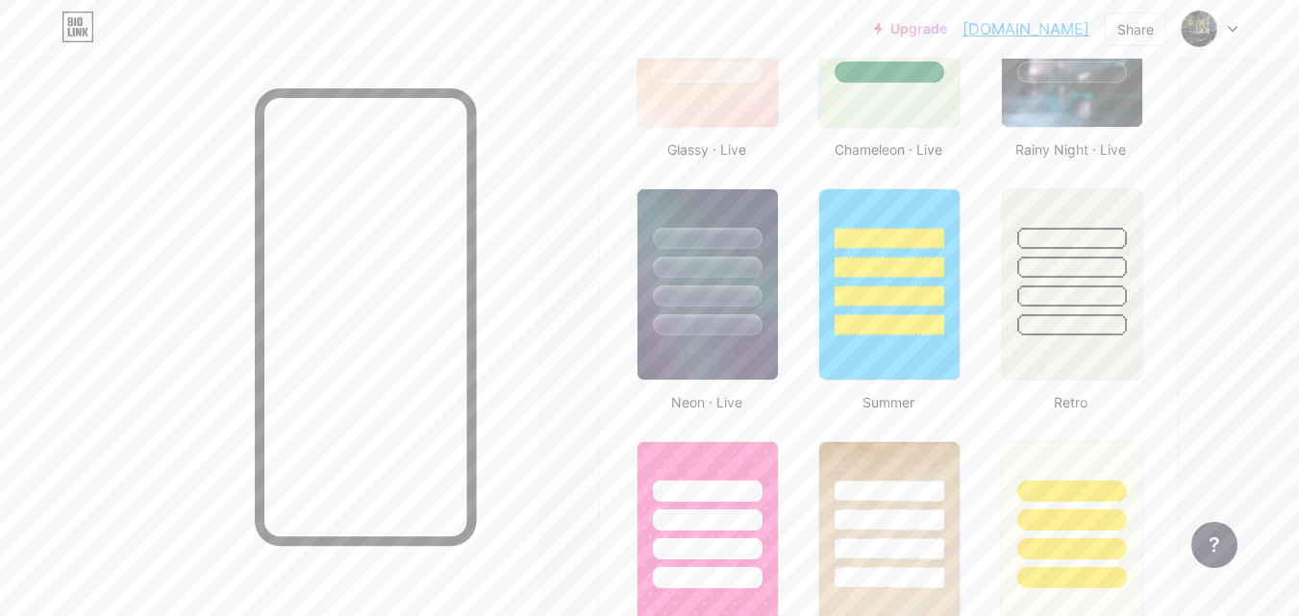
scroll to position [1230, 0]
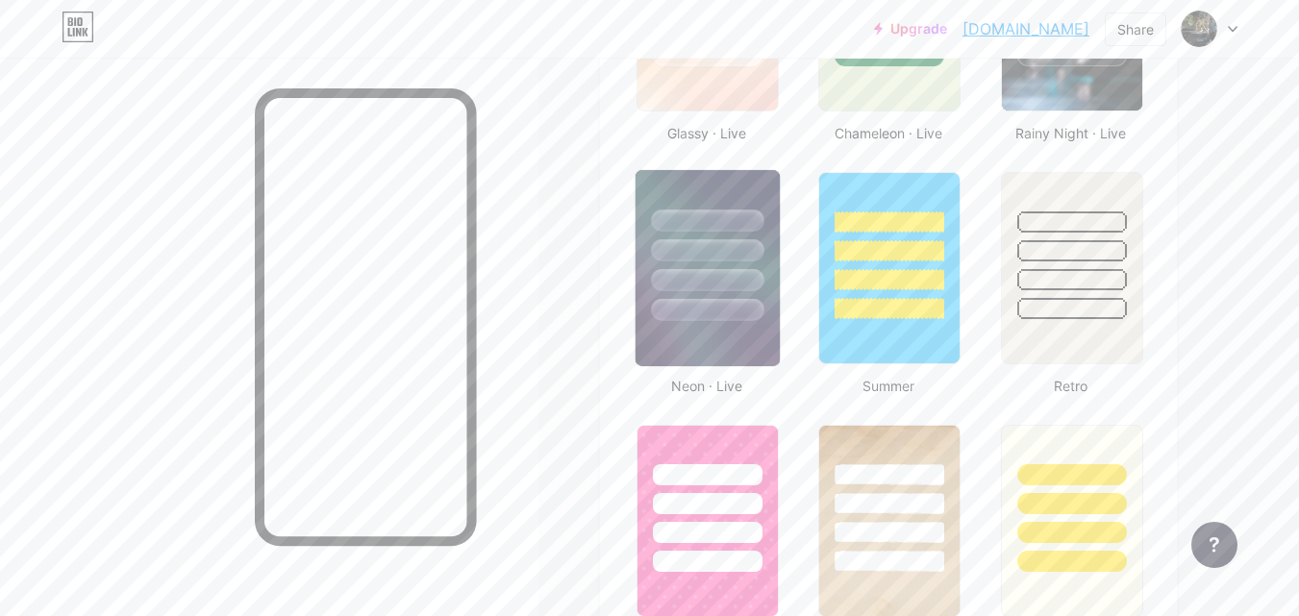
type input "Hassan Tamer | 17 y/o | Karate Champion 🥋 | BMW Lover"
click at [662, 247] on div at bounding box center [707, 250] width 112 height 22
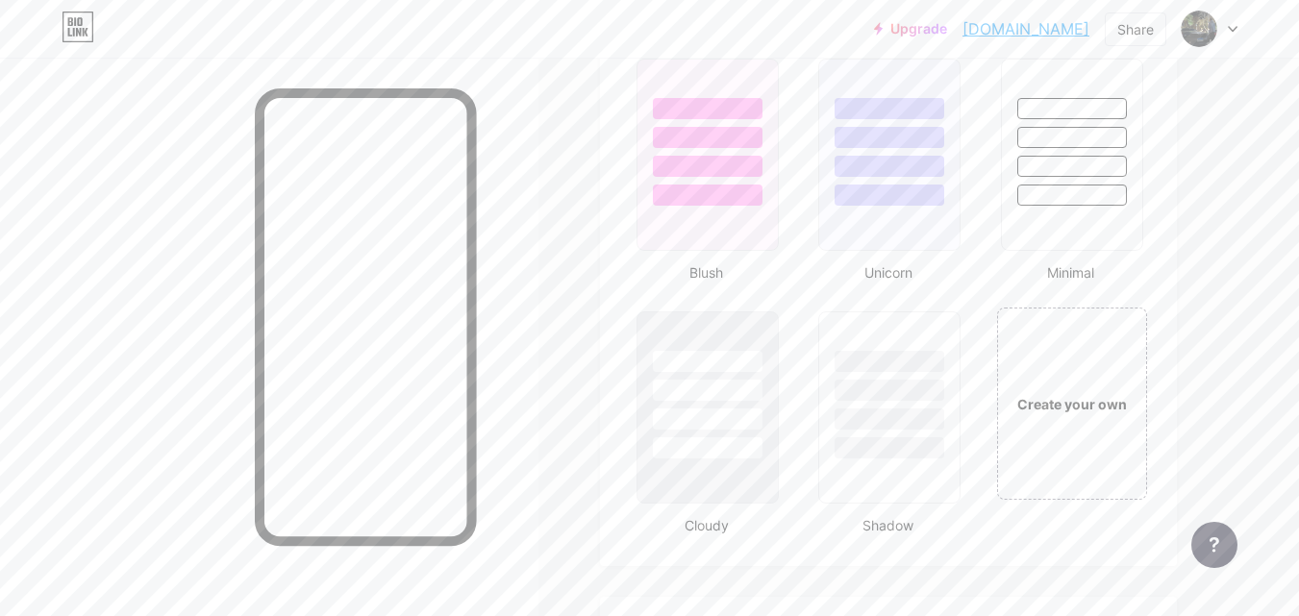
scroll to position [2112, 0]
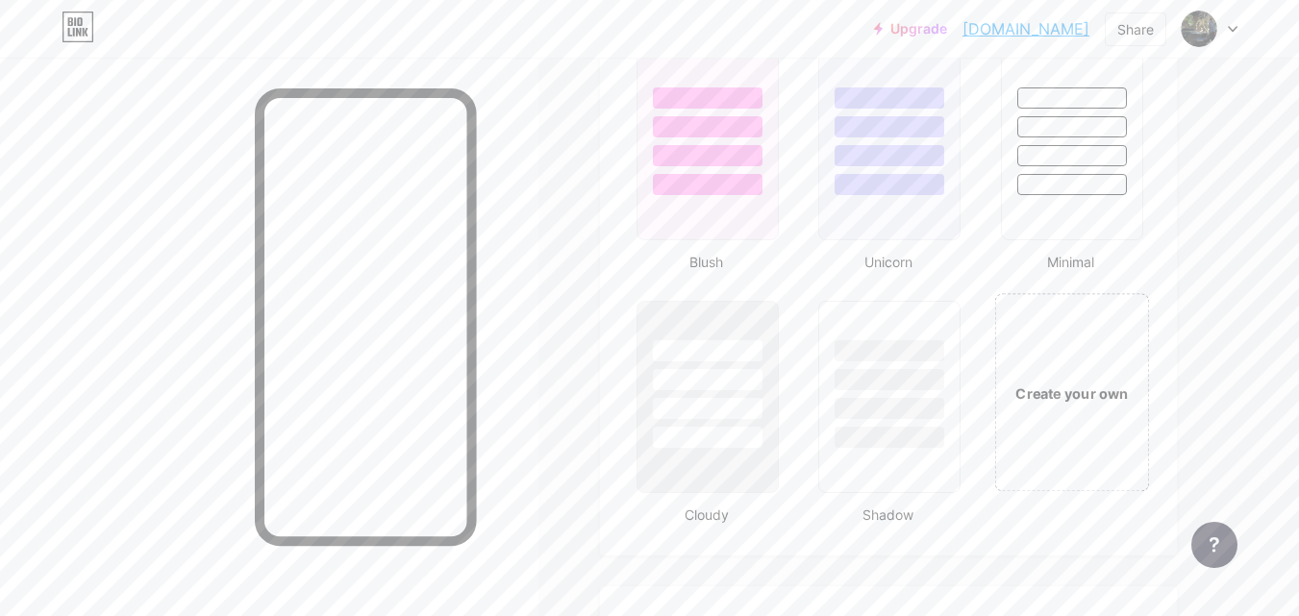
click at [1042, 378] on div "Create your own" at bounding box center [1071, 392] width 155 height 198
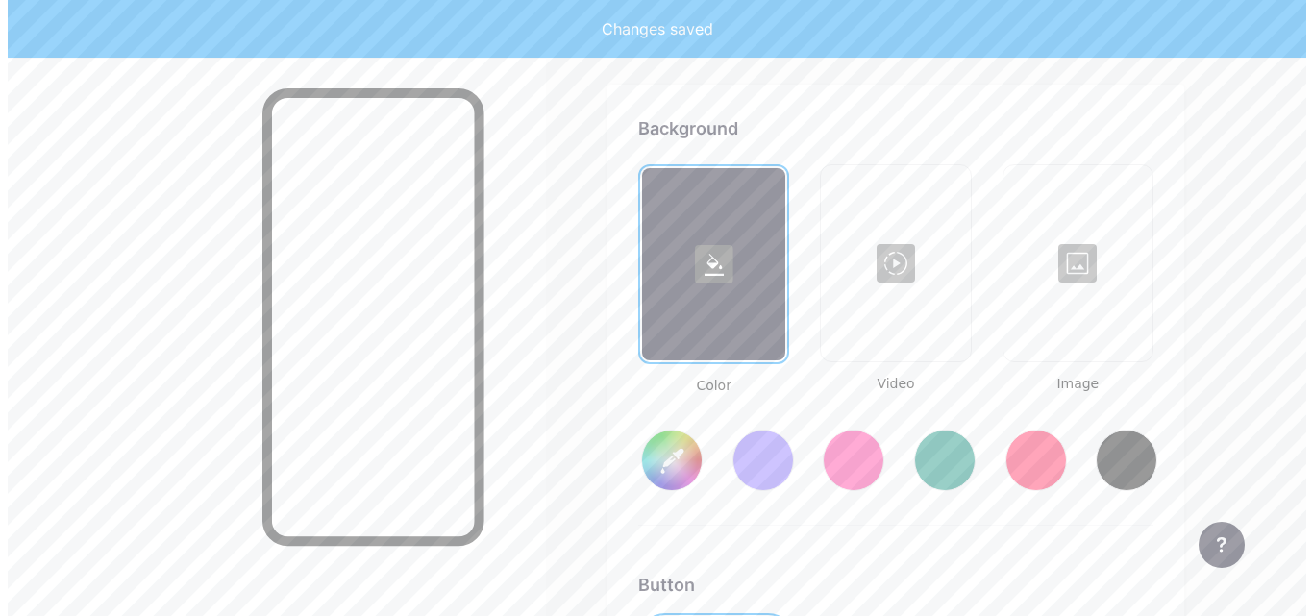
scroll to position [2622, 0]
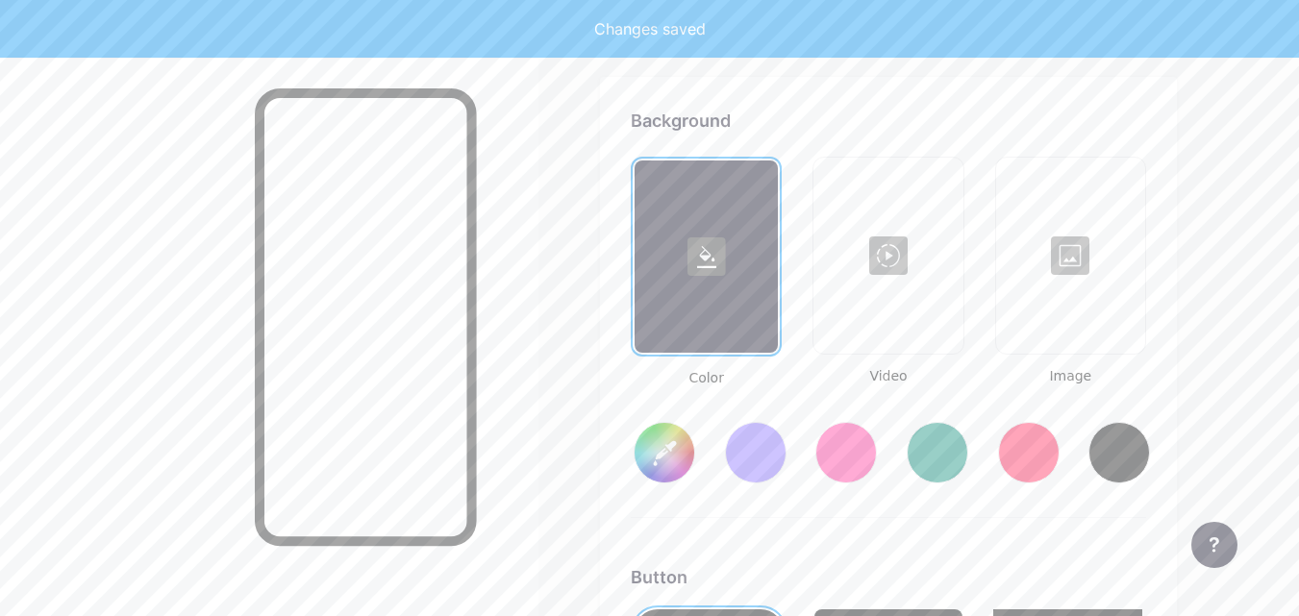
type input "#ffffff"
type input "#000000"
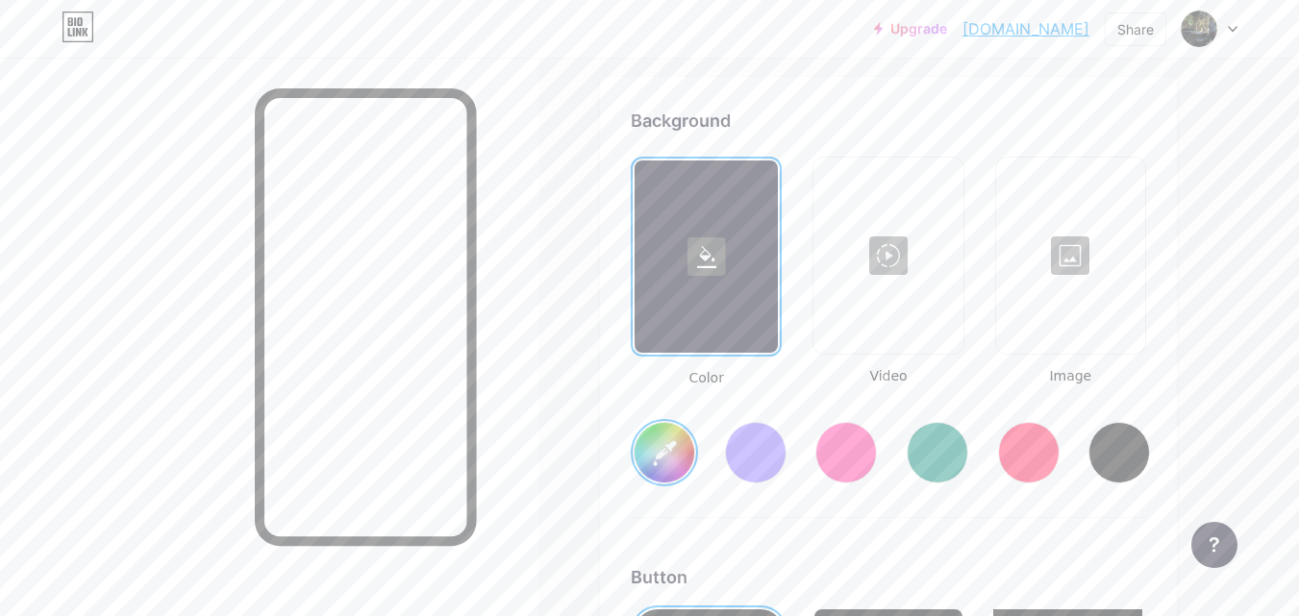
click at [748, 457] on div at bounding box center [756, 453] width 62 height 62
click at [917, 451] on div at bounding box center [938, 453] width 62 height 62
type input "#008873"
click at [872, 295] on div at bounding box center [887, 256] width 145 height 192
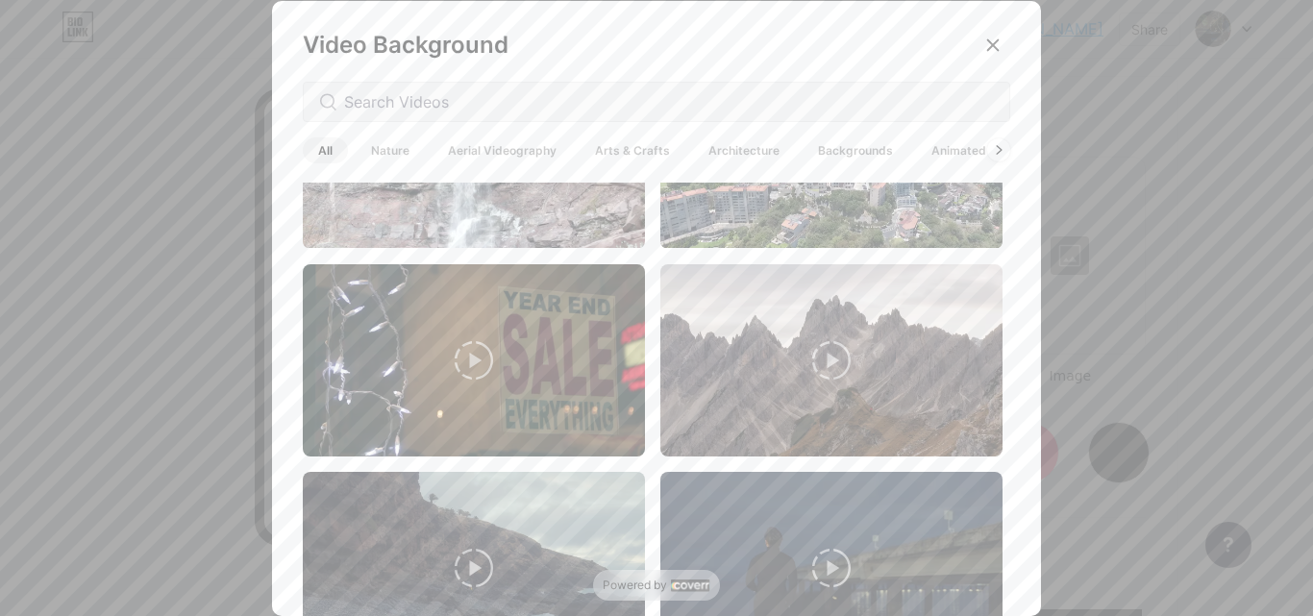
scroll to position [806, 0]
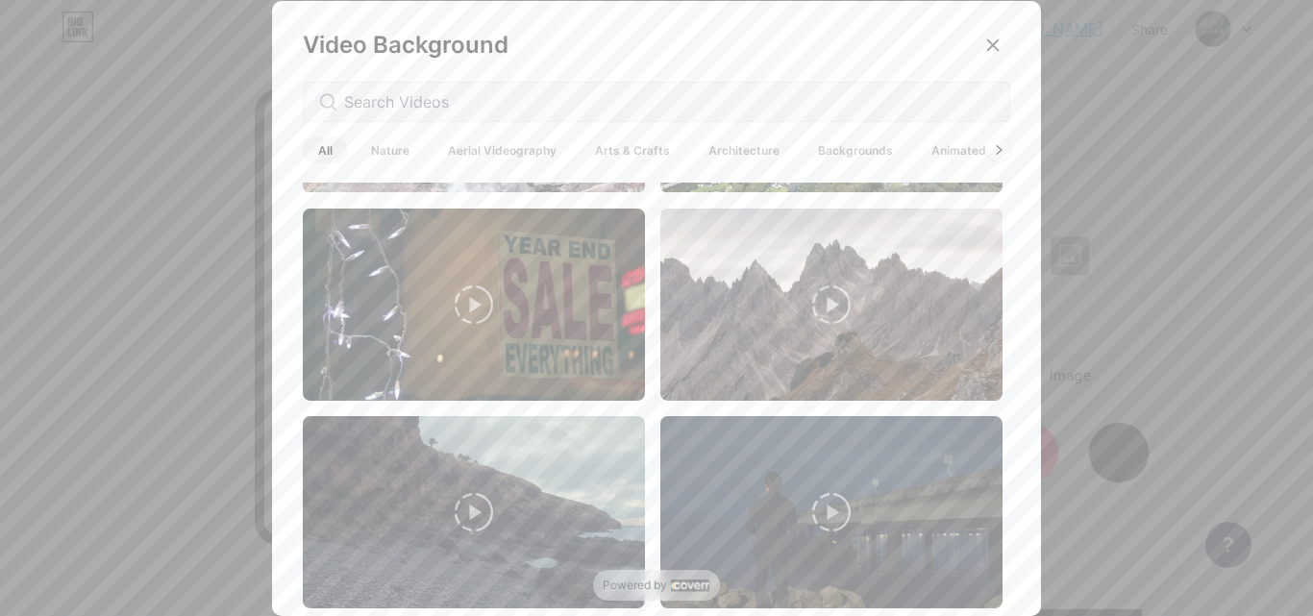
click at [410, 149] on span "Nature" at bounding box center [390, 150] width 69 height 26
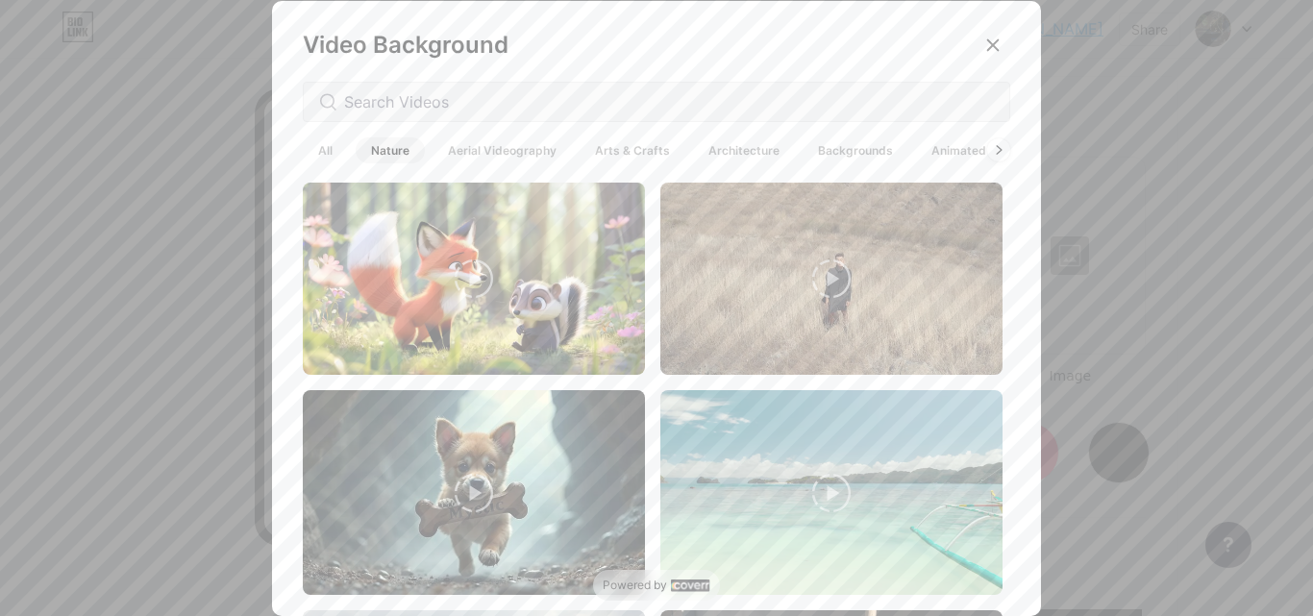
click at [492, 152] on span "Aerial Videography" at bounding box center [502, 150] width 139 height 26
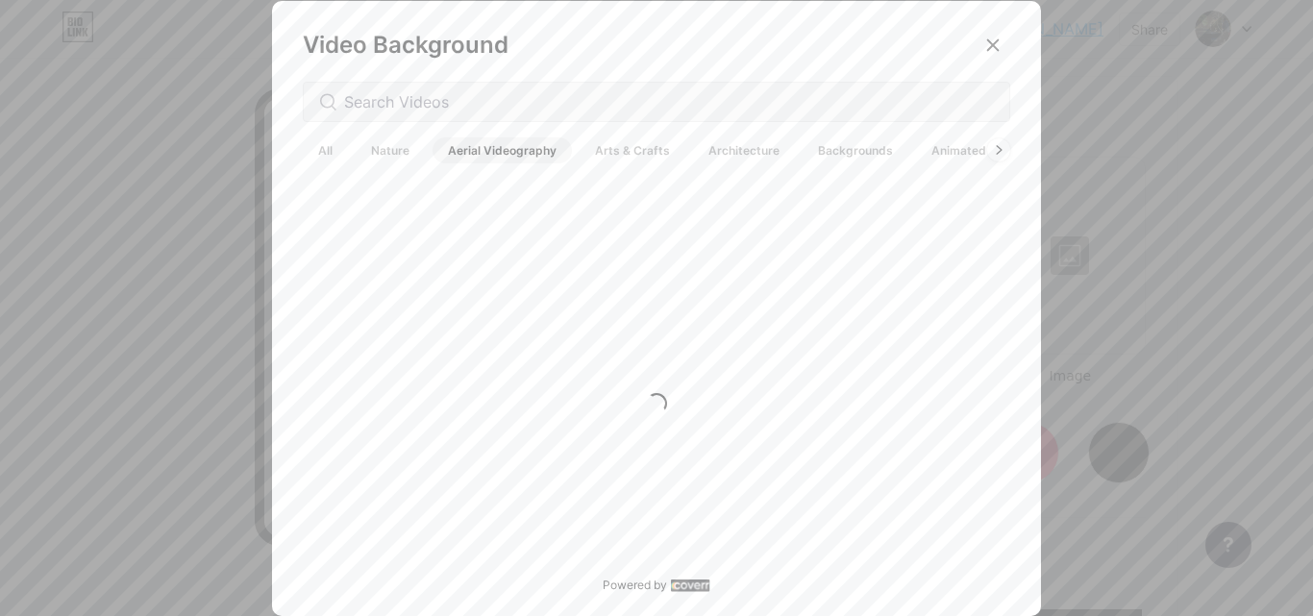
click at [492, 152] on span "Aerial Videography" at bounding box center [502, 150] width 139 height 26
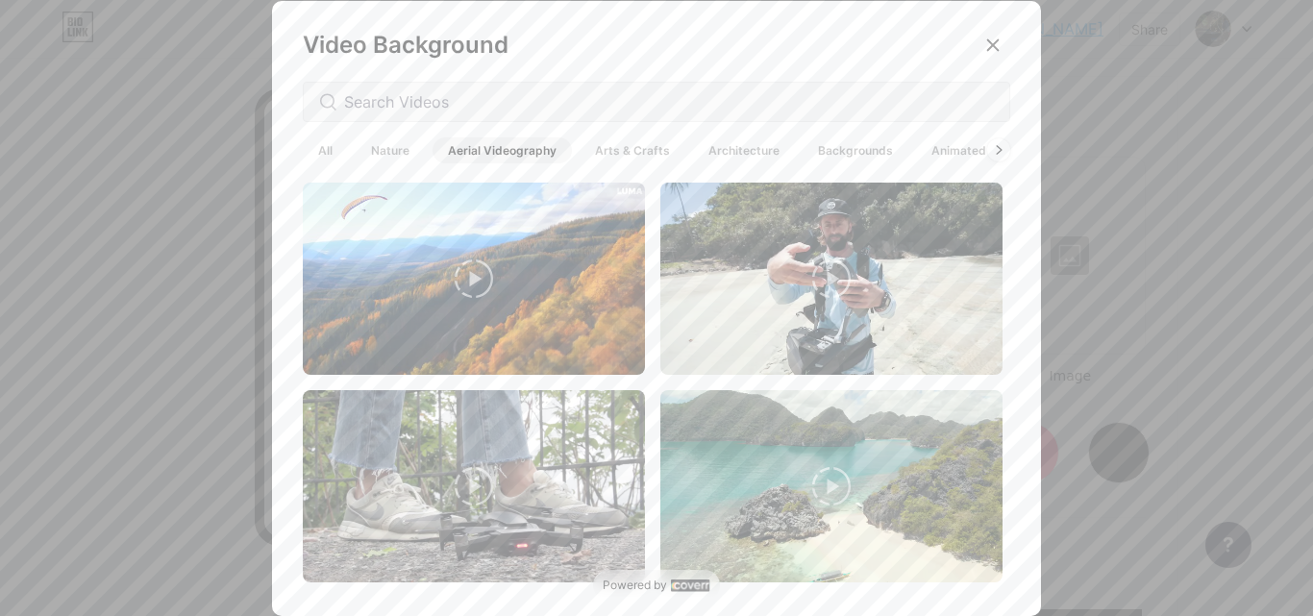
click at [607, 154] on span "Arts & Crafts" at bounding box center [633, 150] width 106 height 26
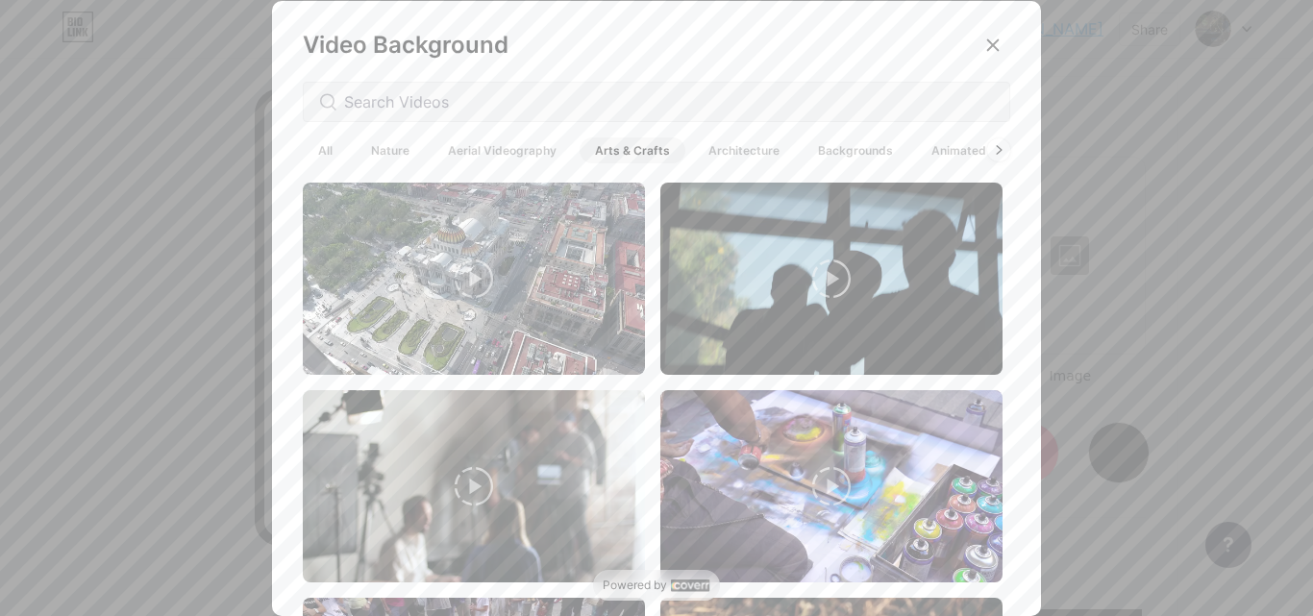
click at [711, 151] on span "Architecture" at bounding box center [744, 150] width 102 height 26
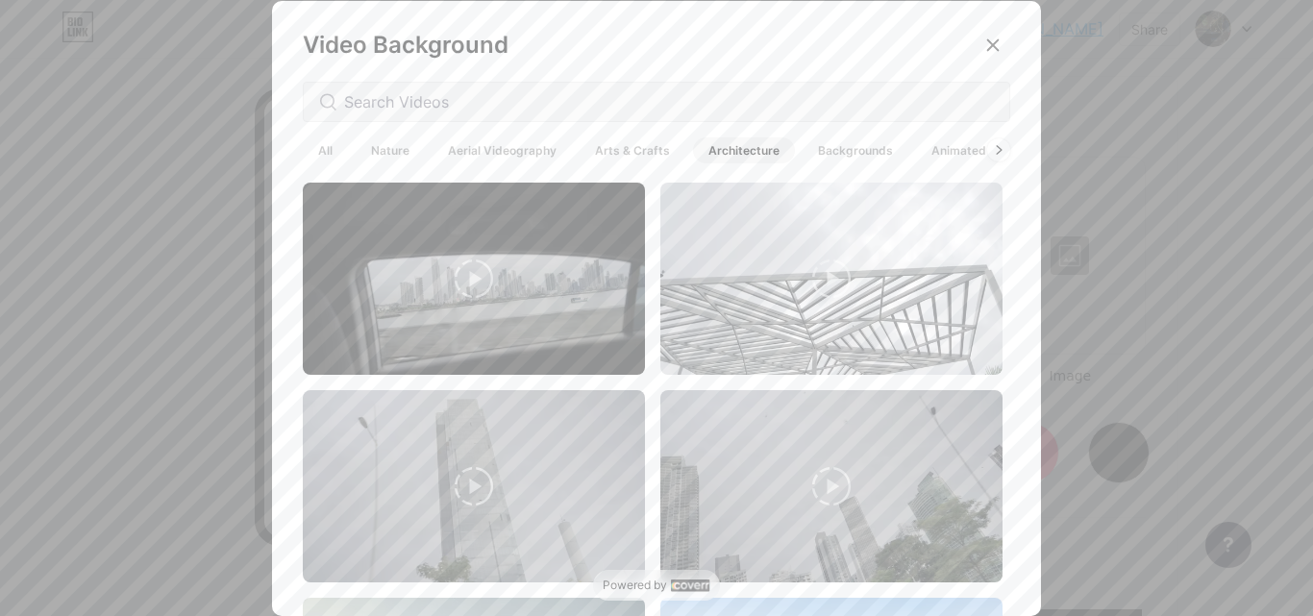
click at [838, 149] on span "Backgrounds" at bounding box center [856, 150] width 106 height 26
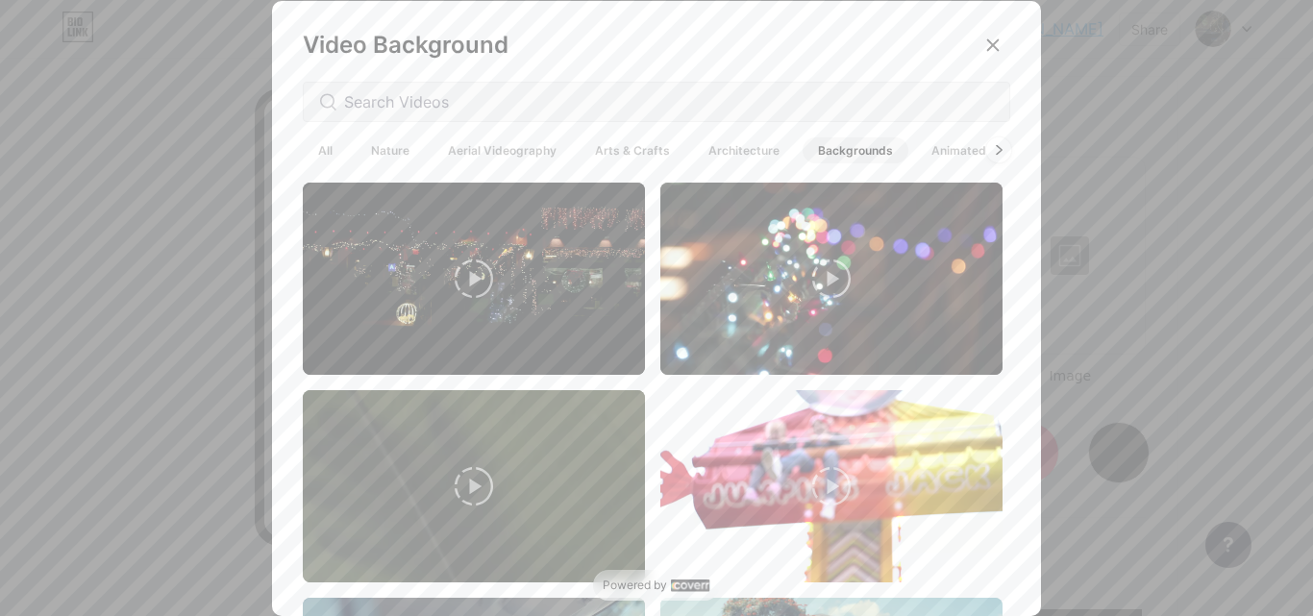
click at [995, 147] on icon at bounding box center [999, 150] width 8 height 11
click at [926, 144] on span "Animated" at bounding box center [959, 150] width 86 height 26
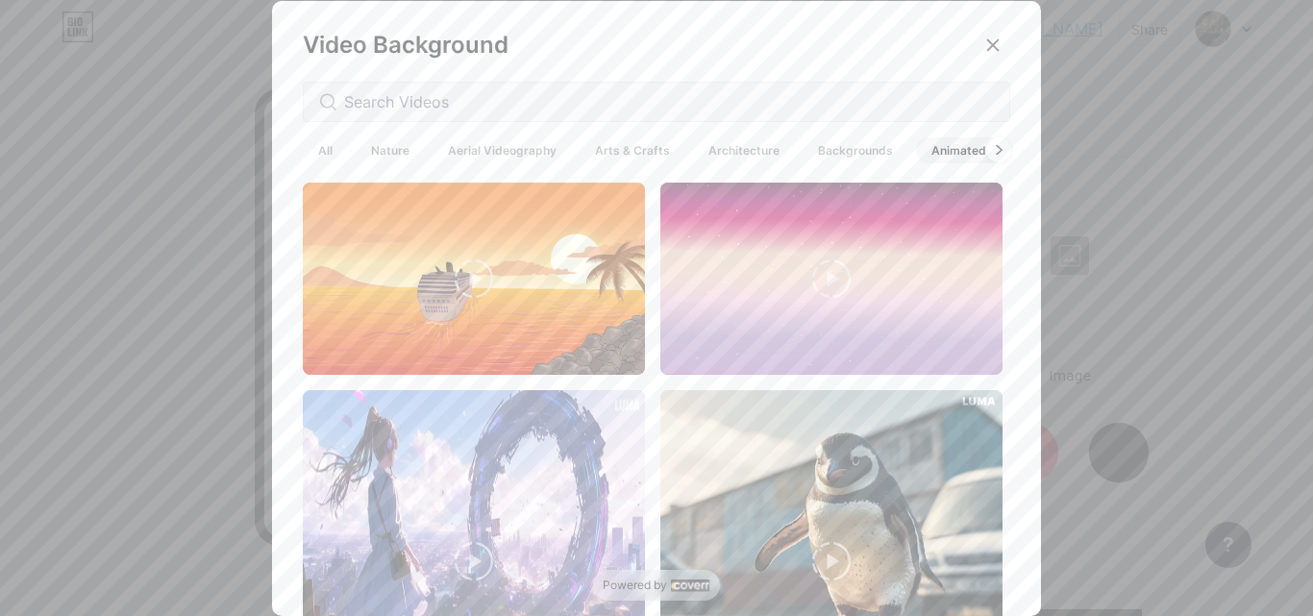
click at [995, 155] on icon at bounding box center [999, 150] width 8 height 11
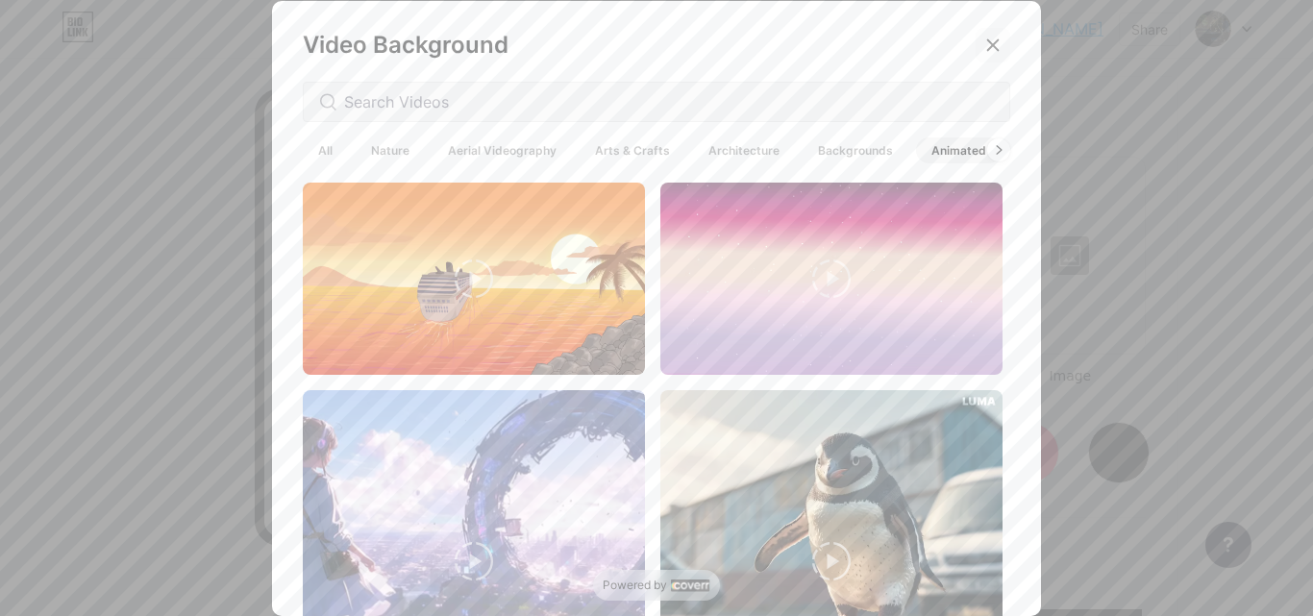
click at [988, 47] on icon at bounding box center [993, 44] width 11 height 11
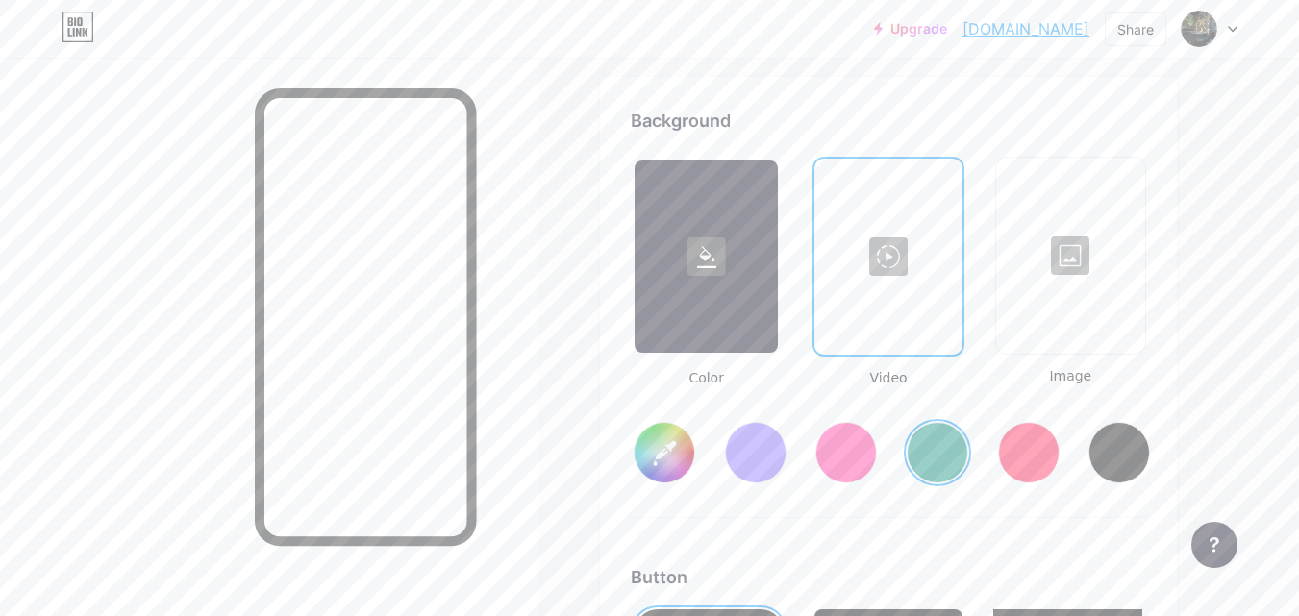
click at [1048, 247] on div at bounding box center [1070, 256] width 145 height 192
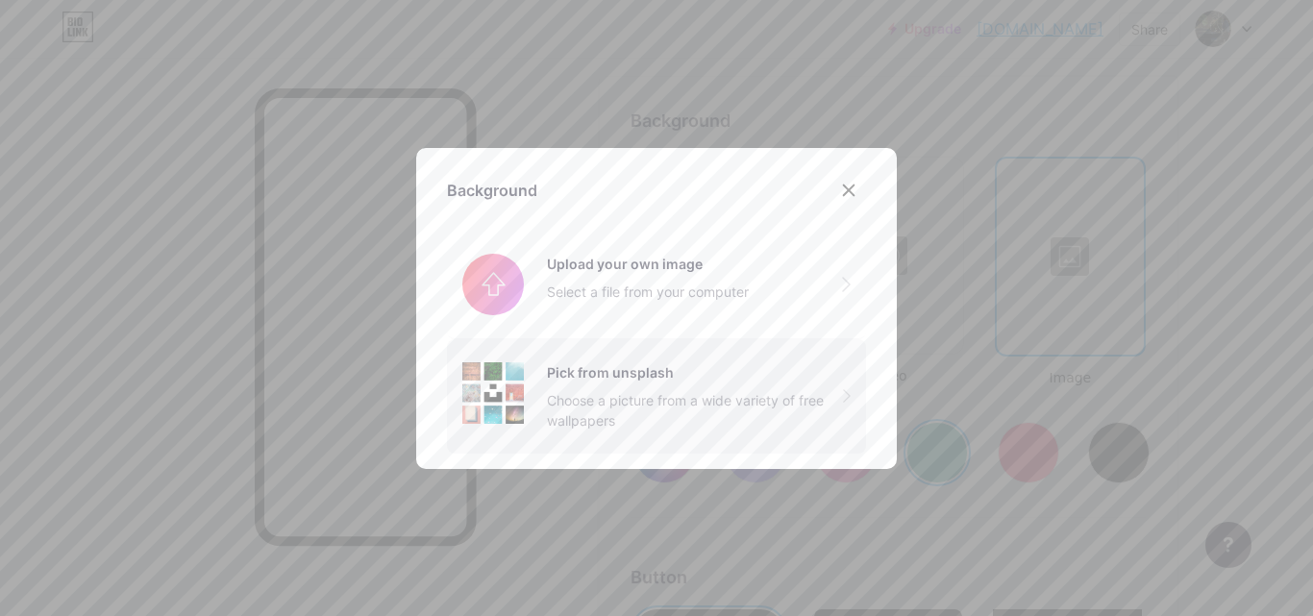
click at [611, 403] on div "Choose a picture from a wide variety of free wallpapers" at bounding box center [695, 410] width 296 height 40
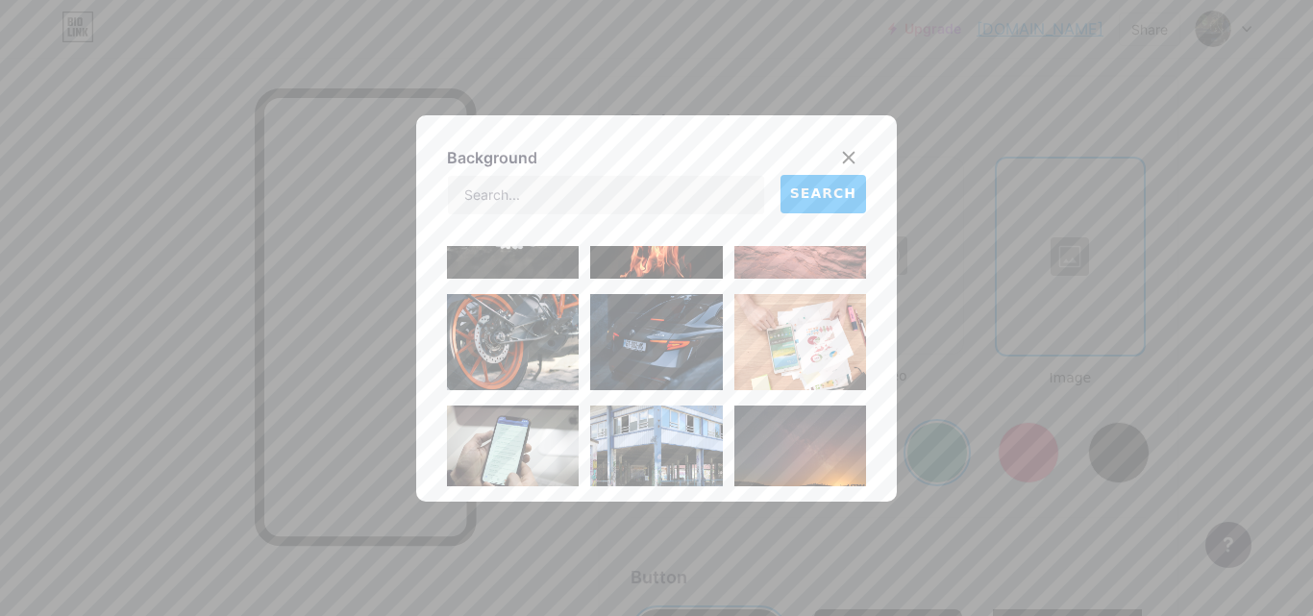
scroll to position [823, 0]
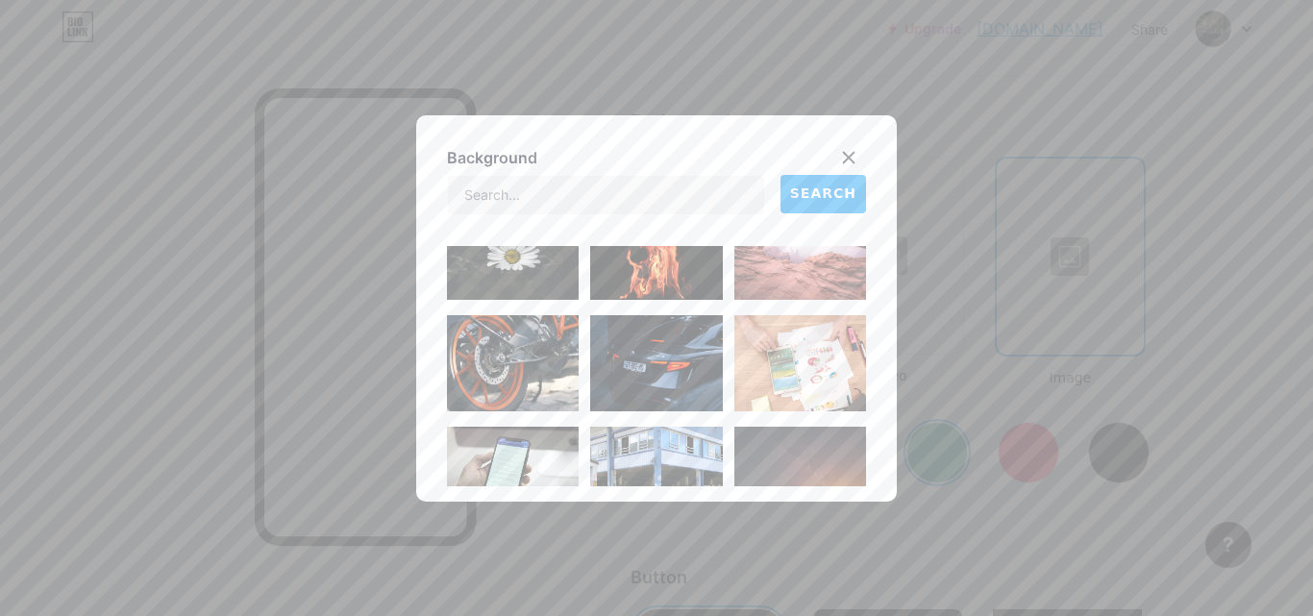
click at [472, 362] on img at bounding box center [513, 363] width 132 height 96
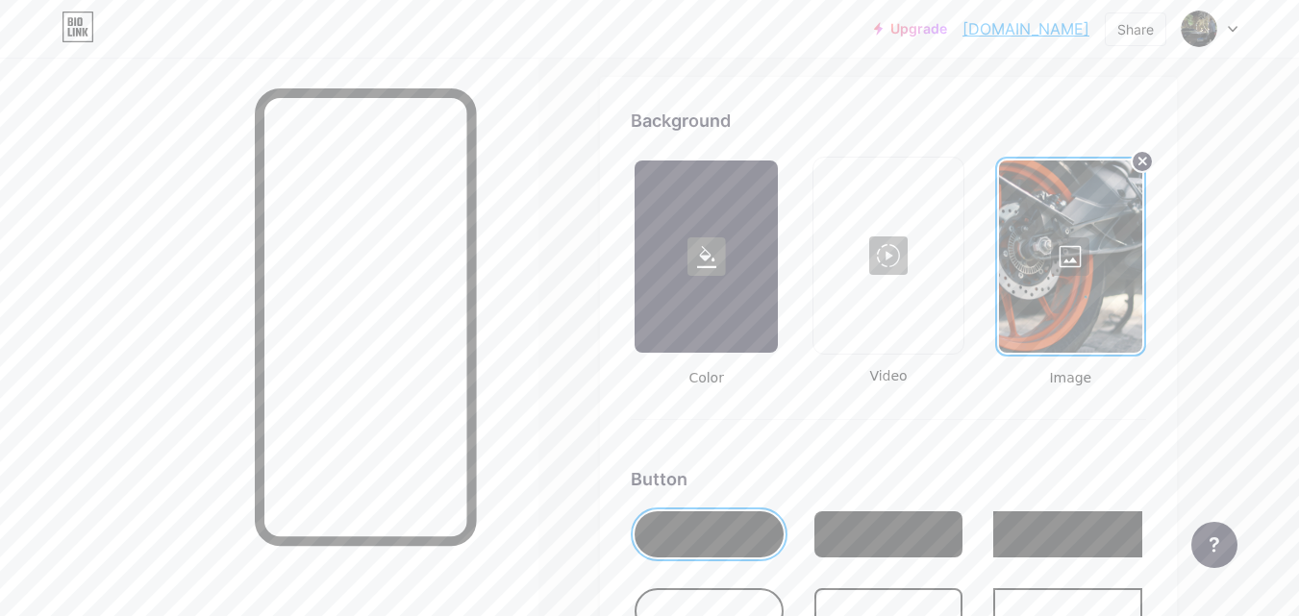
click at [1066, 245] on div at bounding box center [1070, 257] width 143 height 192
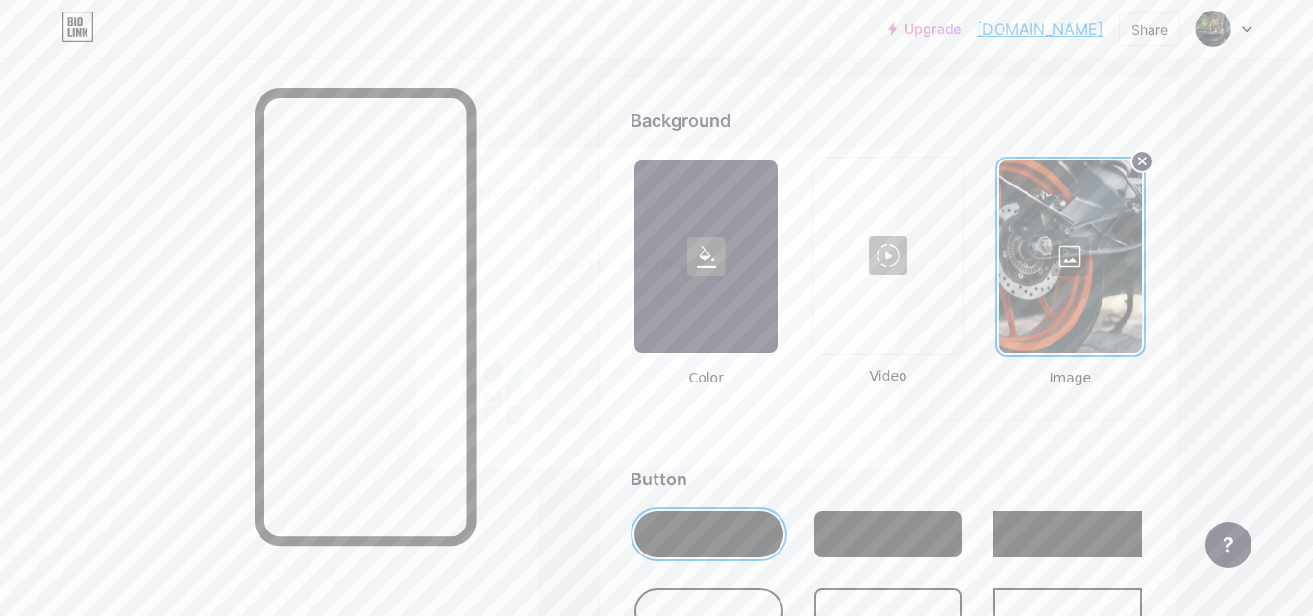
click at [739, 369] on div "Pick from unsplash" at bounding box center [695, 372] width 296 height 20
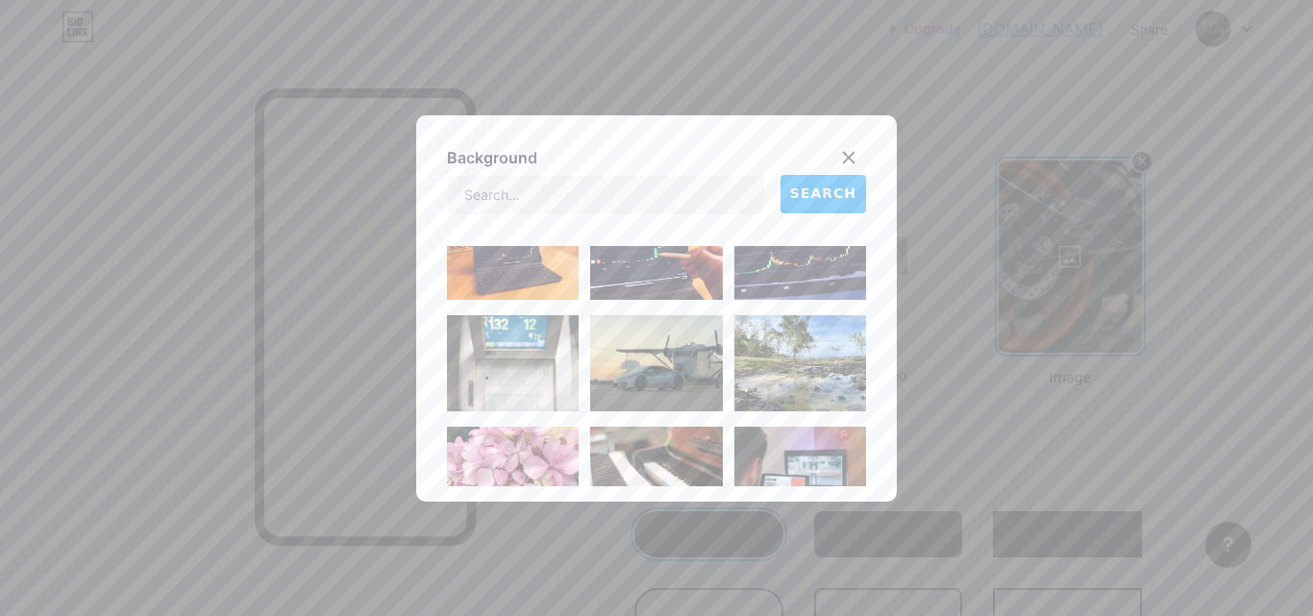
scroll to position [1732, 0]
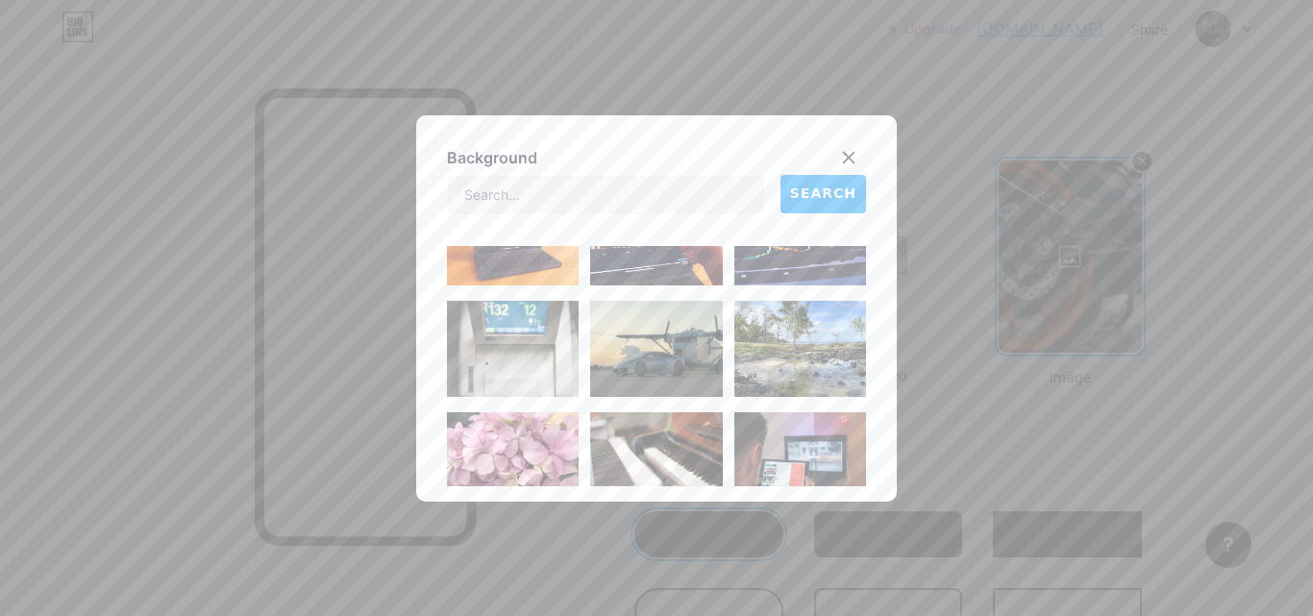
click at [658, 338] on img at bounding box center [656, 349] width 132 height 96
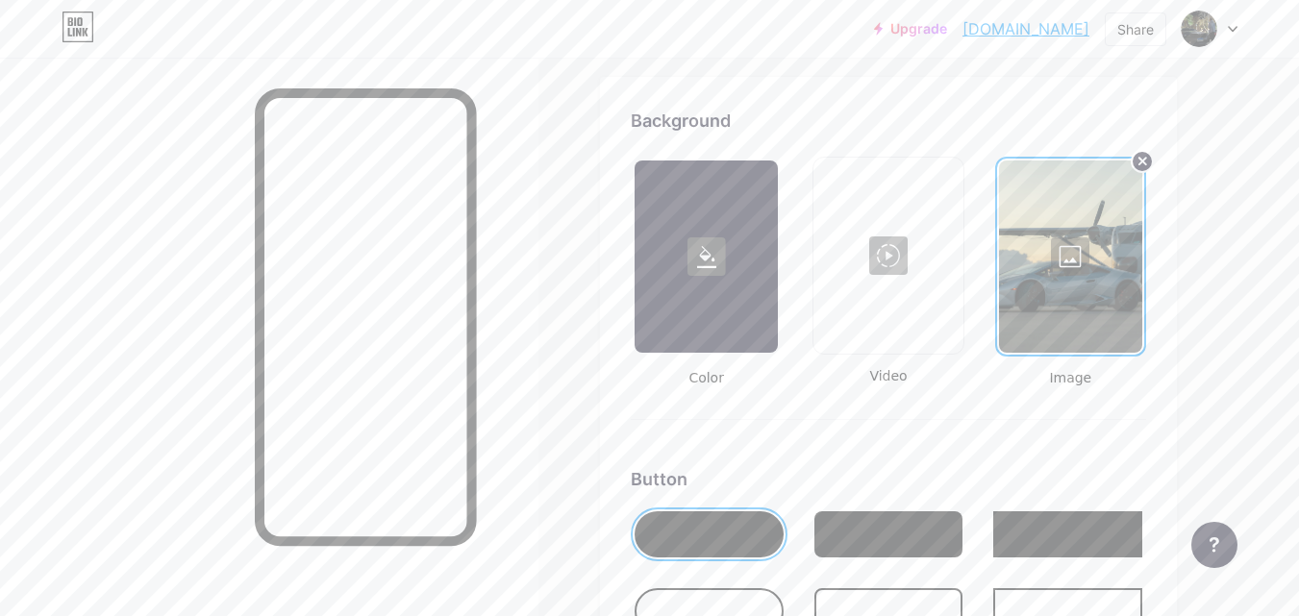
click at [1060, 257] on div at bounding box center [1070, 257] width 143 height 192
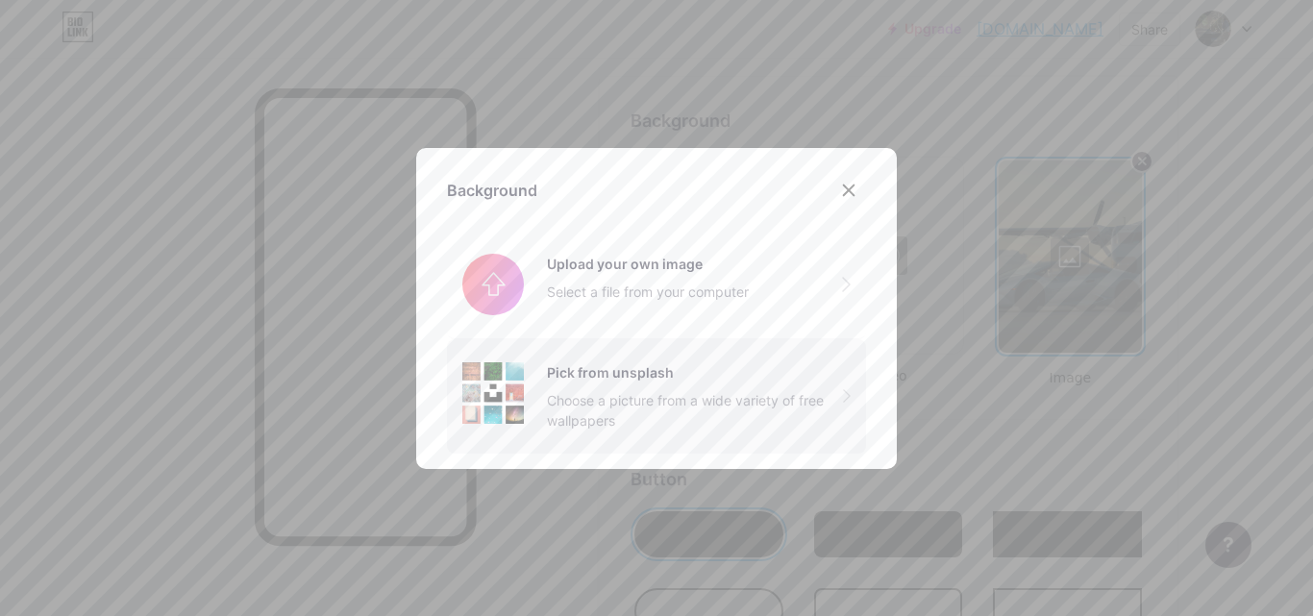
click at [773, 380] on div "Pick from unsplash" at bounding box center [695, 372] width 296 height 20
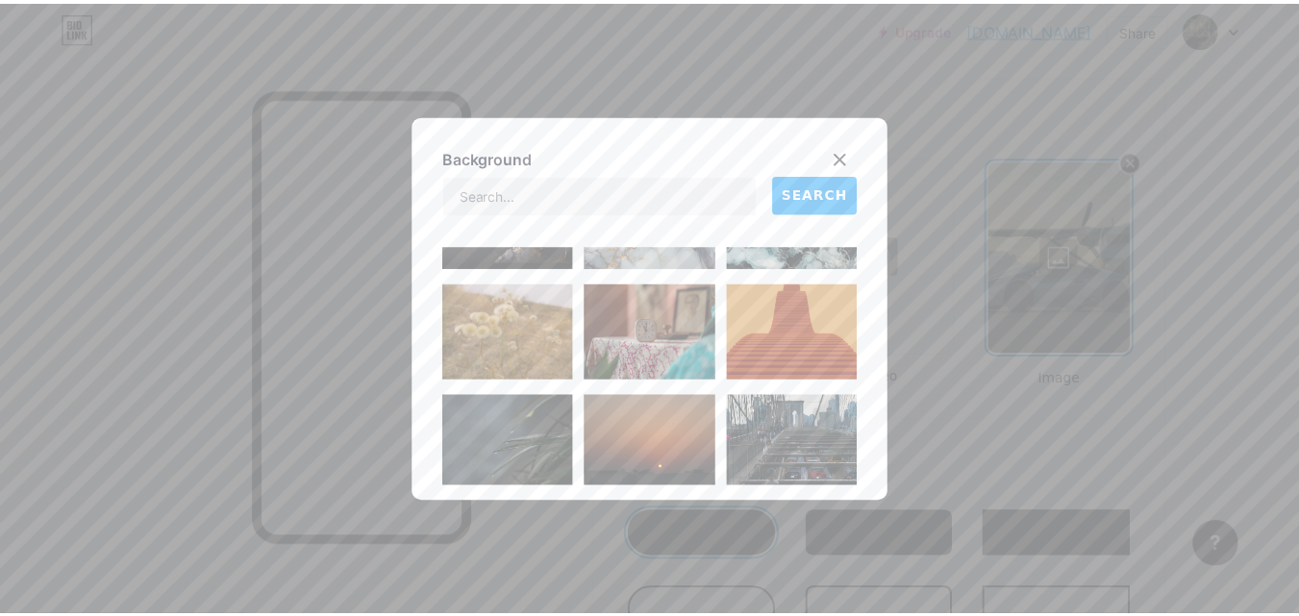
scroll to position [6436, 0]
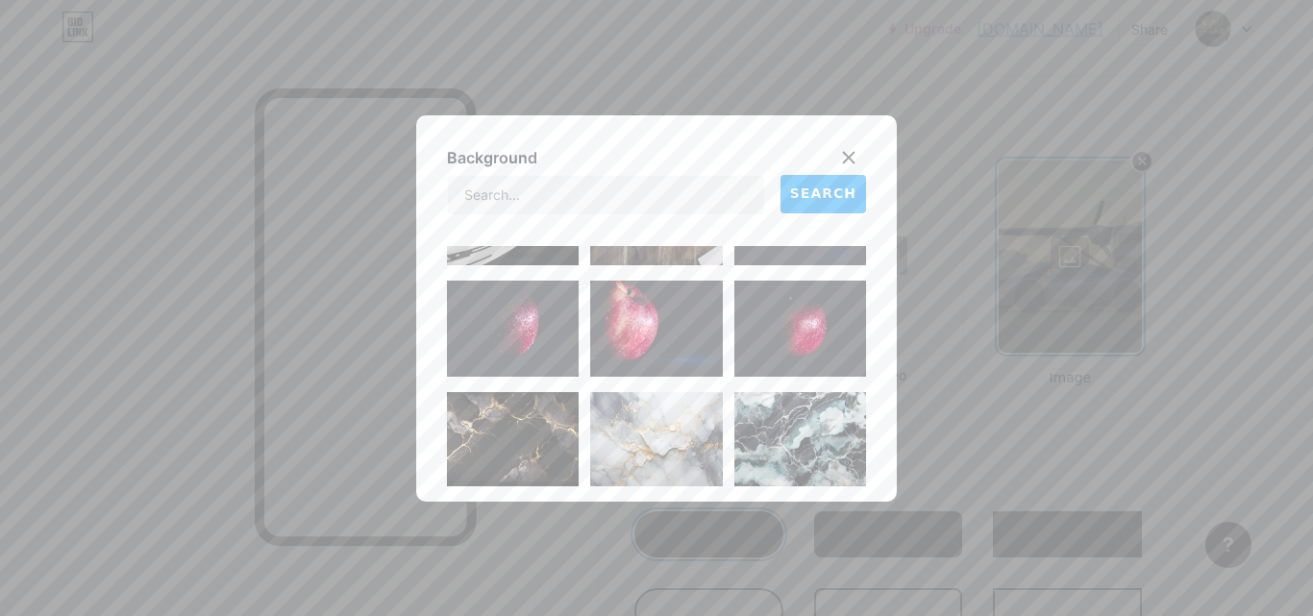
click at [545, 433] on img at bounding box center [513, 440] width 132 height 96
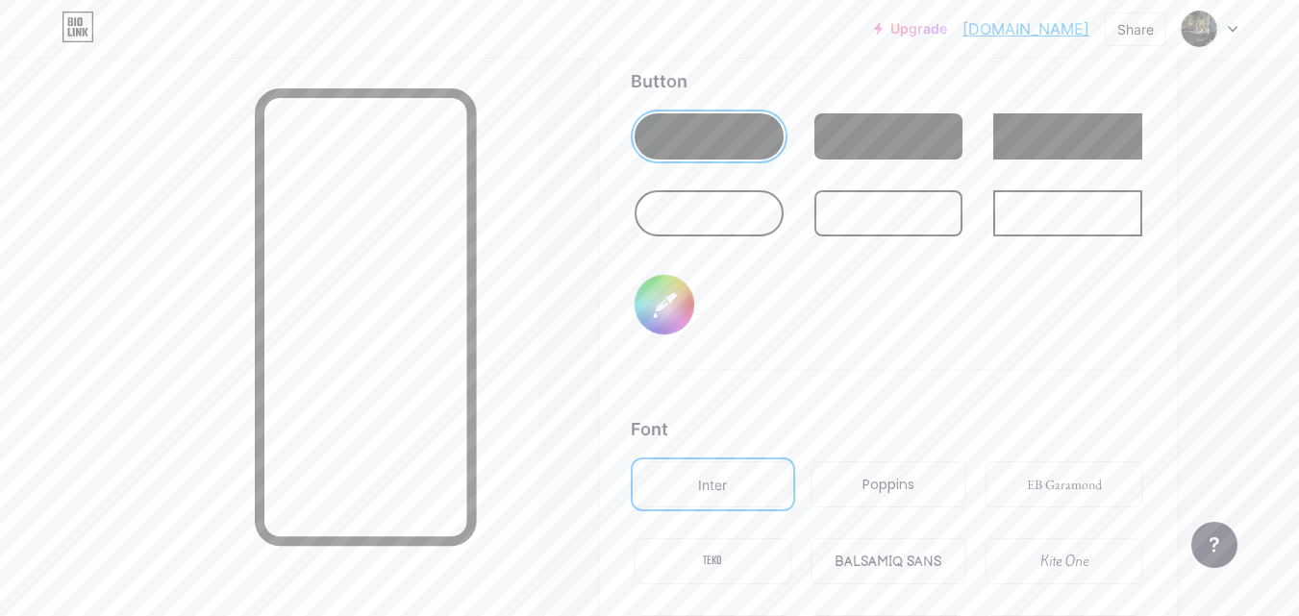
scroll to position [3042, 0]
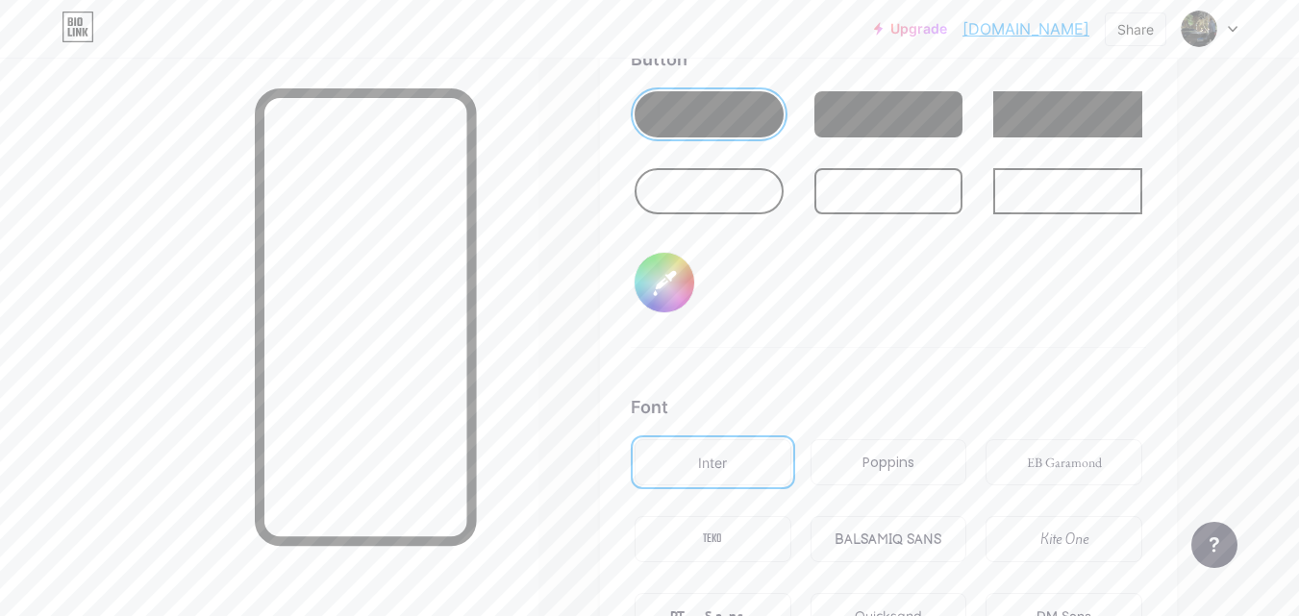
click at [886, 462] on div "Poppins" at bounding box center [888, 463] width 52 height 20
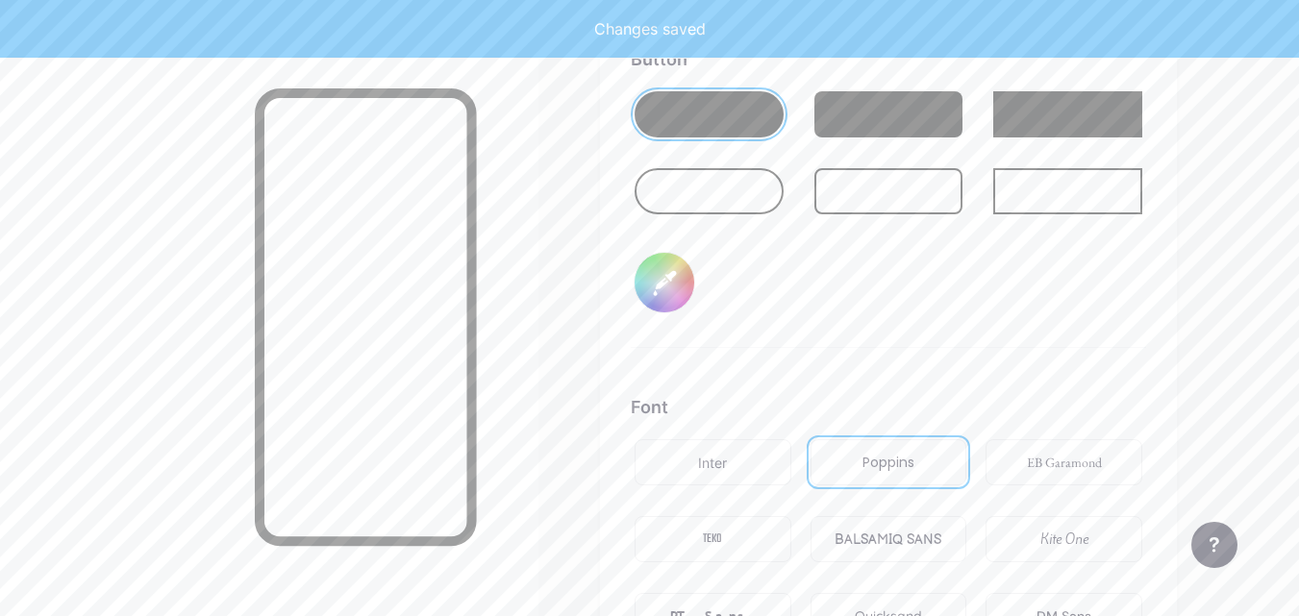
click at [755, 470] on div "Inter" at bounding box center [713, 462] width 157 height 46
click at [1025, 458] on div "EB Garamond" at bounding box center [1063, 462] width 157 height 46
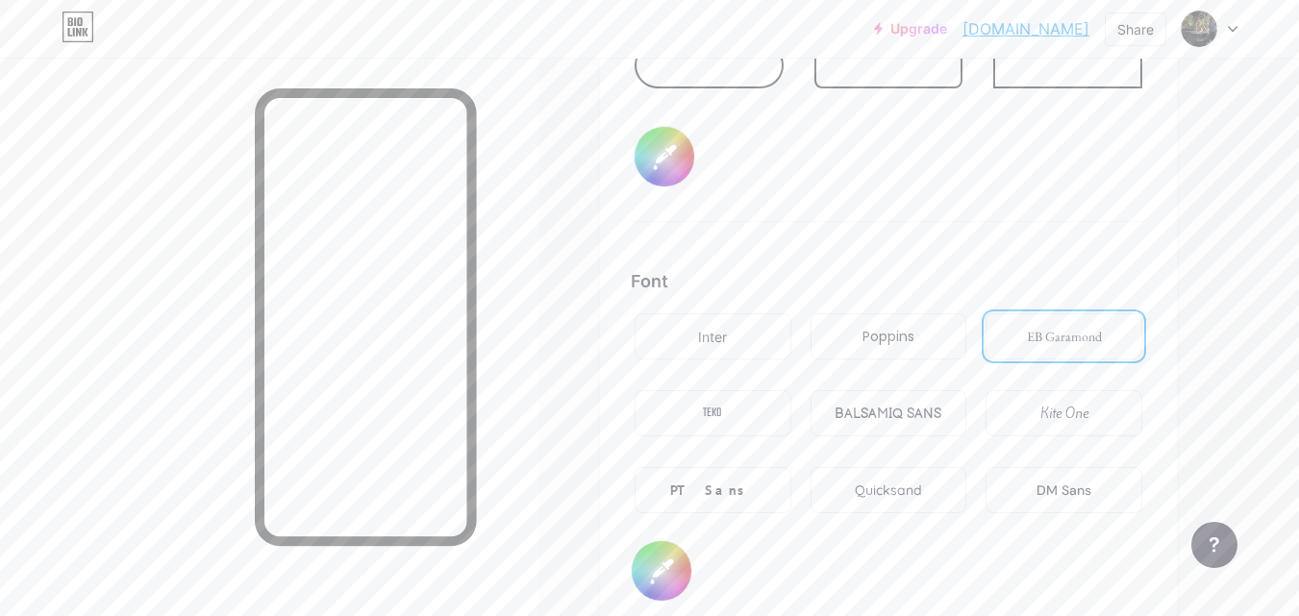
scroll to position [3176, 0]
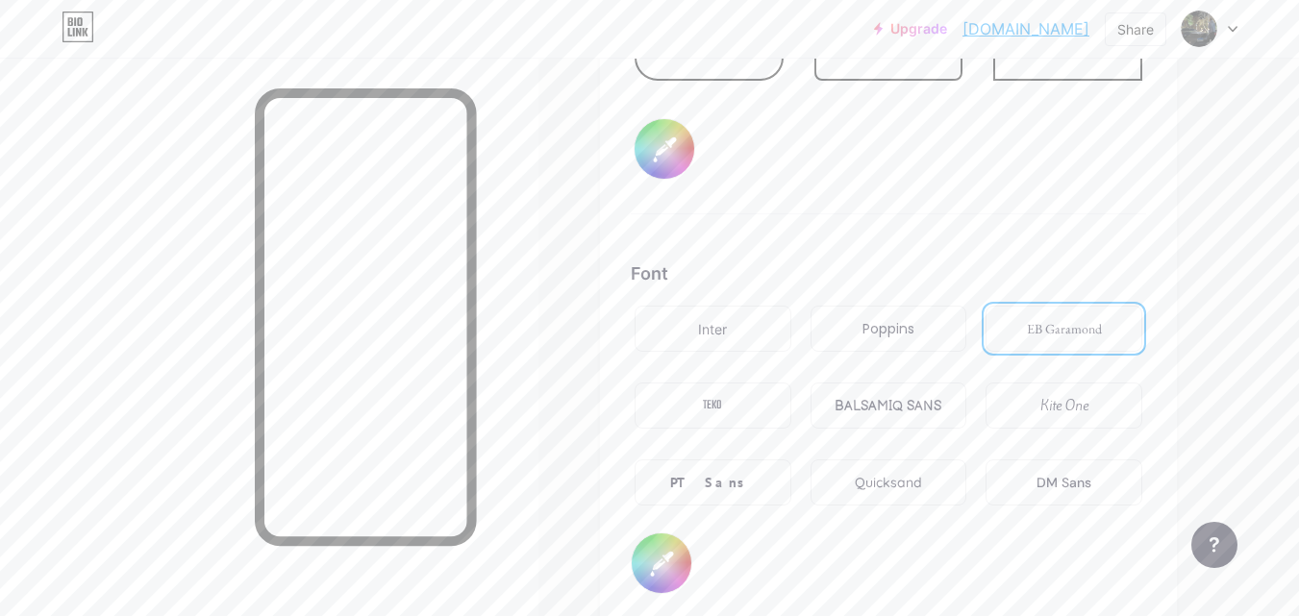
click at [1056, 481] on div "DM Sans" at bounding box center [1063, 483] width 55 height 20
click at [902, 485] on div "Quicksand" at bounding box center [888, 483] width 67 height 20
click at [1060, 333] on div "EB Garamond" at bounding box center [1064, 329] width 75 height 20
click at [716, 334] on div "Inter" at bounding box center [712, 329] width 29 height 20
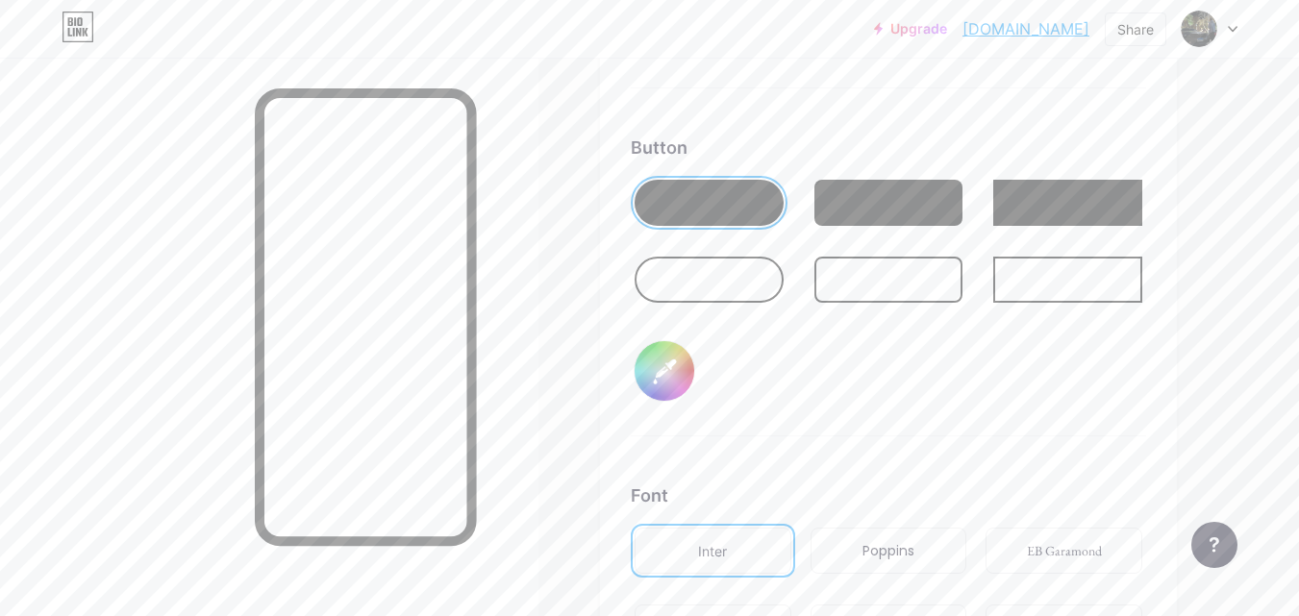
scroll to position [2947, 0]
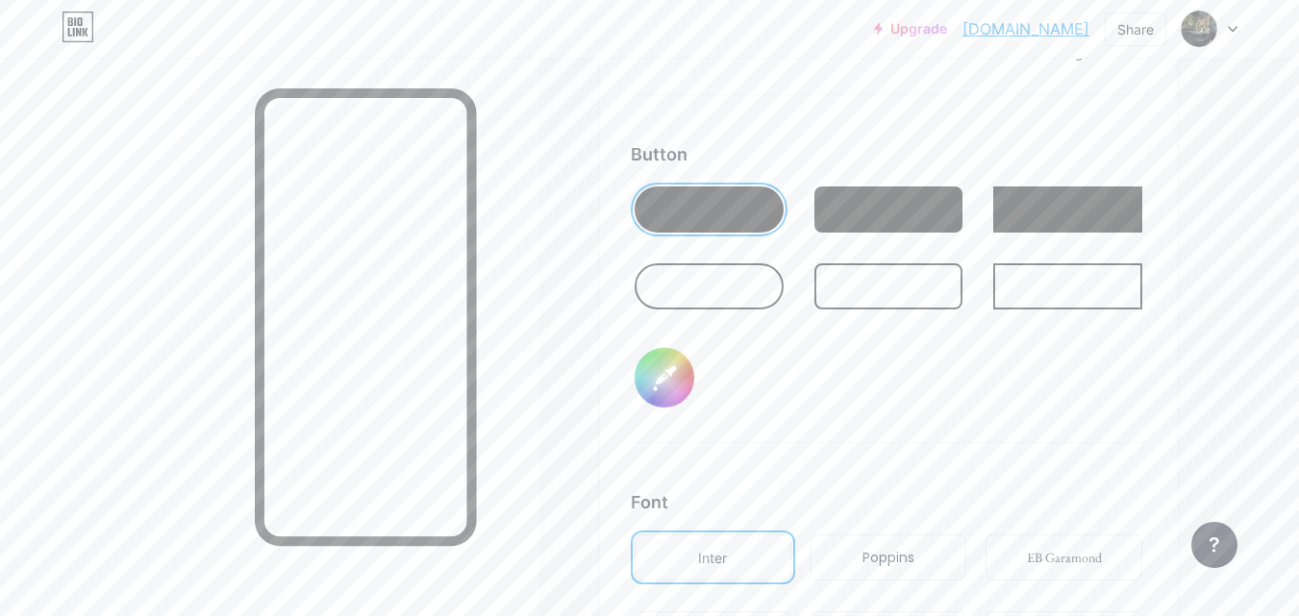
click at [860, 219] on div at bounding box center [888, 210] width 149 height 46
click at [656, 215] on div at bounding box center [709, 210] width 149 height 46
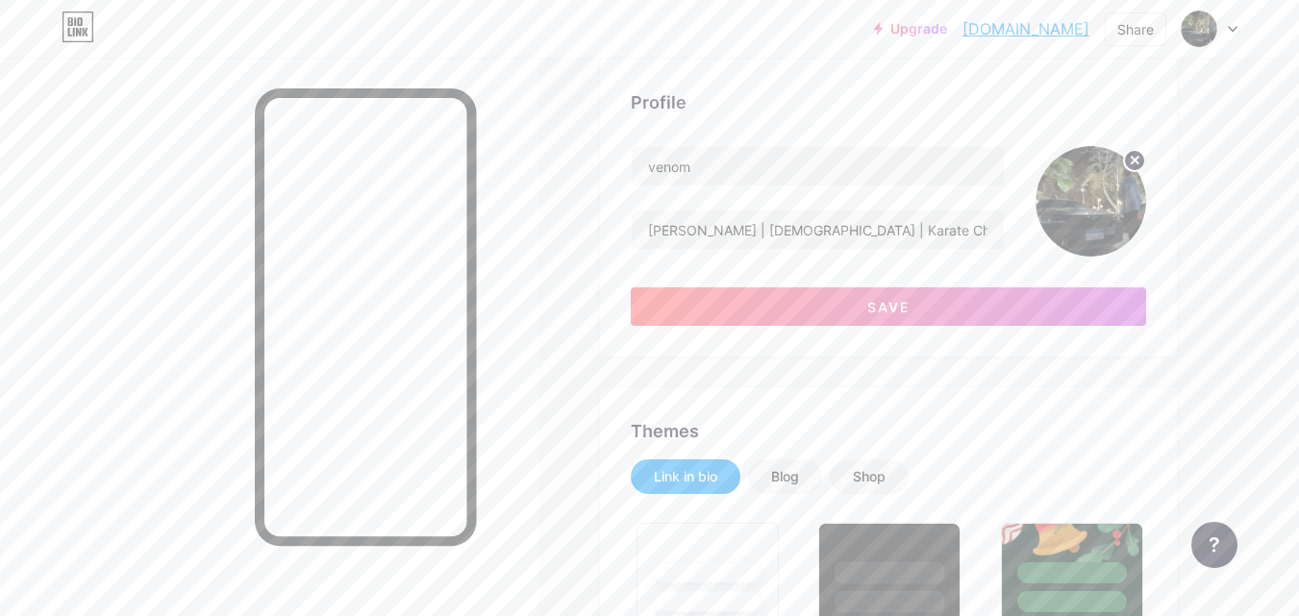
scroll to position [0, 0]
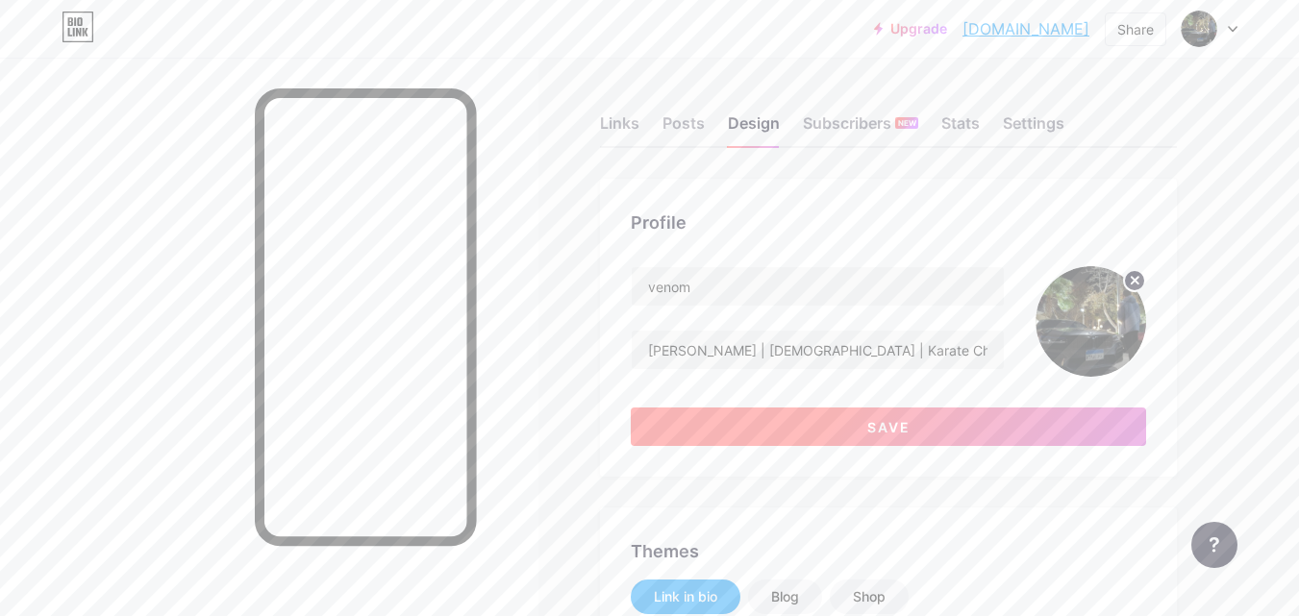
click at [1040, 418] on button "Save" at bounding box center [888, 427] width 515 height 38
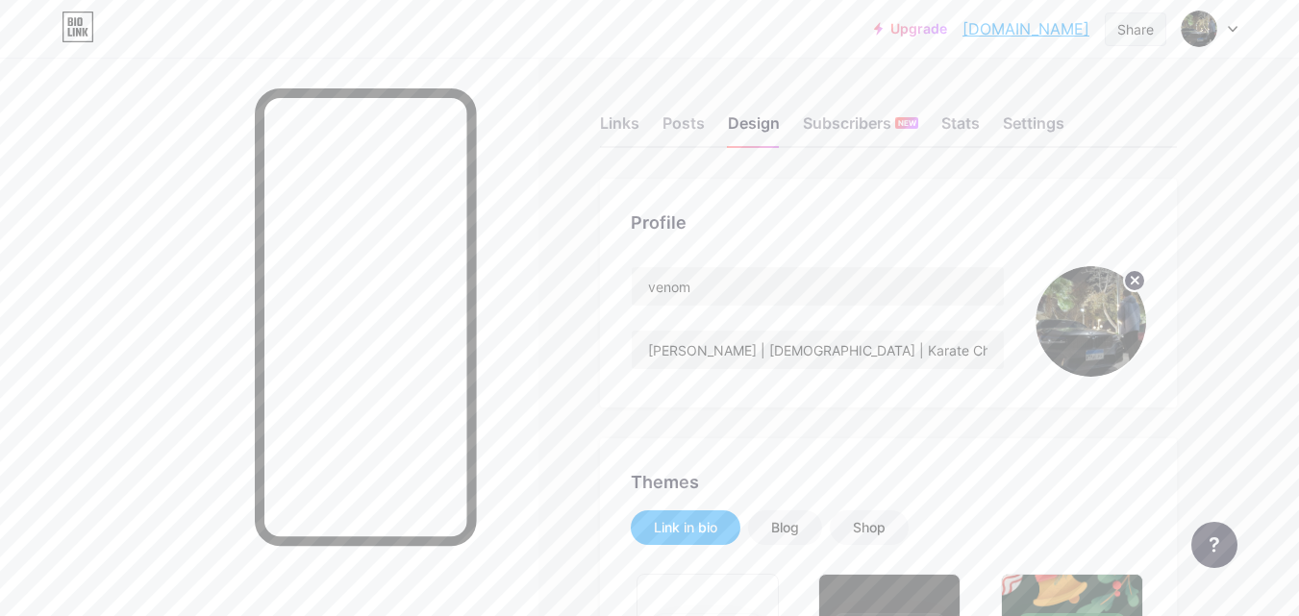
click at [1121, 32] on div "Share" at bounding box center [1135, 29] width 37 height 20
click at [1080, 84] on div "Copy link" at bounding box center [1022, 99] width 287 height 46
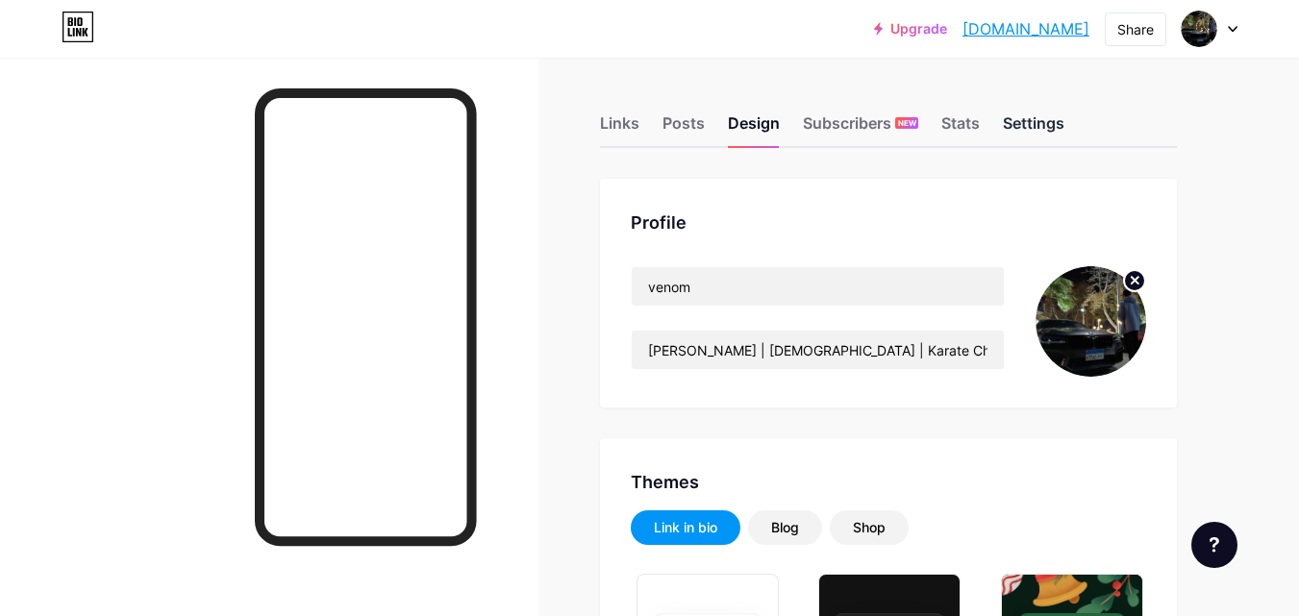
click at [1049, 115] on div "Settings" at bounding box center [1034, 129] width 62 height 35
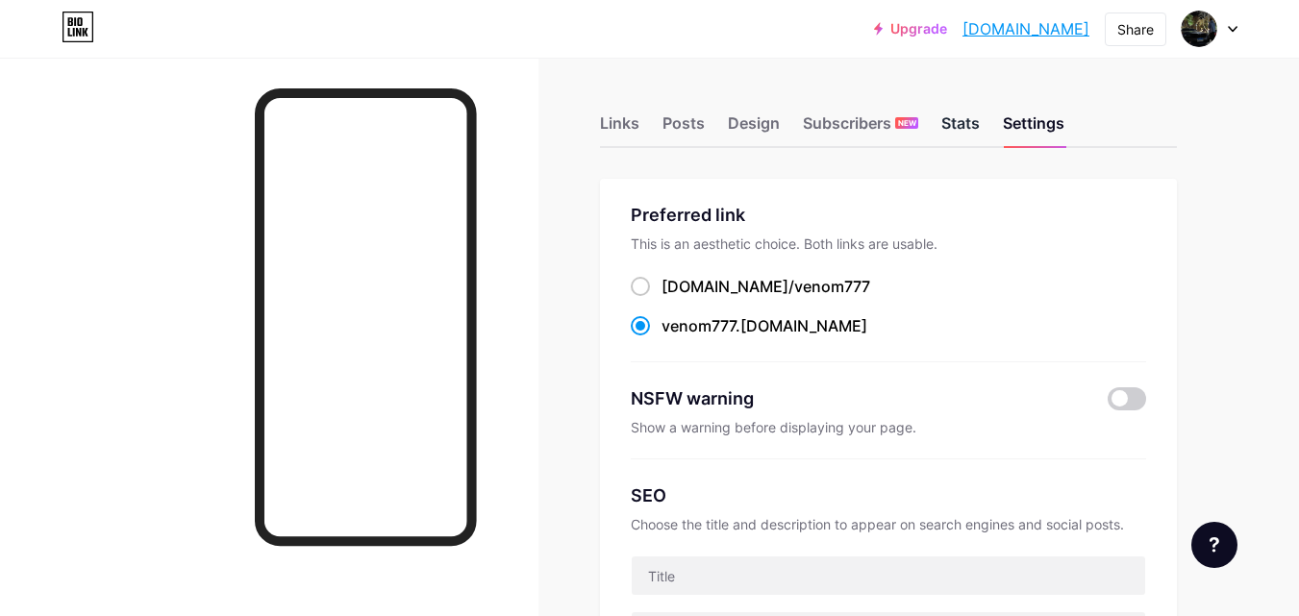
click at [973, 127] on div "Stats" at bounding box center [960, 129] width 38 height 35
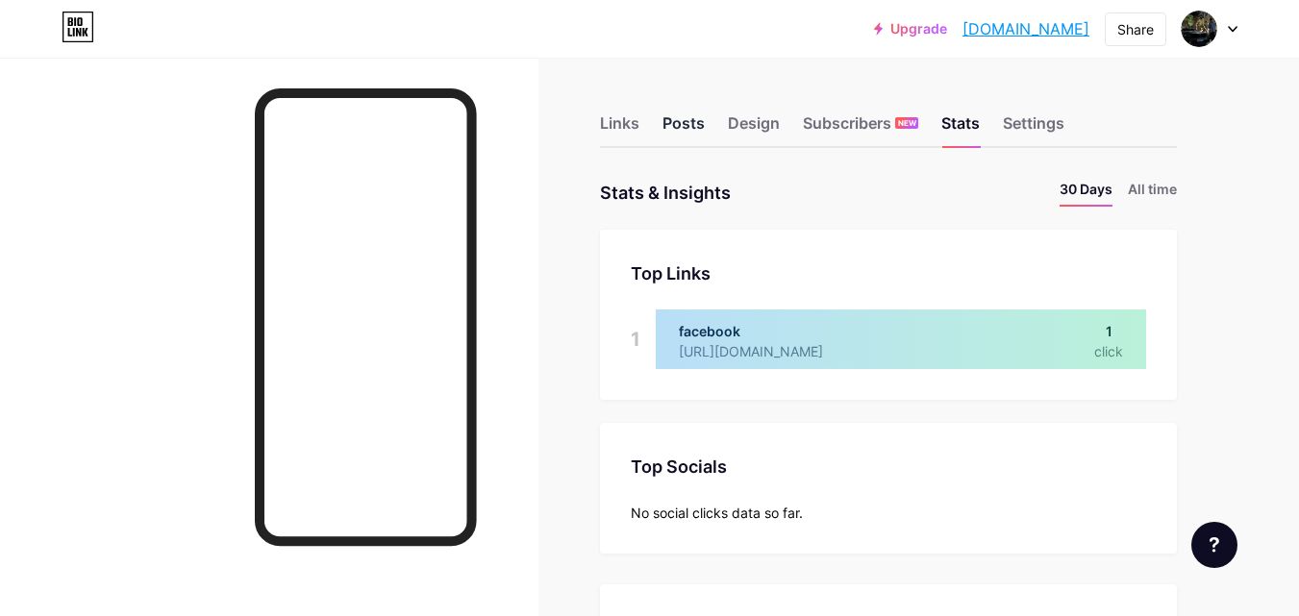
click at [699, 119] on div "Posts" at bounding box center [683, 129] width 42 height 35
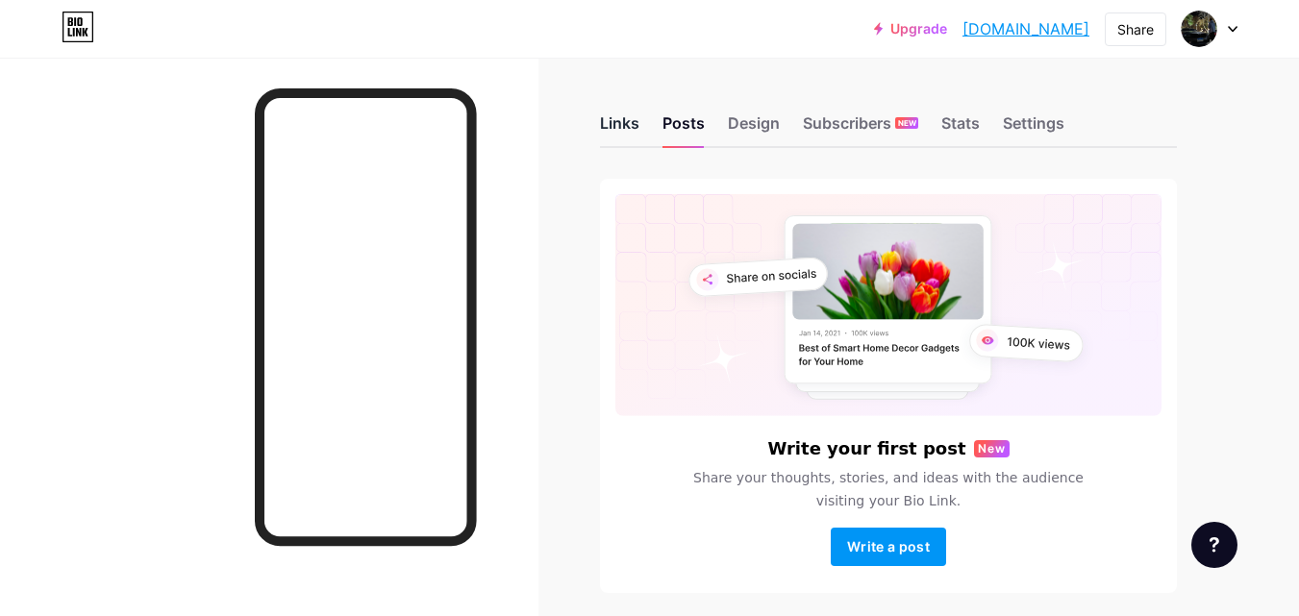
click at [606, 127] on div "Links" at bounding box center [619, 129] width 39 height 35
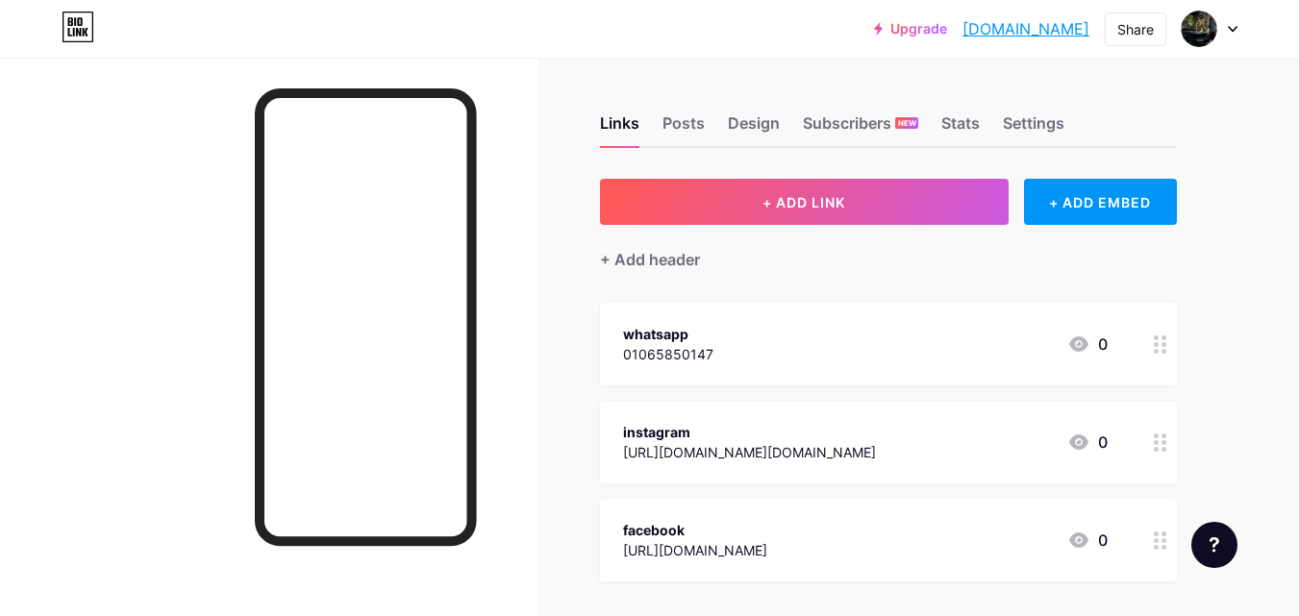
click at [1235, 28] on icon at bounding box center [1233, 29] width 8 height 5
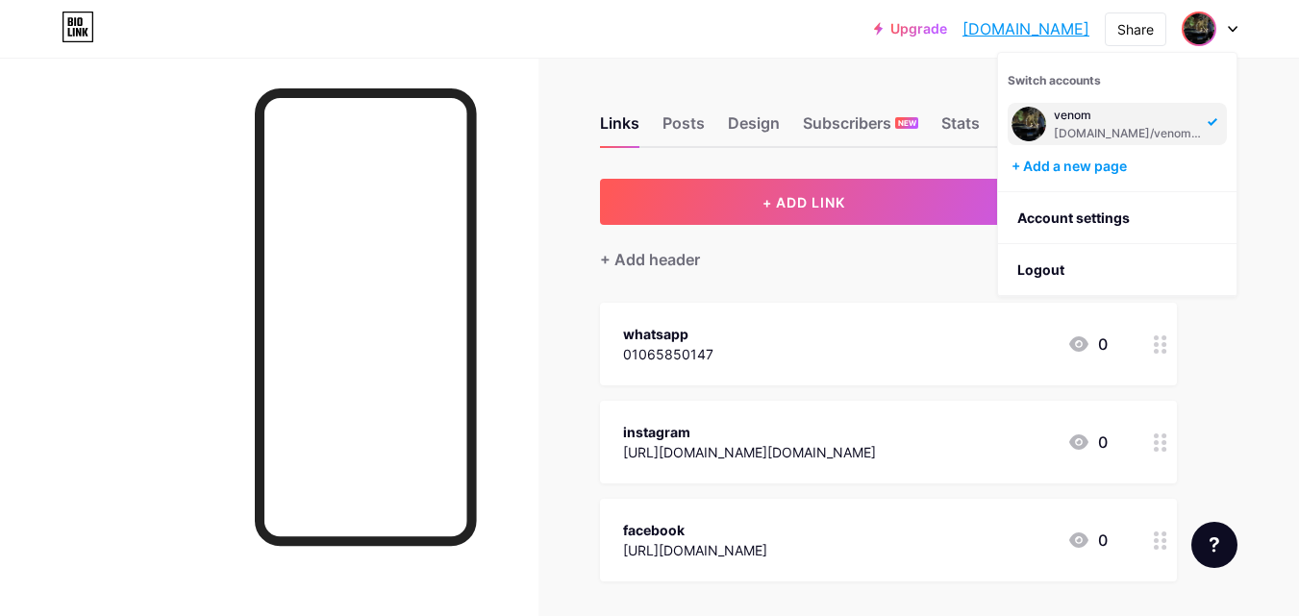
click at [1253, 354] on div "Links Posts Design Subscribers NEW Stats Settings + ADD LINK + ADD EMBED + Add …" at bounding box center [629, 432] width 1258 height 748
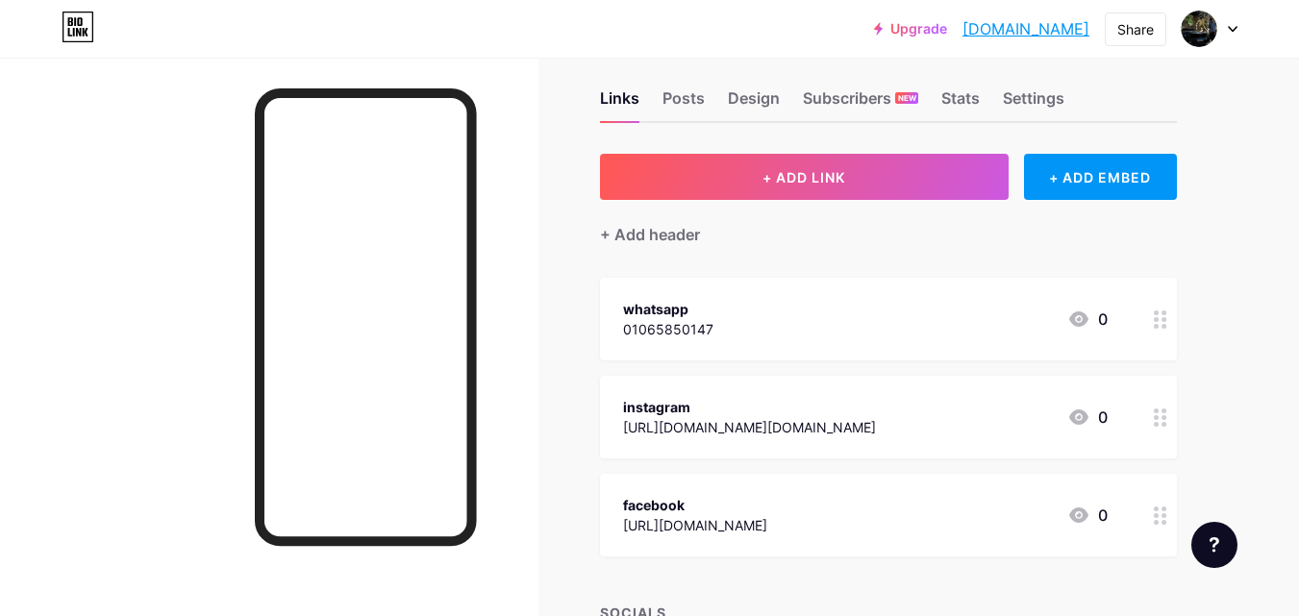
scroll to position [24, 0]
click at [688, 101] on div "Posts" at bounding box center [683, 104] width 42 height 35
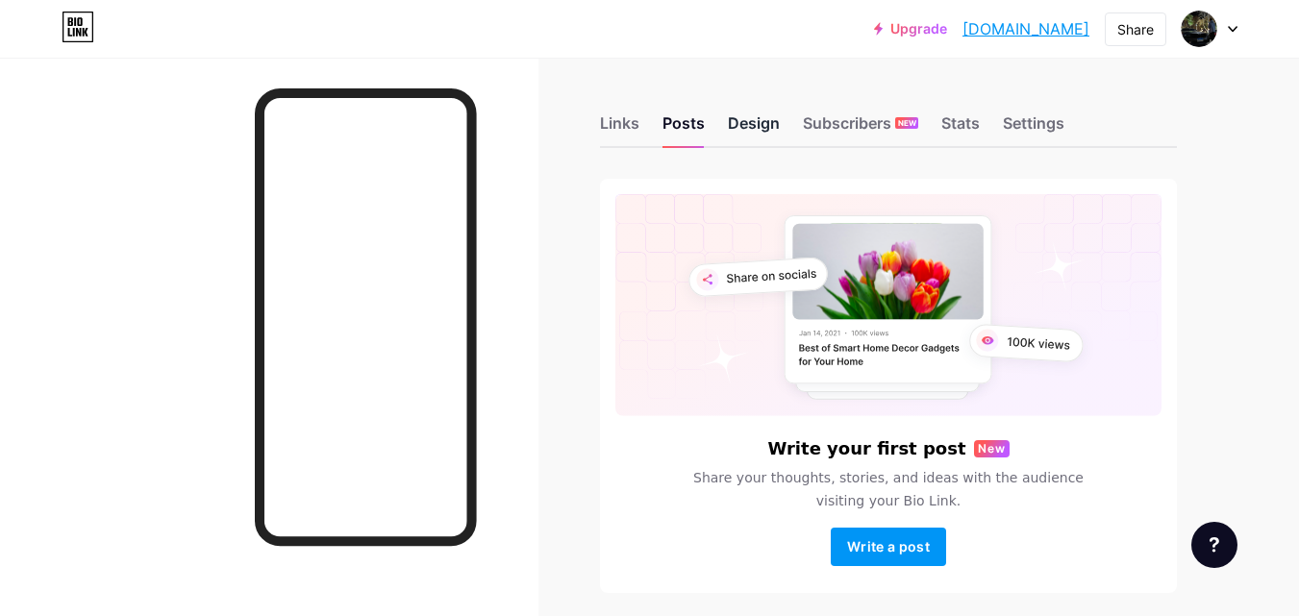
click at [771, 131] on div "Design" at bounding box center [754, 129] width 52 height 35
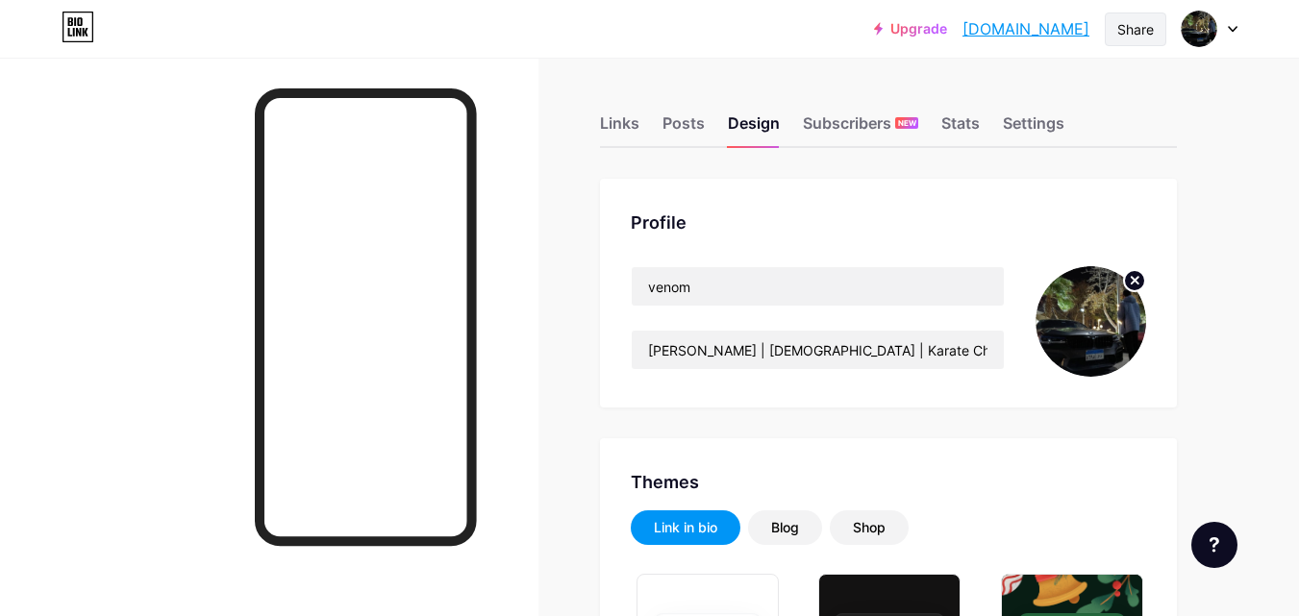
click at [1117, 36] on div "Share" at bounding box center [1135, 29] width 37 height 20
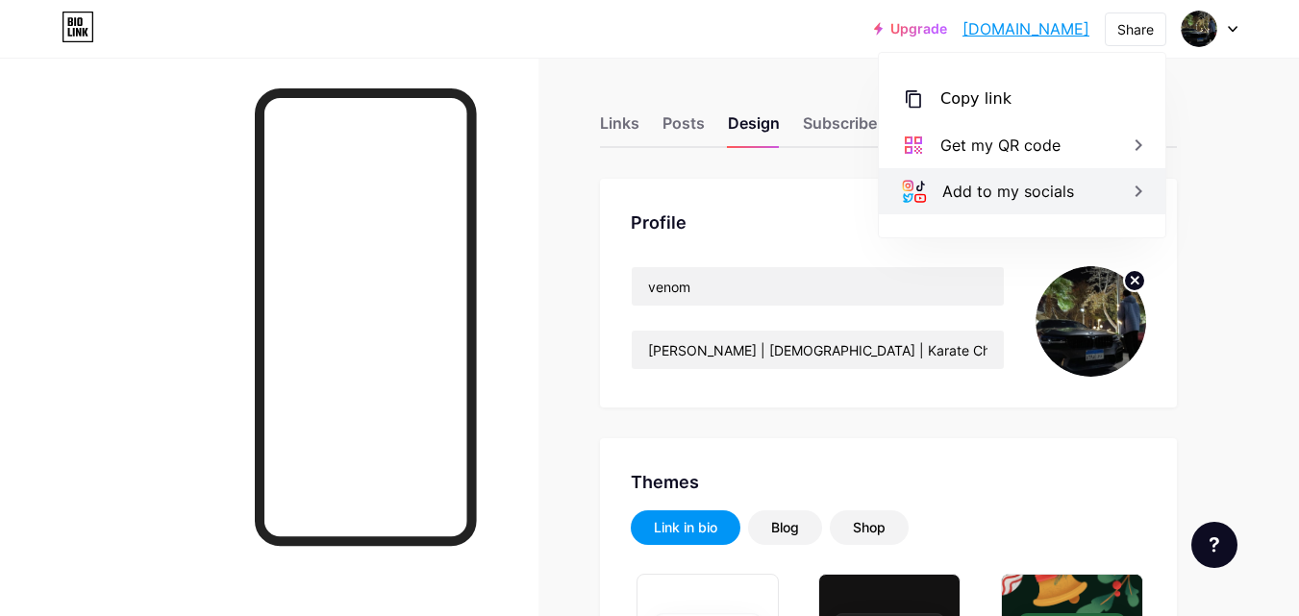
click at [1073, 205] on div "Add to my socials" at bounding box center [1022, 191] width 287 height 46
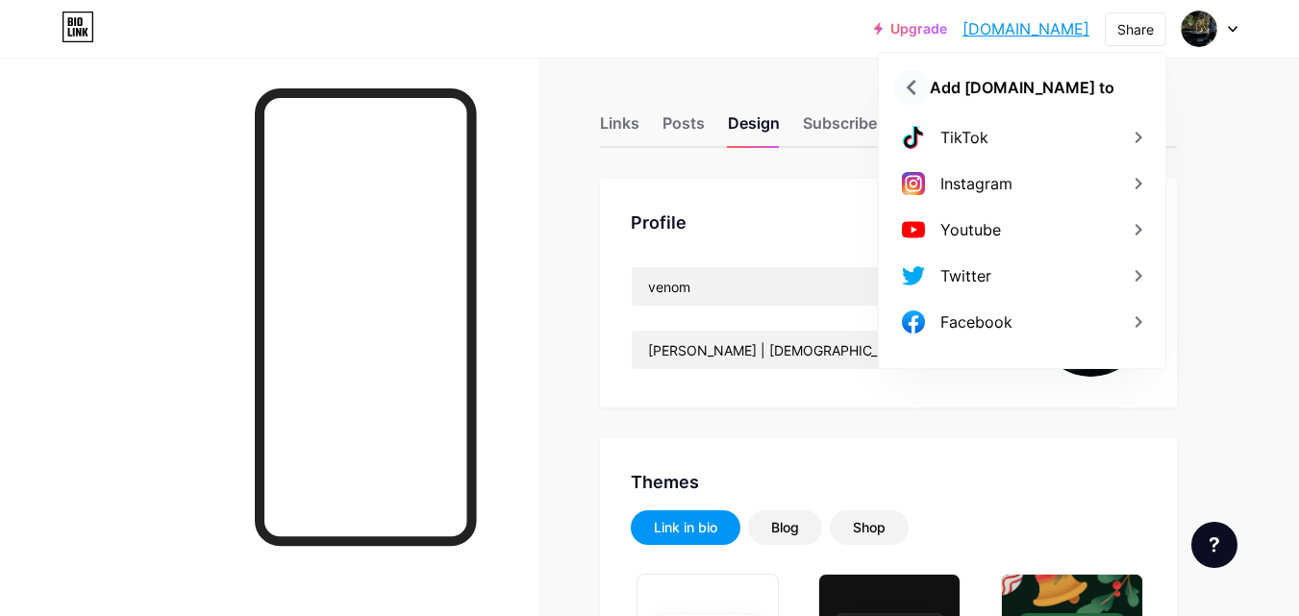
click at [906, 91] on icon at bounding box center [911, 87] width 31 height 31
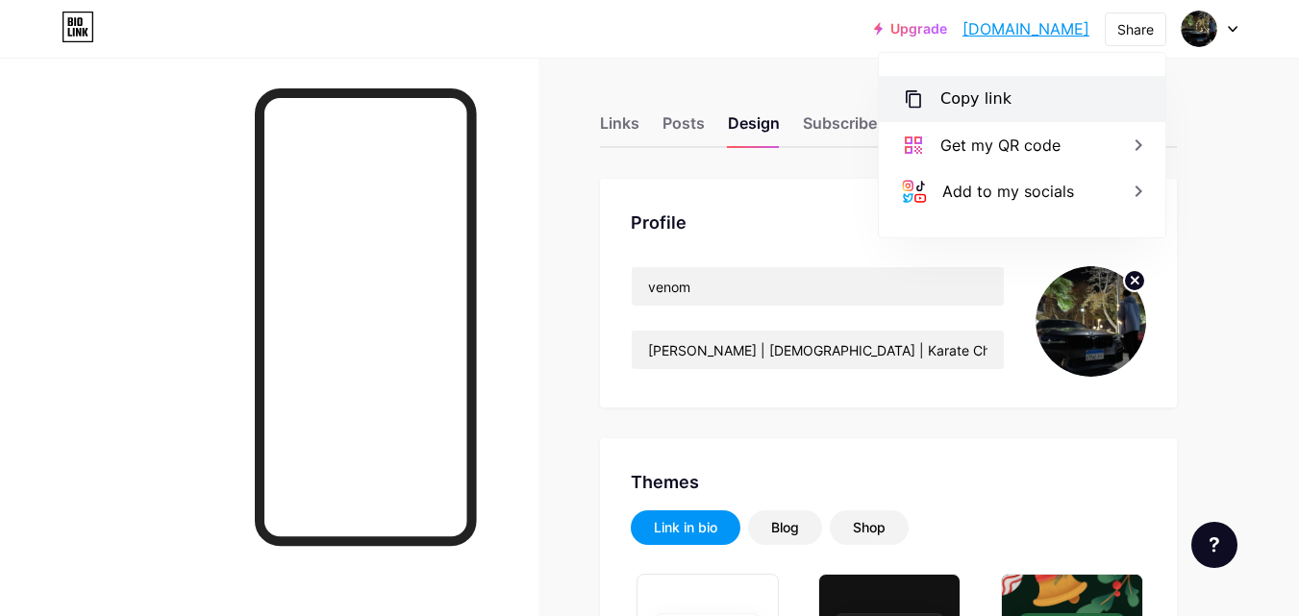
click at [933, 107] on div "Copy link" at bounding box center [1022, 99] width 287 height 46
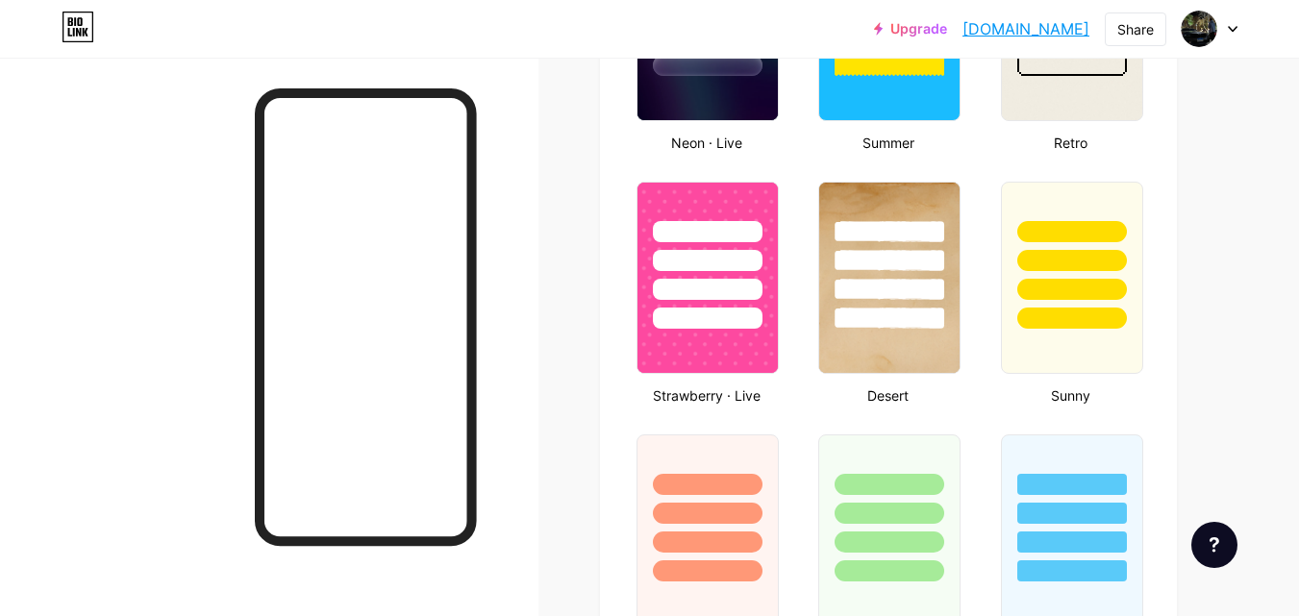
scroll to position [1418, 0]
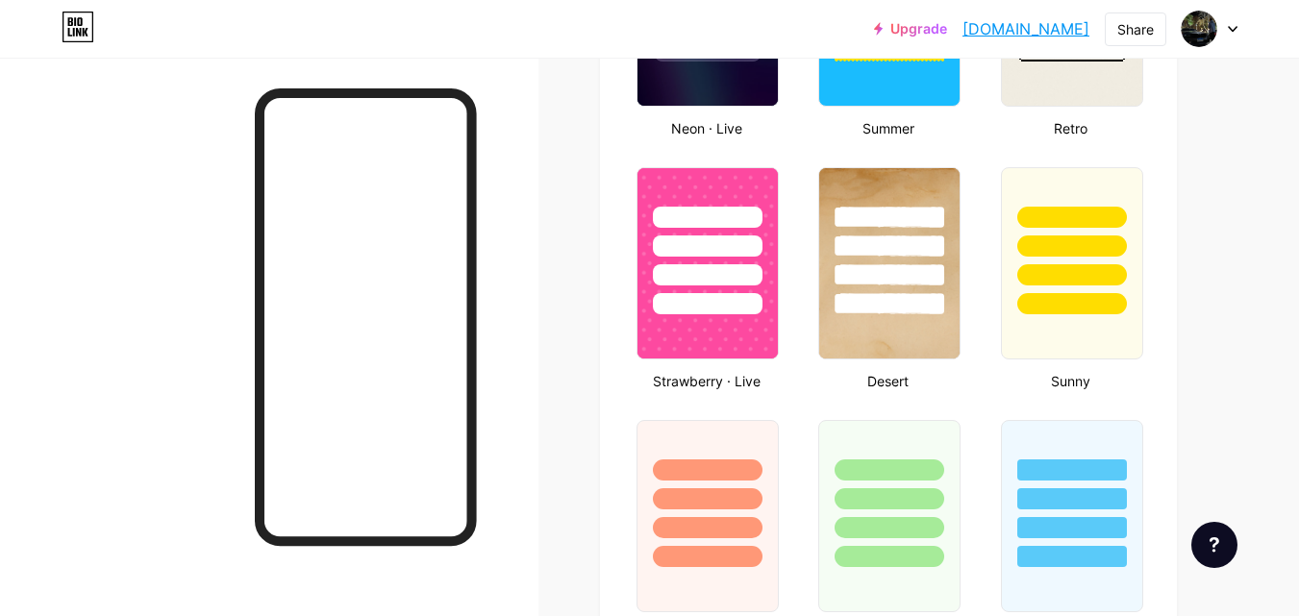
click at [1210, 544] on icon at bounding box center [1215, 544] width 10 height 15
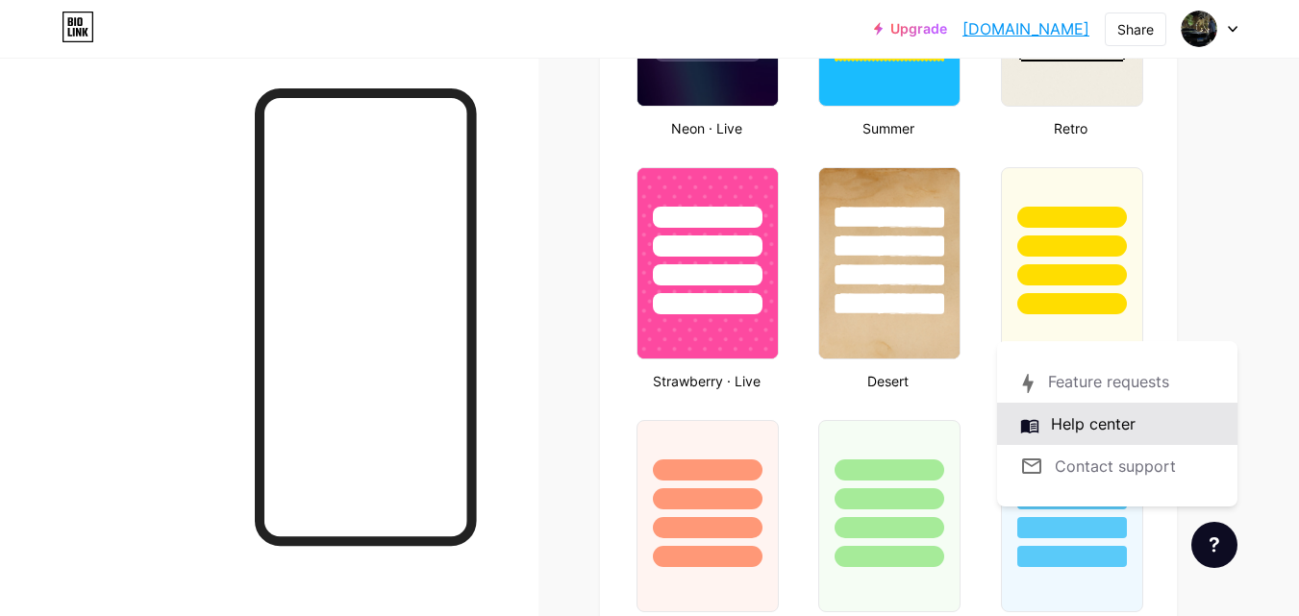
click at [1122, 426] on link at bounding box center [1117, 424] width 240 height 42
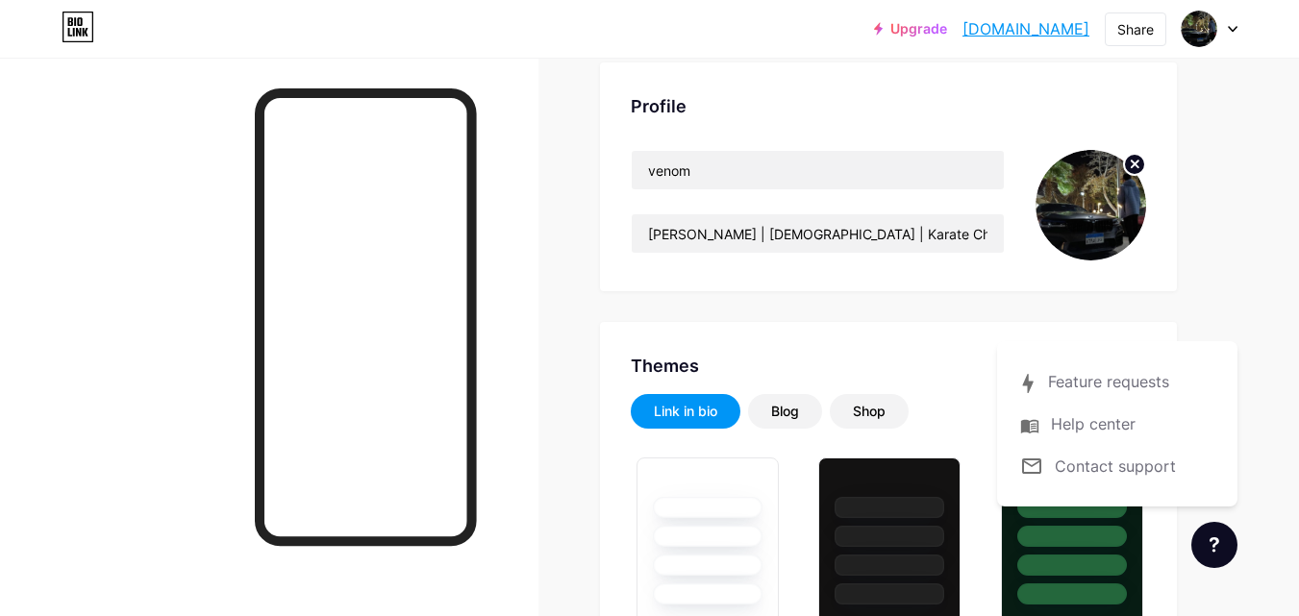
scroll to position [94, 0]
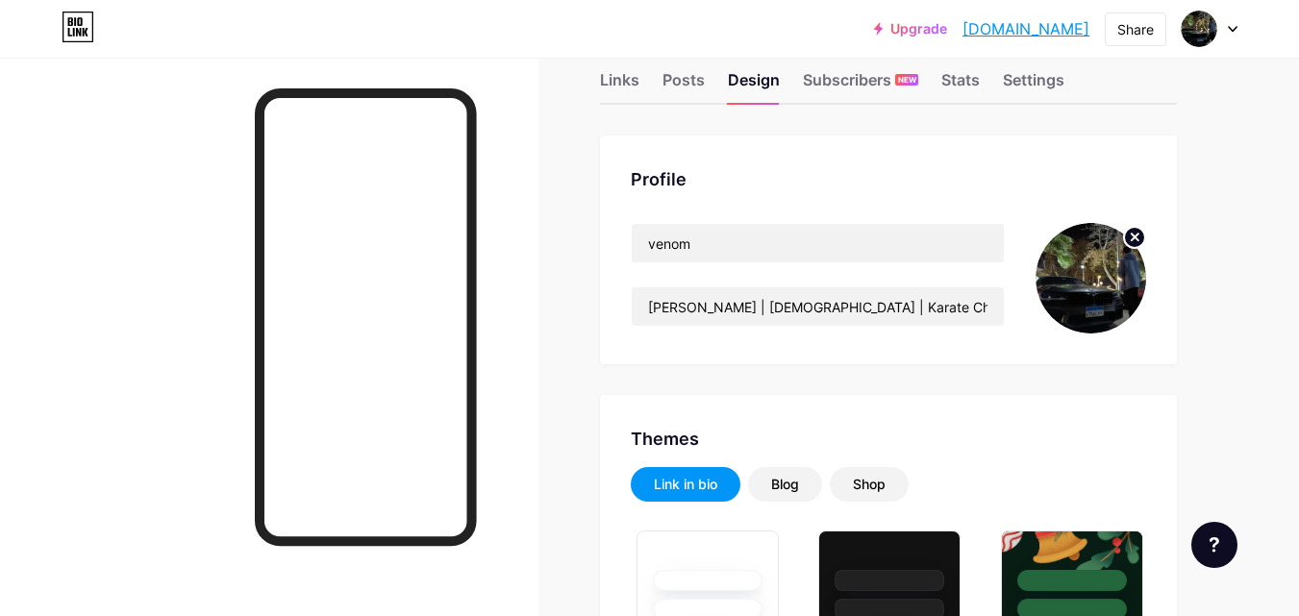
scroll to position [0, 0]
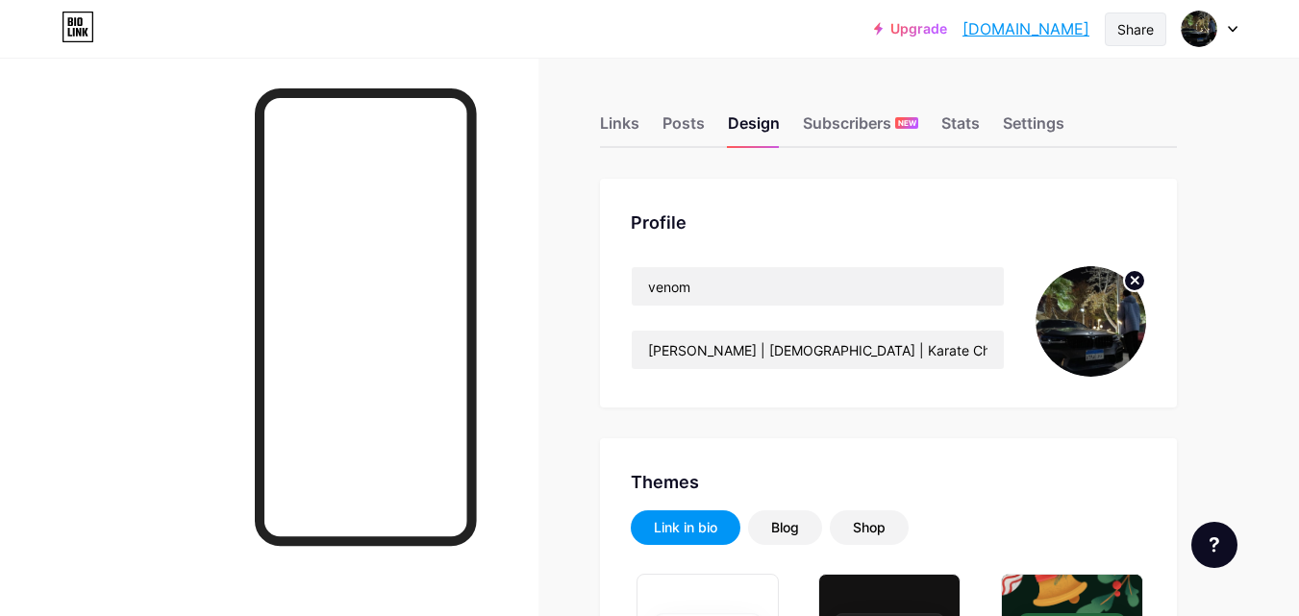
click at [1135, 38] on div "Share" at bounding box center [1135, 29] width 37 height 20
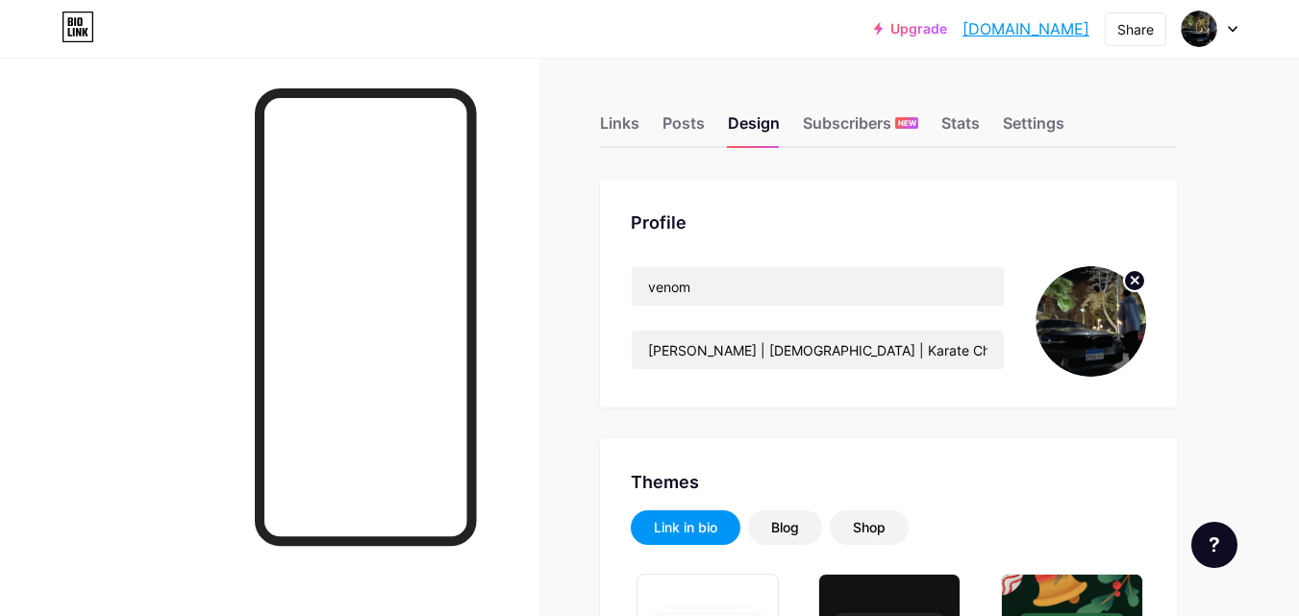
click at [1035, 30] on link "[DOMAIN_NAME]" at bounding box center [1025, 28] width 127 height 23
click at [1225, 26] on div at bounding box center [1210, 29] width 56 height 35
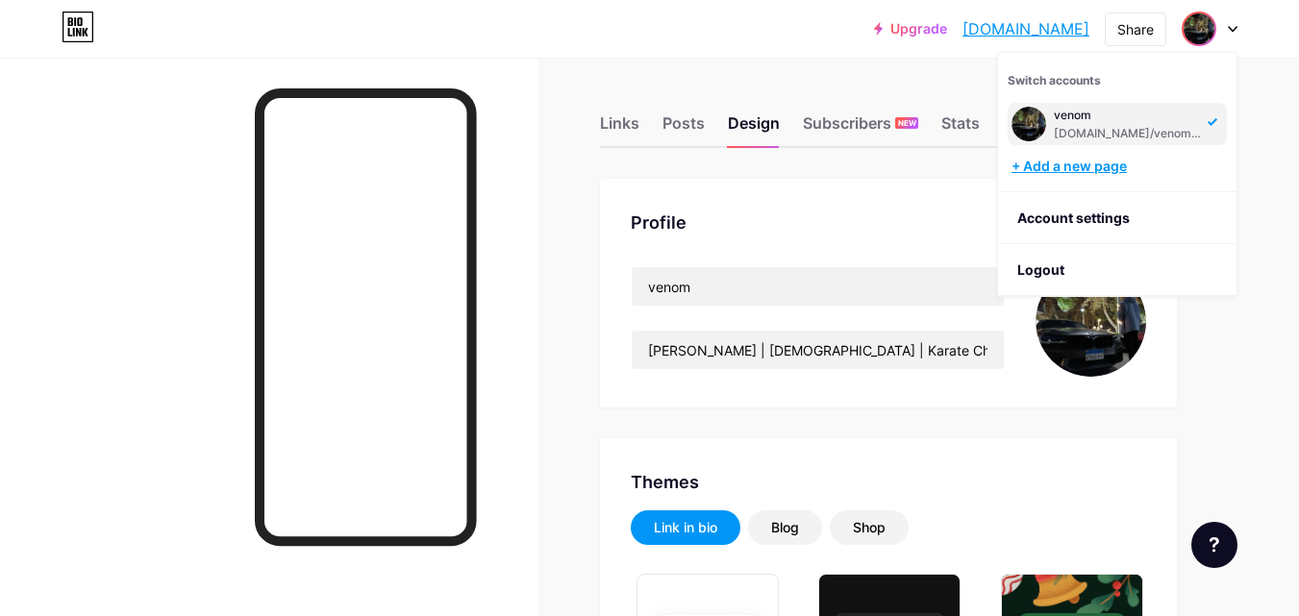
click at [1099, 169] on div "+ Add a new page" at bounding box center [1118, 166] width 215 height 19
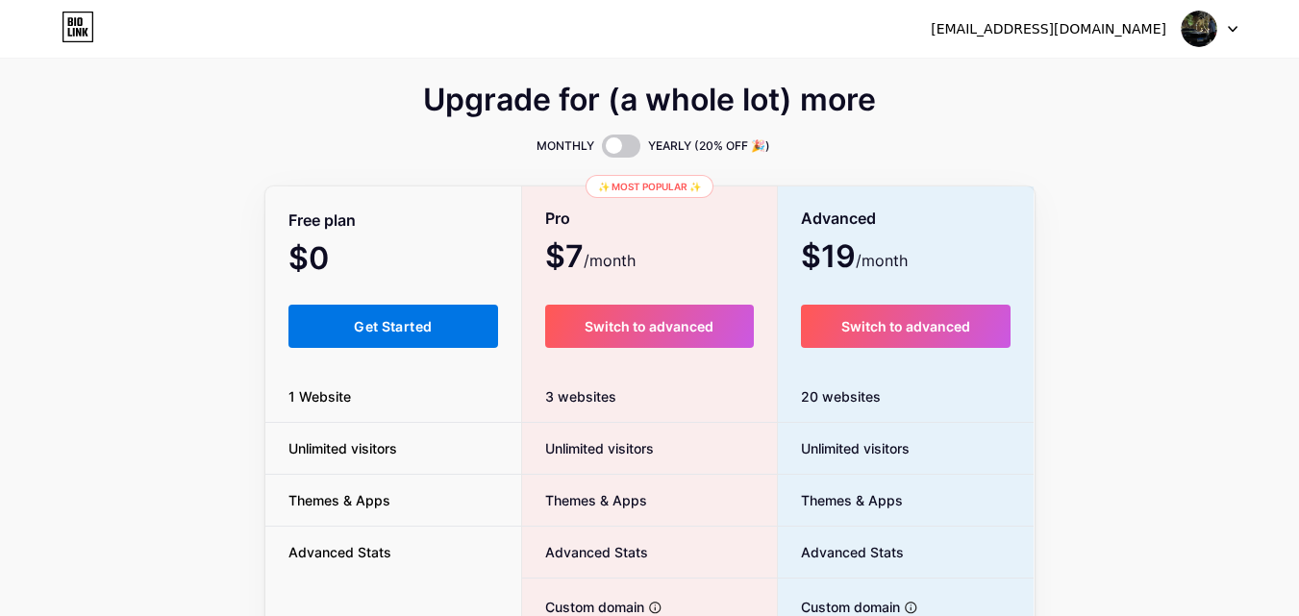
click at [420, 334] on span "Get Started" at bounding box center [393, 326] width 78 height 16
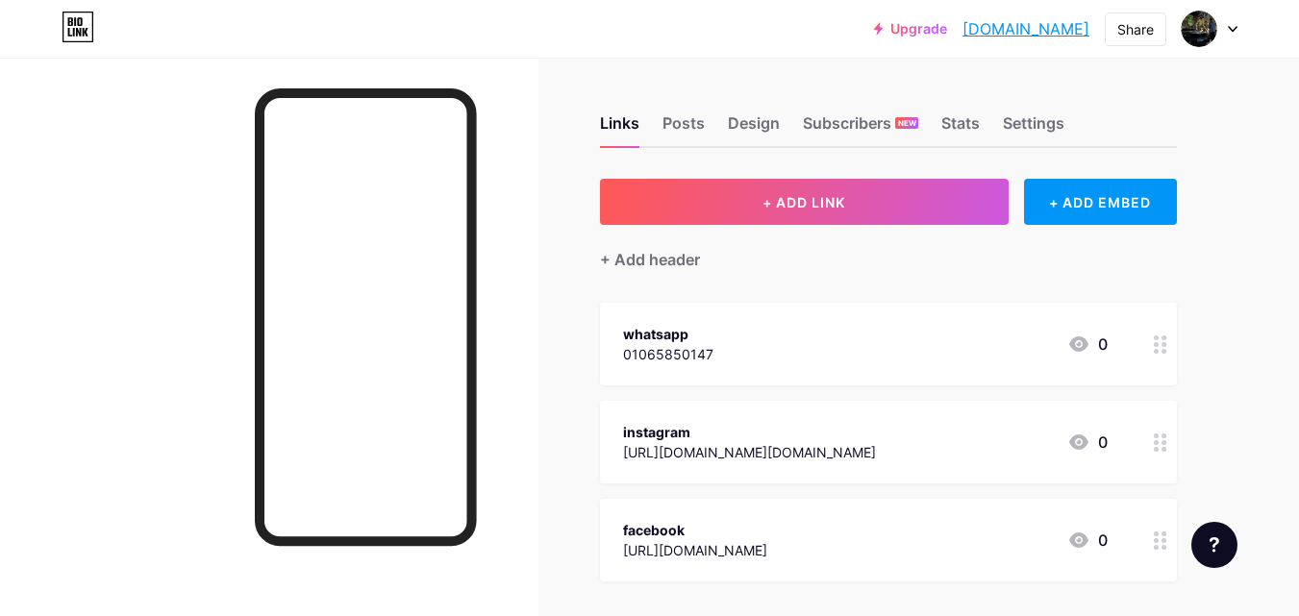
click at [990, 32] on link "[DOMAIN_NAME]" at bounding box center [1025, 28] width 127 height 23
drag, startPoint x: 1037, startPoint y: 29, endPoint x: 1128, endPoint y: 29, distance: 90.4
click at [1128, 29] on div "Upgrade venom777.bio.li... venom777.bio.link Share Switch accounts venom bio.li…" at bounding box center [649, 29] width 1299 height 58
click at [1128, 29] on div "Share" at bounding box center [1135, 29] width 37 height 20
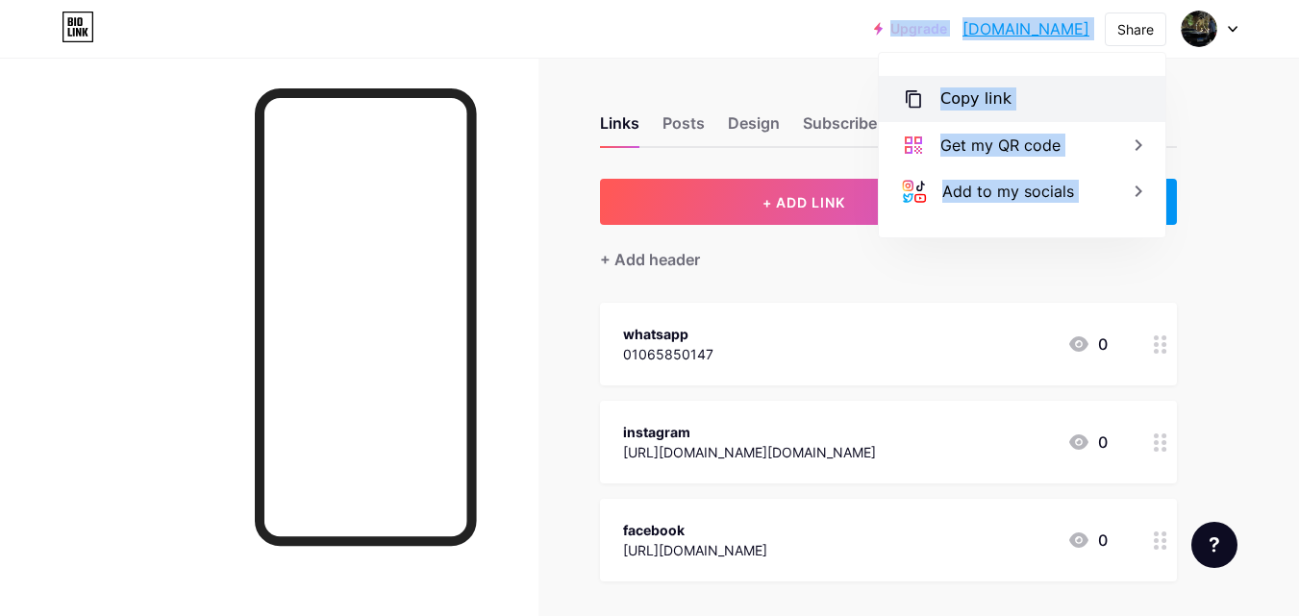
click at [990, 91] on div "Copy link" at bounding box center [975, 98] width 71 height 23
copy div "Upgrade venom777.bio.li... venom777.bio.link Share Switch accounts venom bio.li…"
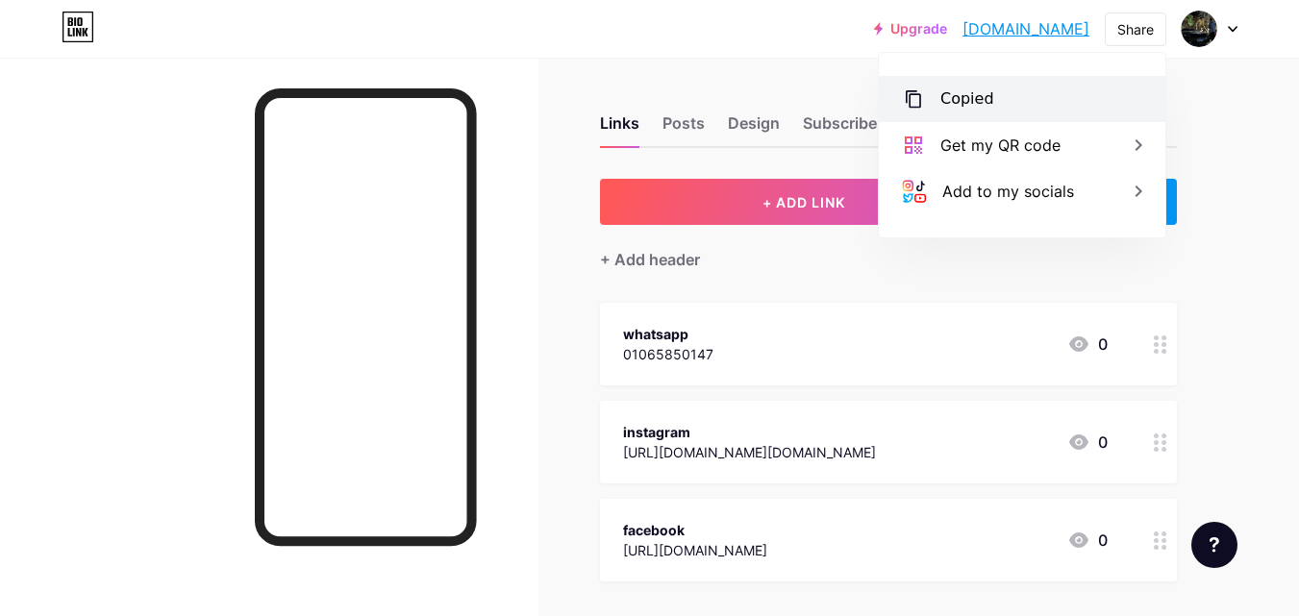
click at [990, 91] on div "Copied" at bounding box center [967, 98] width 54 height 23
click at [990, 91] on div "Copied" at bounding box center [1022, 99] width 287 height 46
click at [1187, 136] on div "Links Posts Design Subscribers NEW Stats Settings + ADD LINK + ADD EMBED + Add …" at bounding box center [629, 432] width 1258 height 748
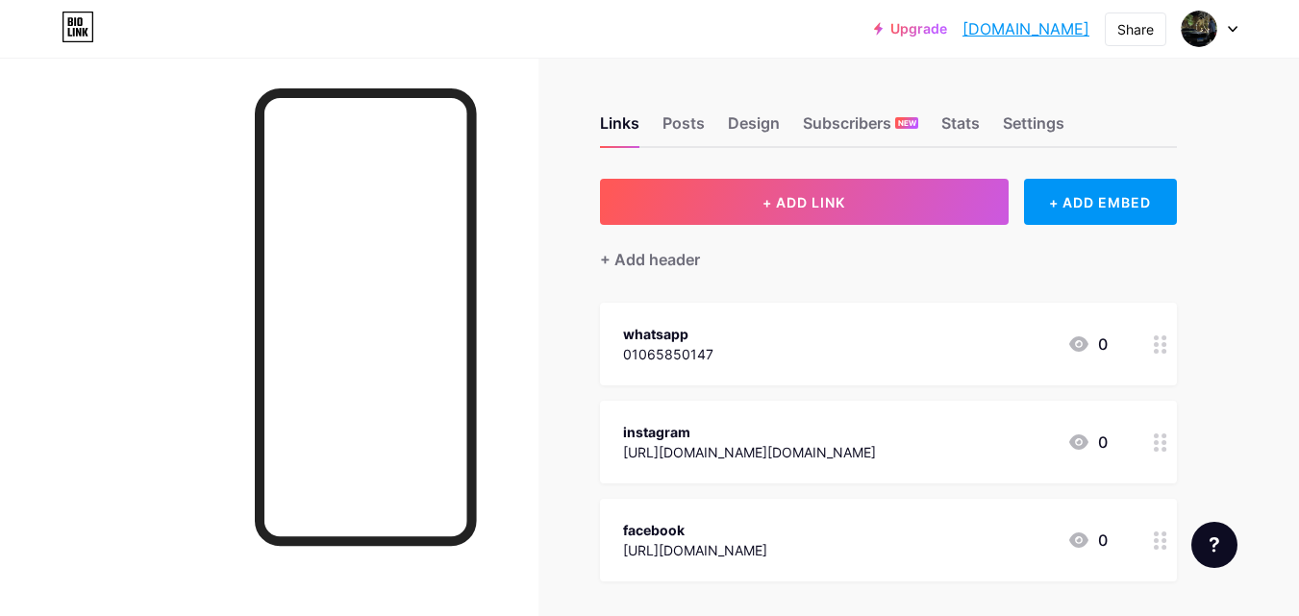
click at [1053, 26] on link "[DOMAIN_NAME]" at bounding box center [1025, 28] width 127 height 23
click at [985, 28] on link "[DOMAIN_NAME]" at bounding box center [1025, 28] width 127 height 23
click at [1238, 25] on div "Upgrade venom777.bio.li... venom777.bio.link Share Switch accounts venom bio.li…" at bounding box center [649, 29] width 1299 height 35
click at [1236, 26] on icon at bounding box center [1233, 29] width 10 height 7
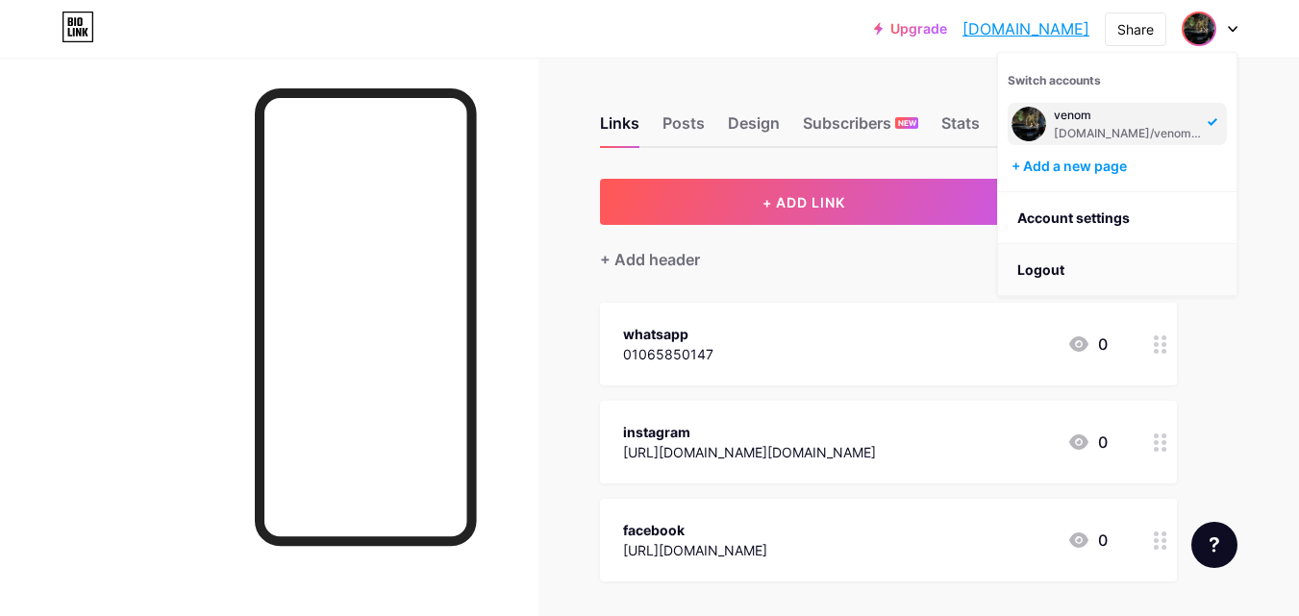
click at [1107, 262] on li "Logout" at bounding box center [1117, 270] width 238 height 52
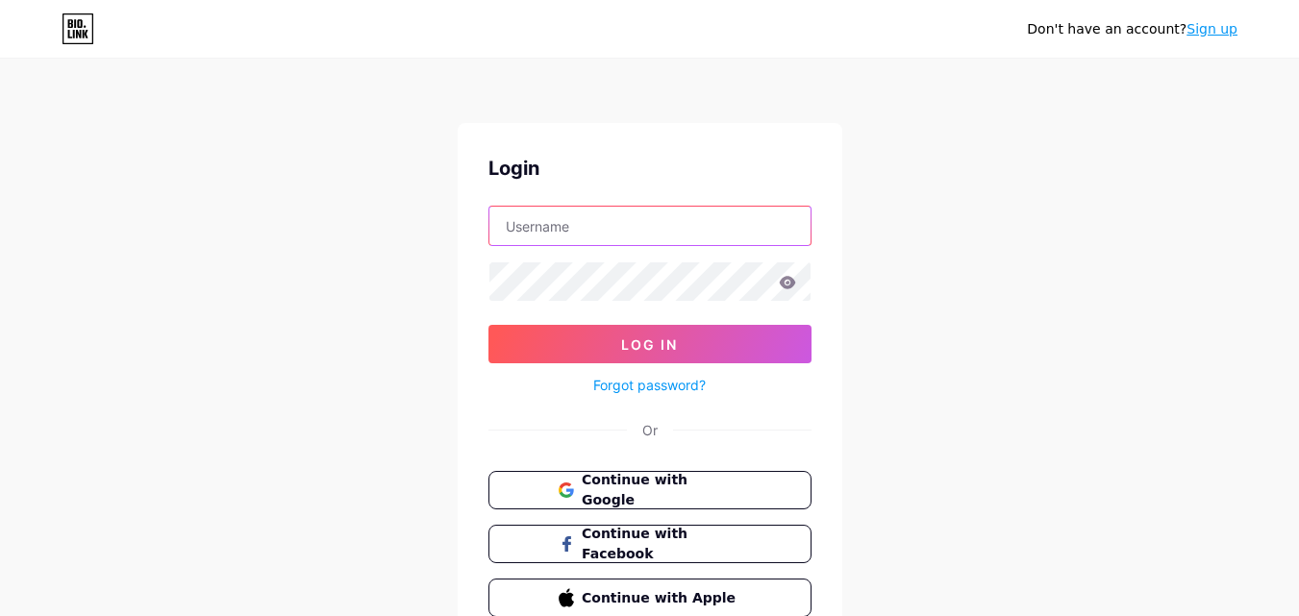
type input "tamerh988@gmail.com"
click at [667, 551] on span "Continue with Facebook" at bounding box center [661, 544] width 161 height 41
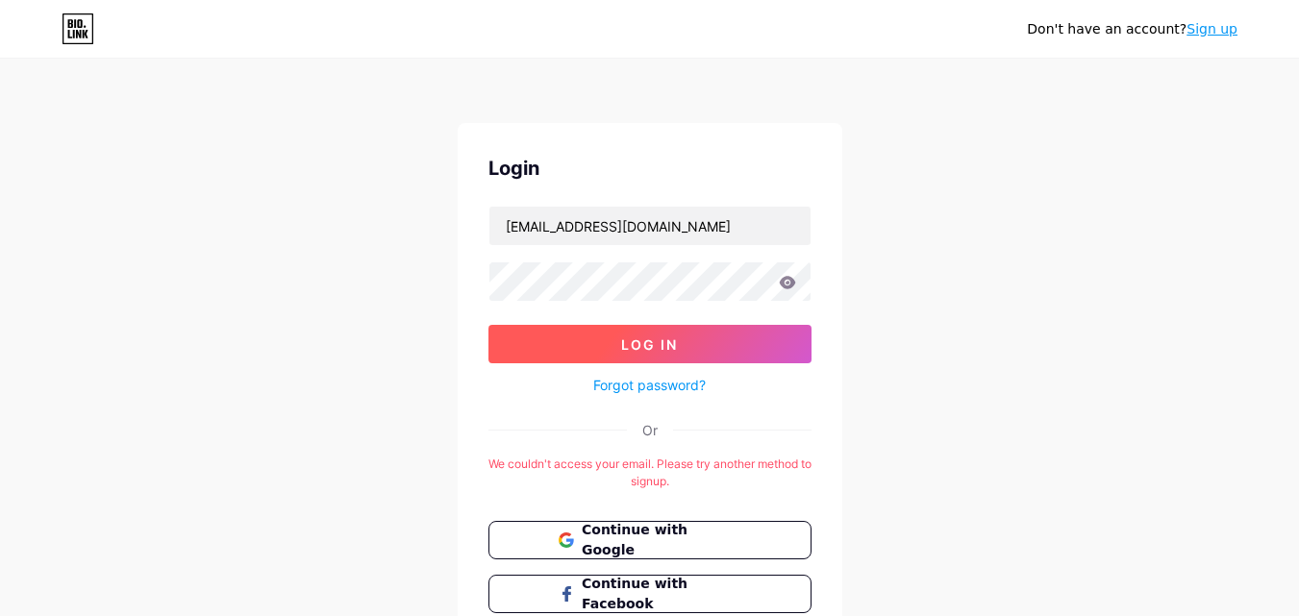
click at [732, 345] on button "Log In" at bounding box center [649, 344] width 323 height 38
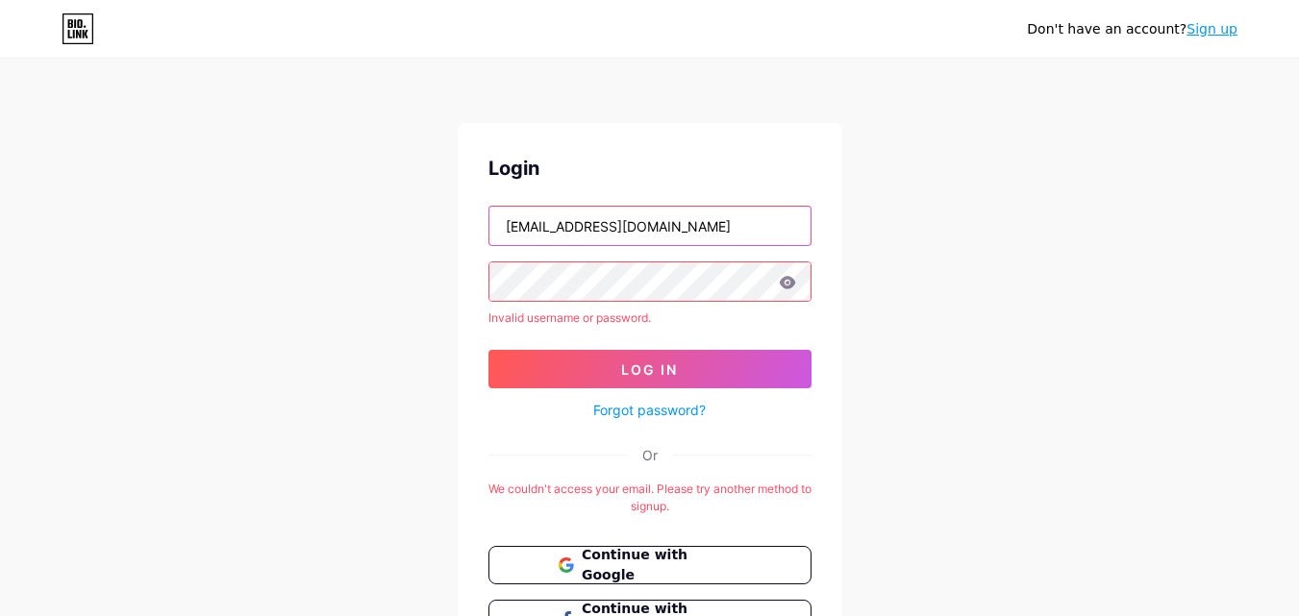
click at [709, 217] on input "[EMAIL_ADDRESS][DOMAIN_NAME]" at bounding box center [649, 226] width 321 height 38
type input "t"
type input "ا"
type input "[EMAIL_ADDRESS][DOMAIN_NAME]"
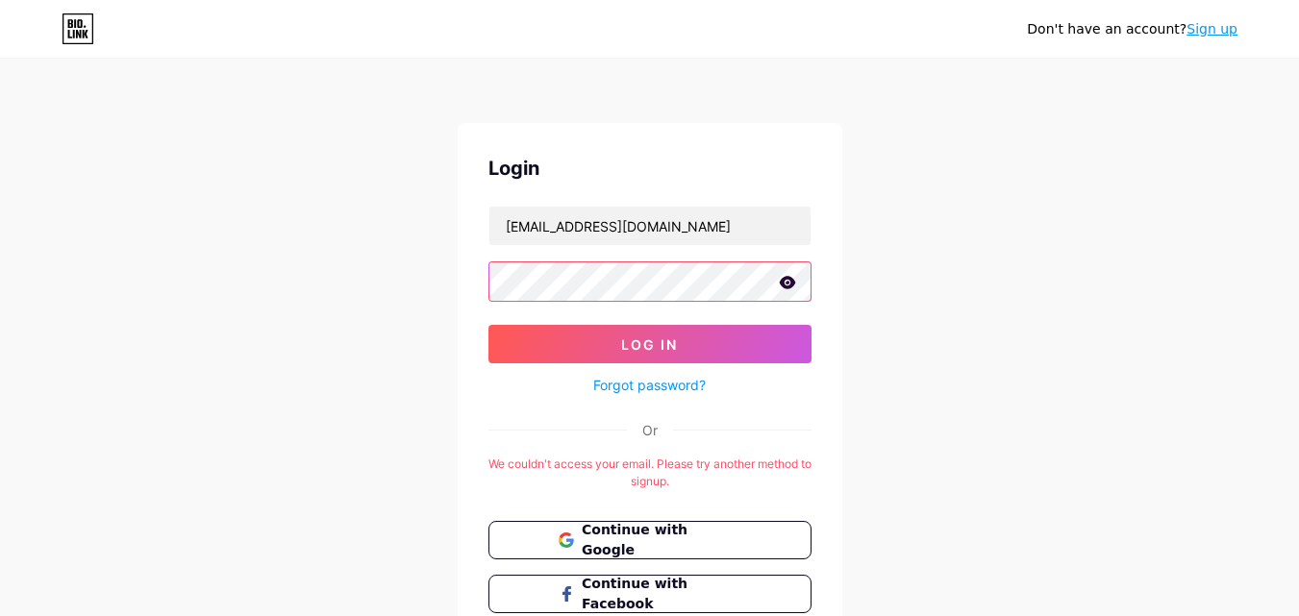
scroll to position [28, 0]
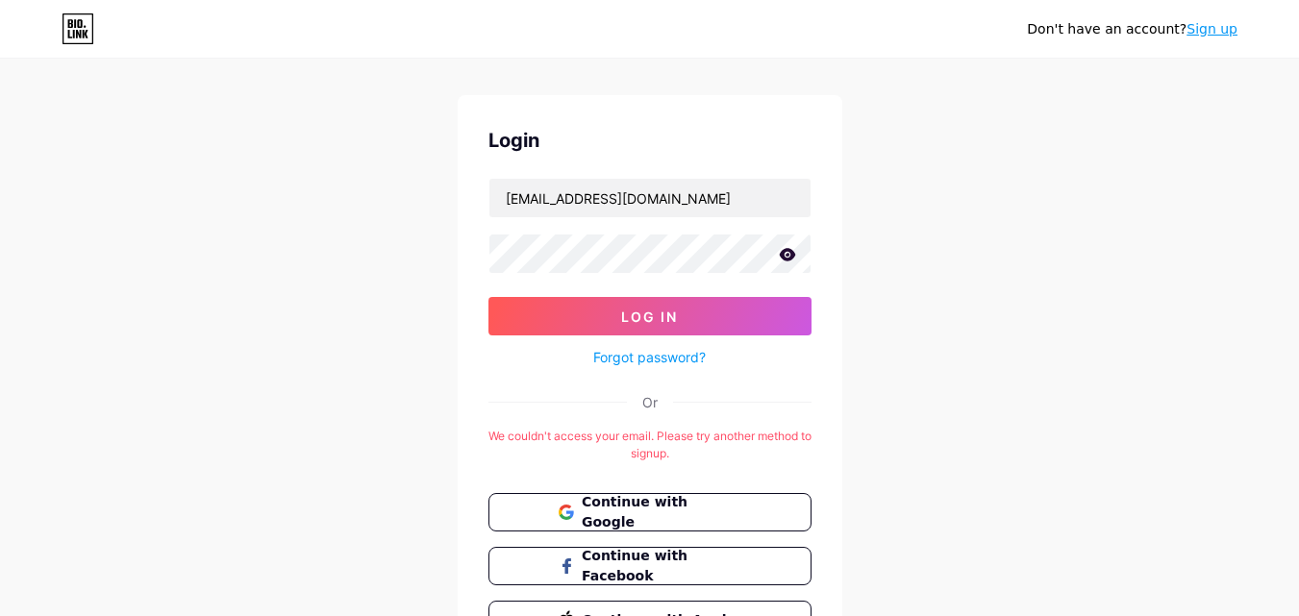
click at [1217, 29] on link "Sign up" at bounding box center [1211, 28] width 51 height 15
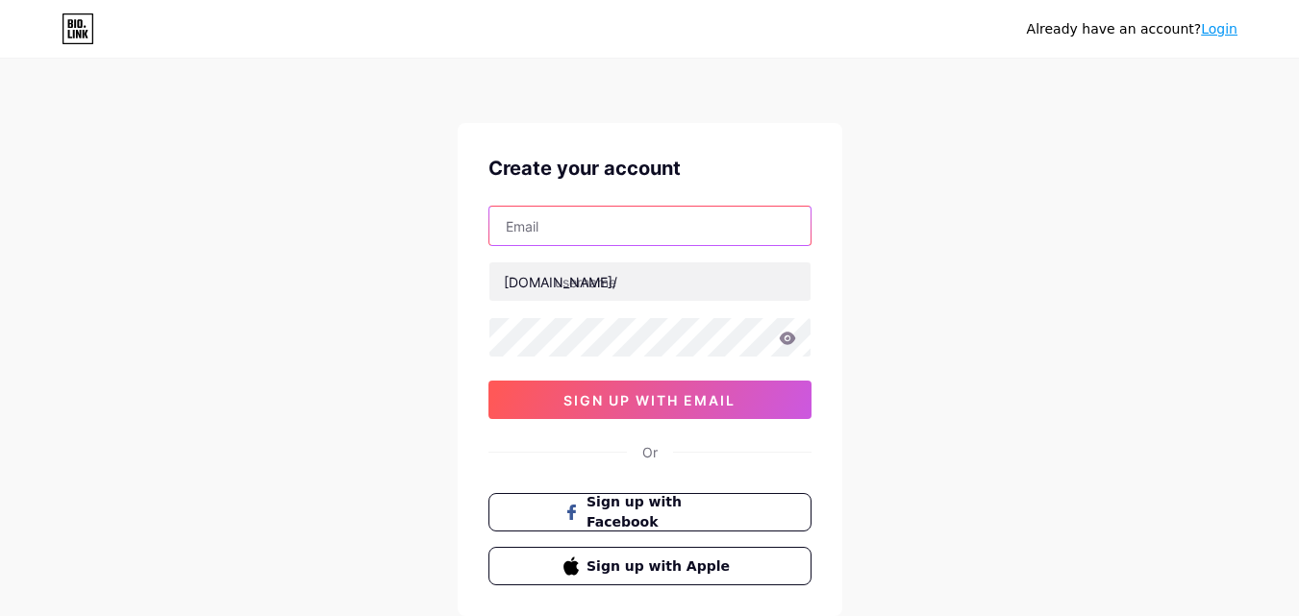
click at [640, 223] on input "text" at bounding box center [649, 226] width 321 height 38
type input "Hassantamer2026@gmail.com"
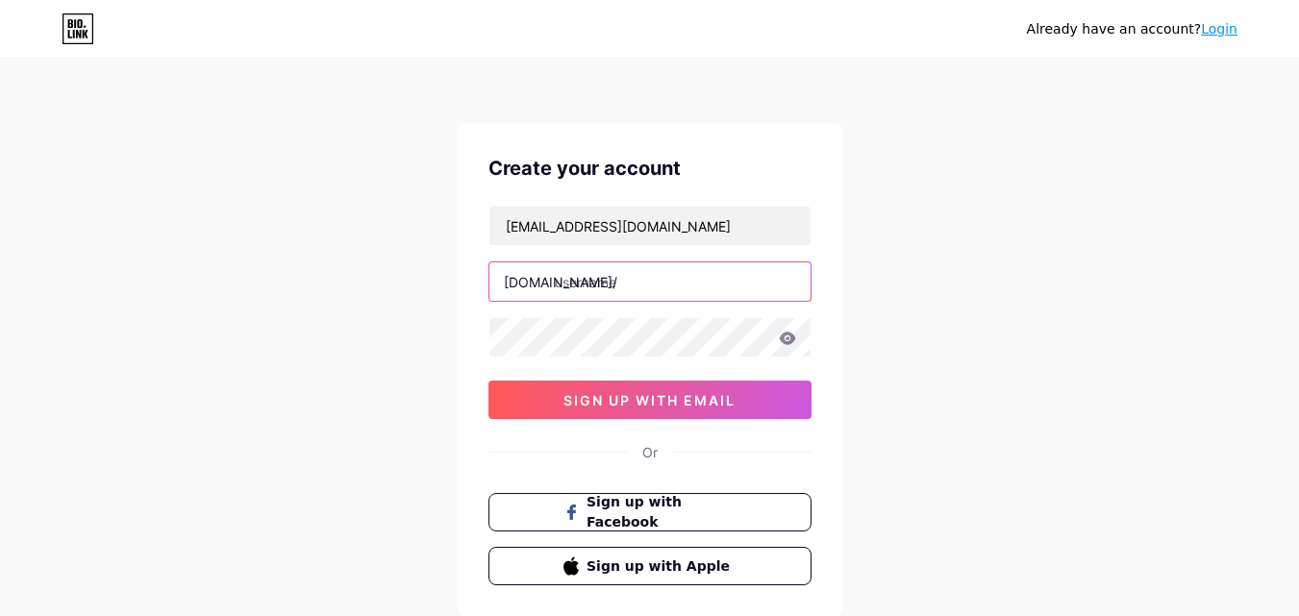
click at [635, 287] on input "text" at bounding box center [649, 281] width 321 height 38
type input "venom7777"
click at [985, 427] on div "Already have an account? Login Create your account Hassantamer2026@gmail.com bi…" at bounding box center [649, 368] width 1299 height 736
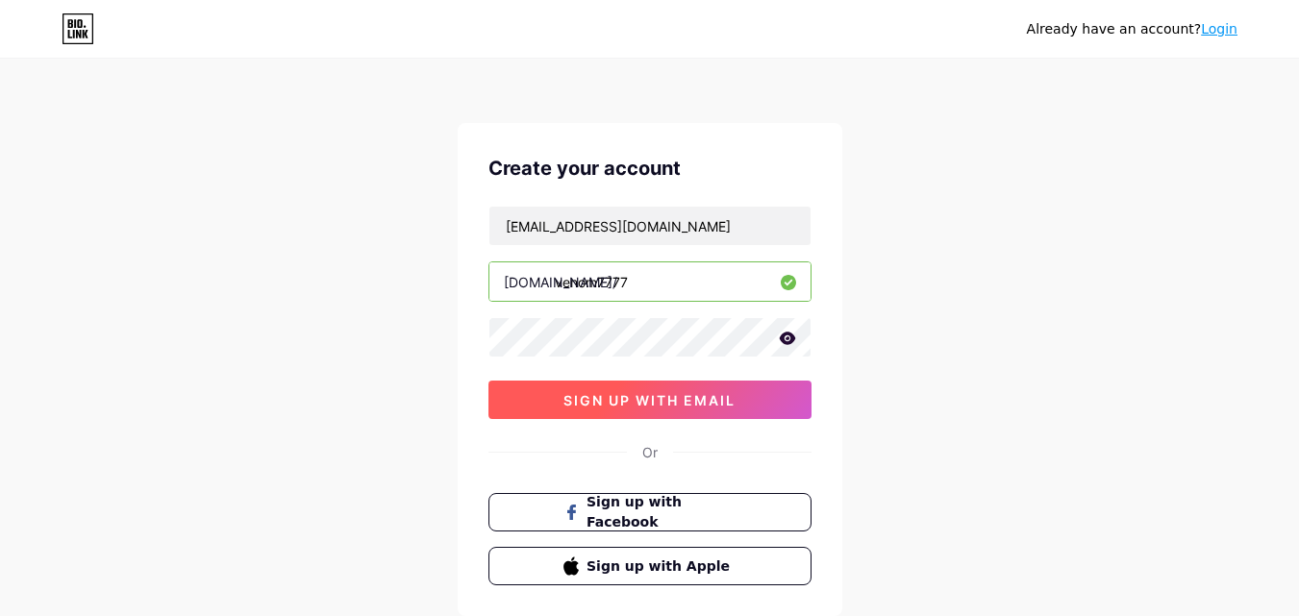
click at [744, 397] on button "sign up with email" at bounding box center [649, 400] width 323 height 38
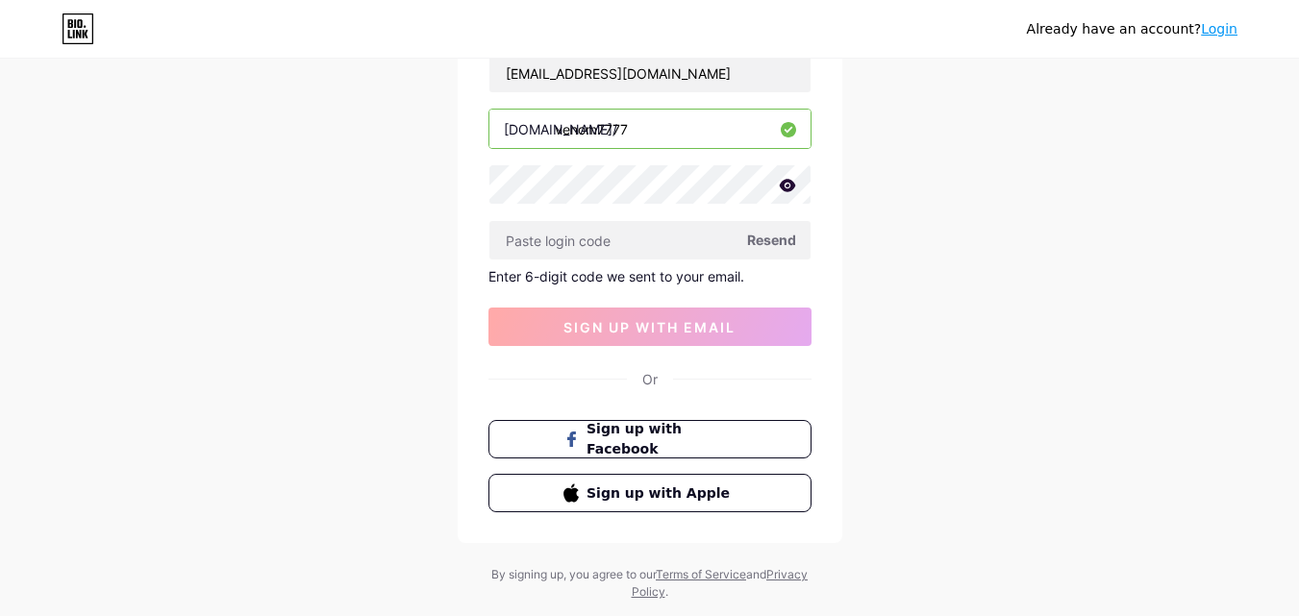
scroll to position [144, 0]
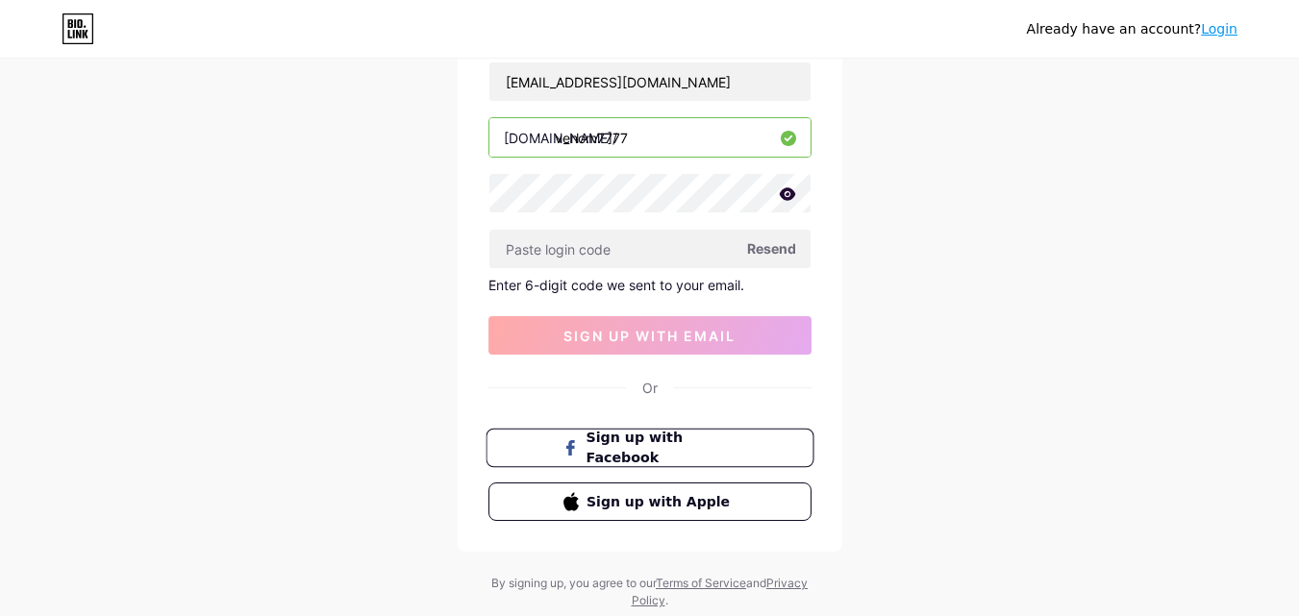
click at [733, 440] on span "Sign up with Facebook" at bounding box center [661, 448] width 151 height 41
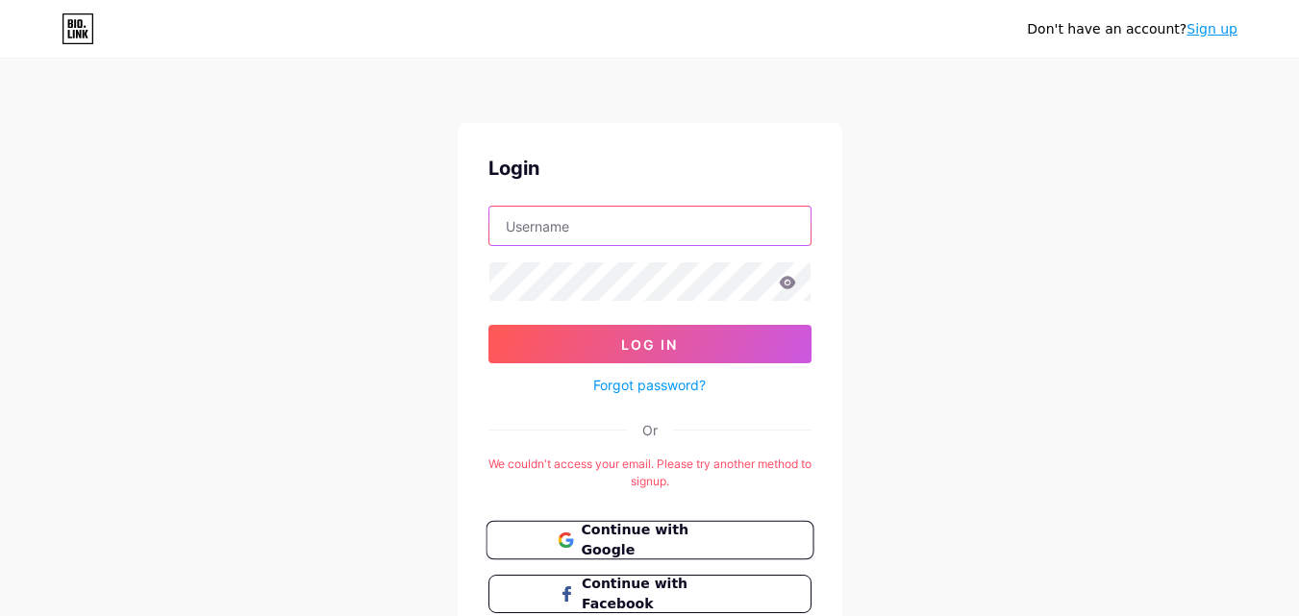
type input "[EMAIL_ADDRESS][DOMAIN_NAME]"
click at [686, 549] on span "Continue with Google" at bounding box center [661, 540] width 161 height 41
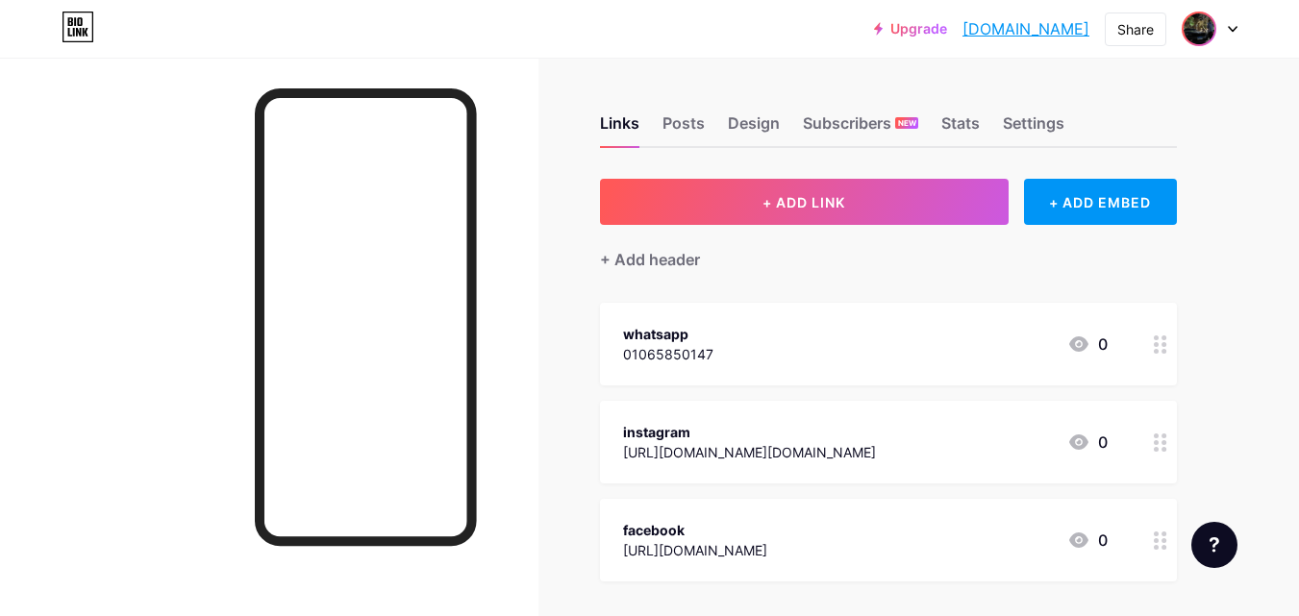
click at [1208, 34] on img at bounding box center [1199, 28] width 31 height 31
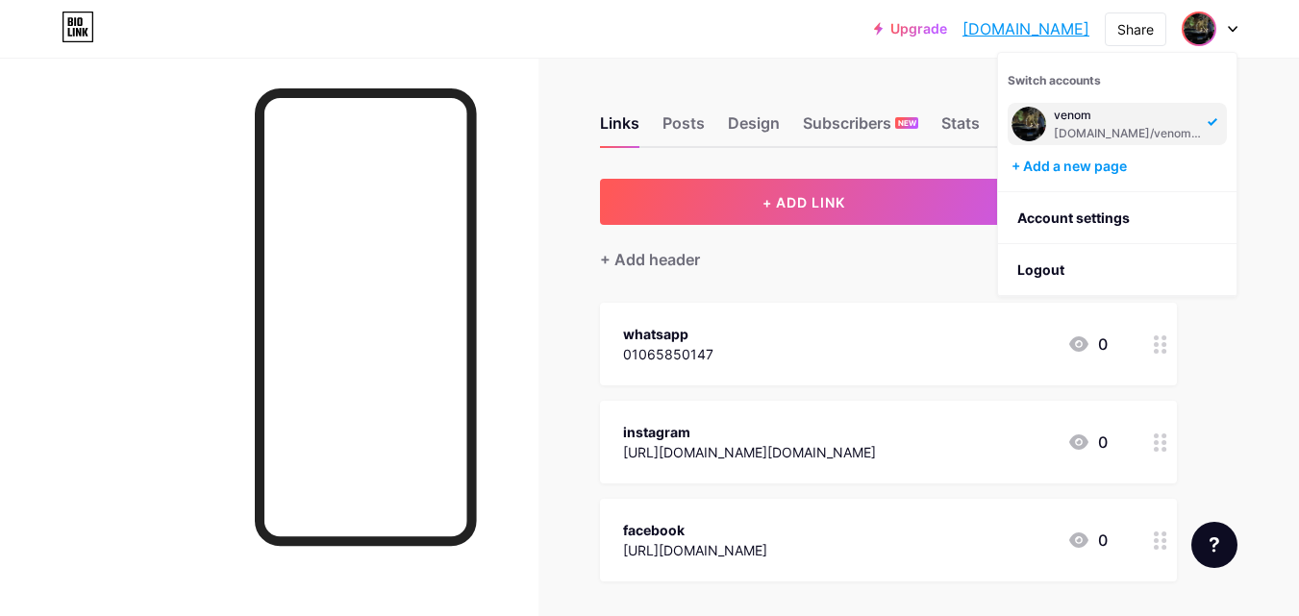
click at [1178, 134] on div "[DOMAIN_NAME]/venom777" at bounding box center [1128, 133] width 148 height 15
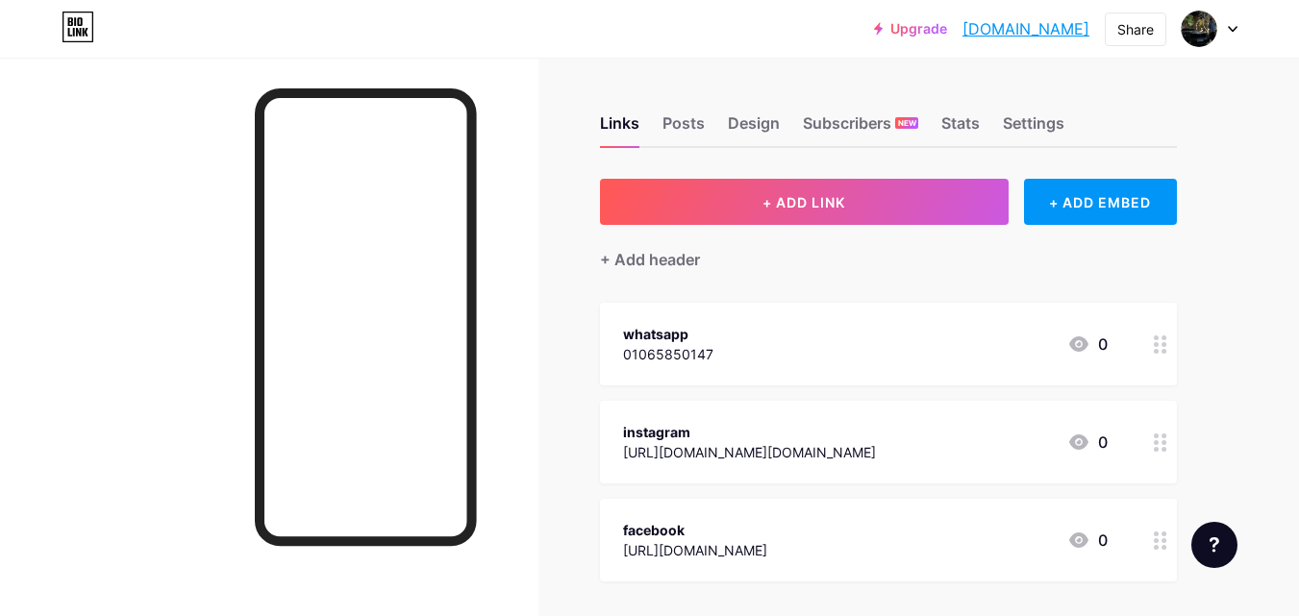
drag, startPoint x: 0, startPoint y: 0, endPoint x: 1306, endPoint y: 168, distance: 1316.5
click at [1298, 168] on html "Upgrade [DOMAIN_NAME]... [DOMAIN_NAME] Share Switch accounts venom [DOMAIN_NAME…" at bounding box center [649, 403] width 1299 height 806
click at [985, 32] on link "[DOMAIN_NAME]" at bounding box center [1025, 28] width 127 height 23
click at [1178, 148] on div "Links Posts Design Subscribers NEW Stats Settings + ADD LINK + ADD EMBED + Add …" at bounding box center [629, 432] width 1258 height 748
click at [1151, 33] on div "Share" at bounding box center [1135, 29] width 37 height 20
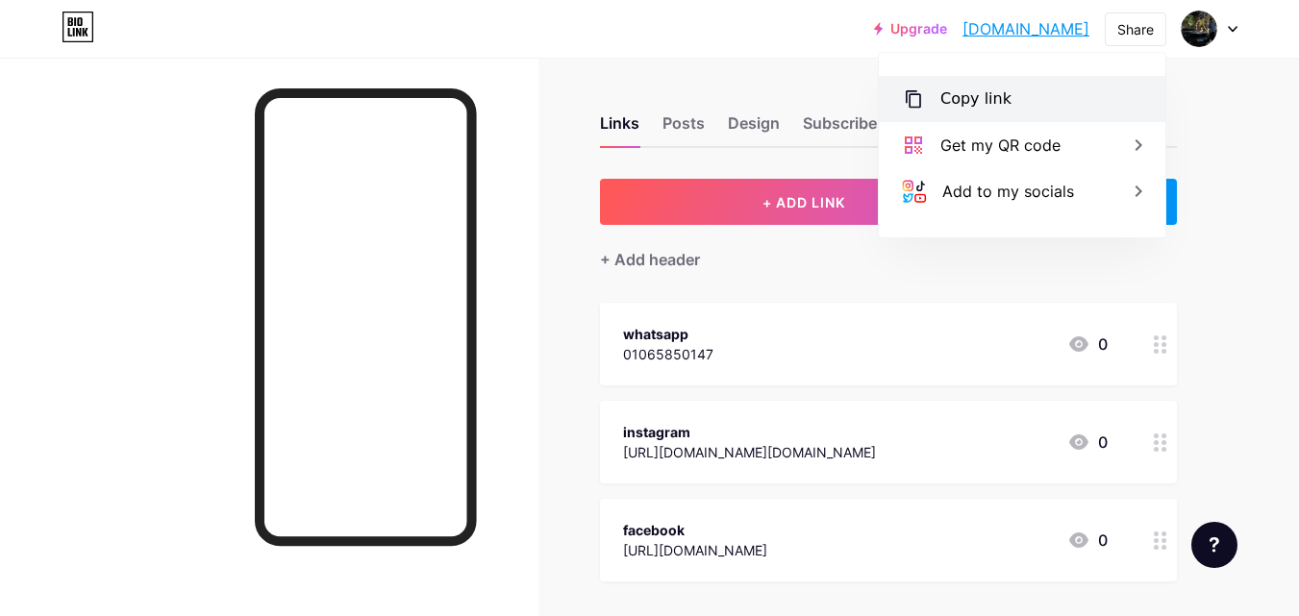
click at [1038, 103] on div "Copy link" at bounding box center [1022, 99] width 287 height 46
